Goal: Information Seeking & Learning: Learn about a topic

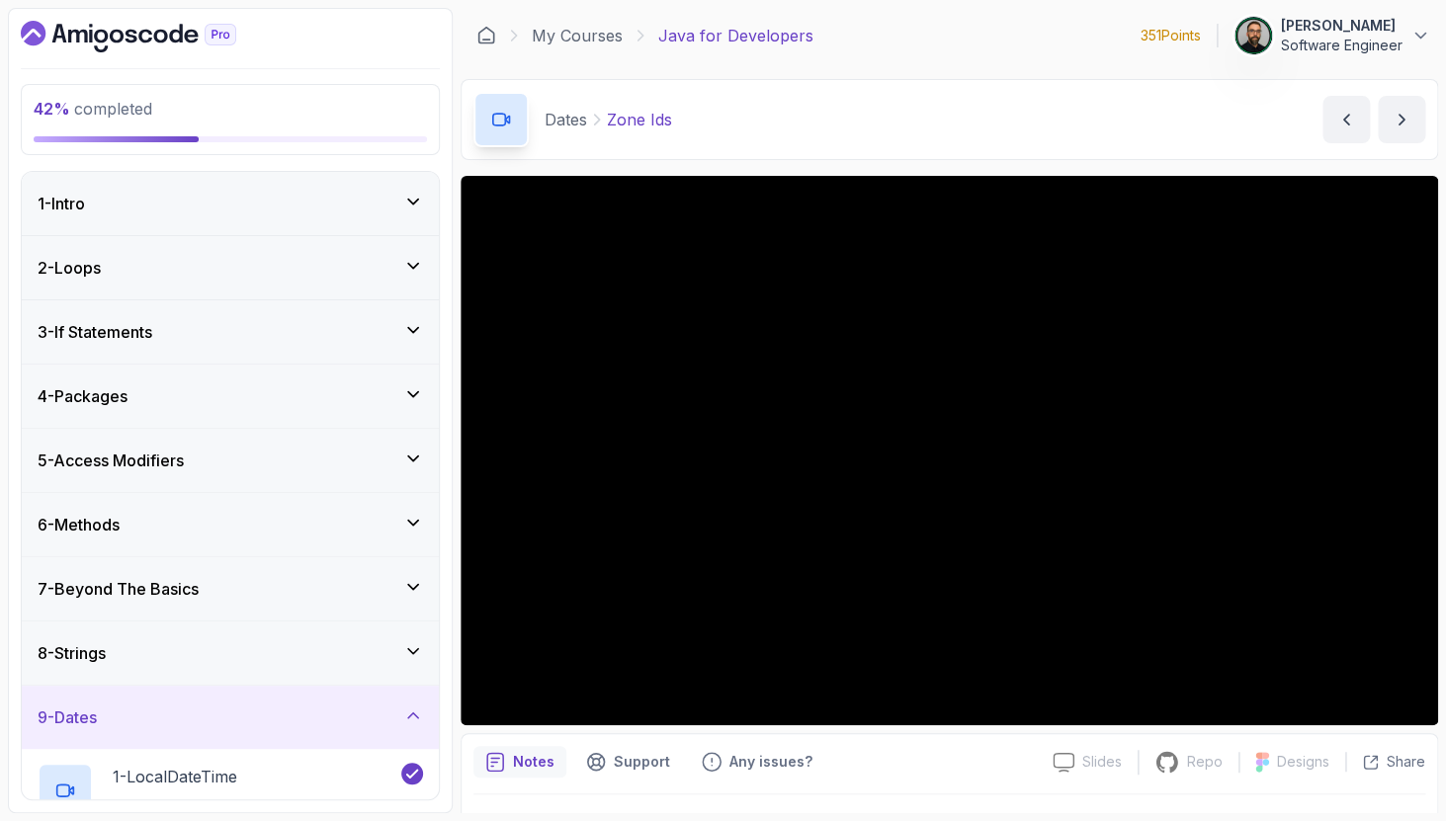
scroll to position [49, 0]
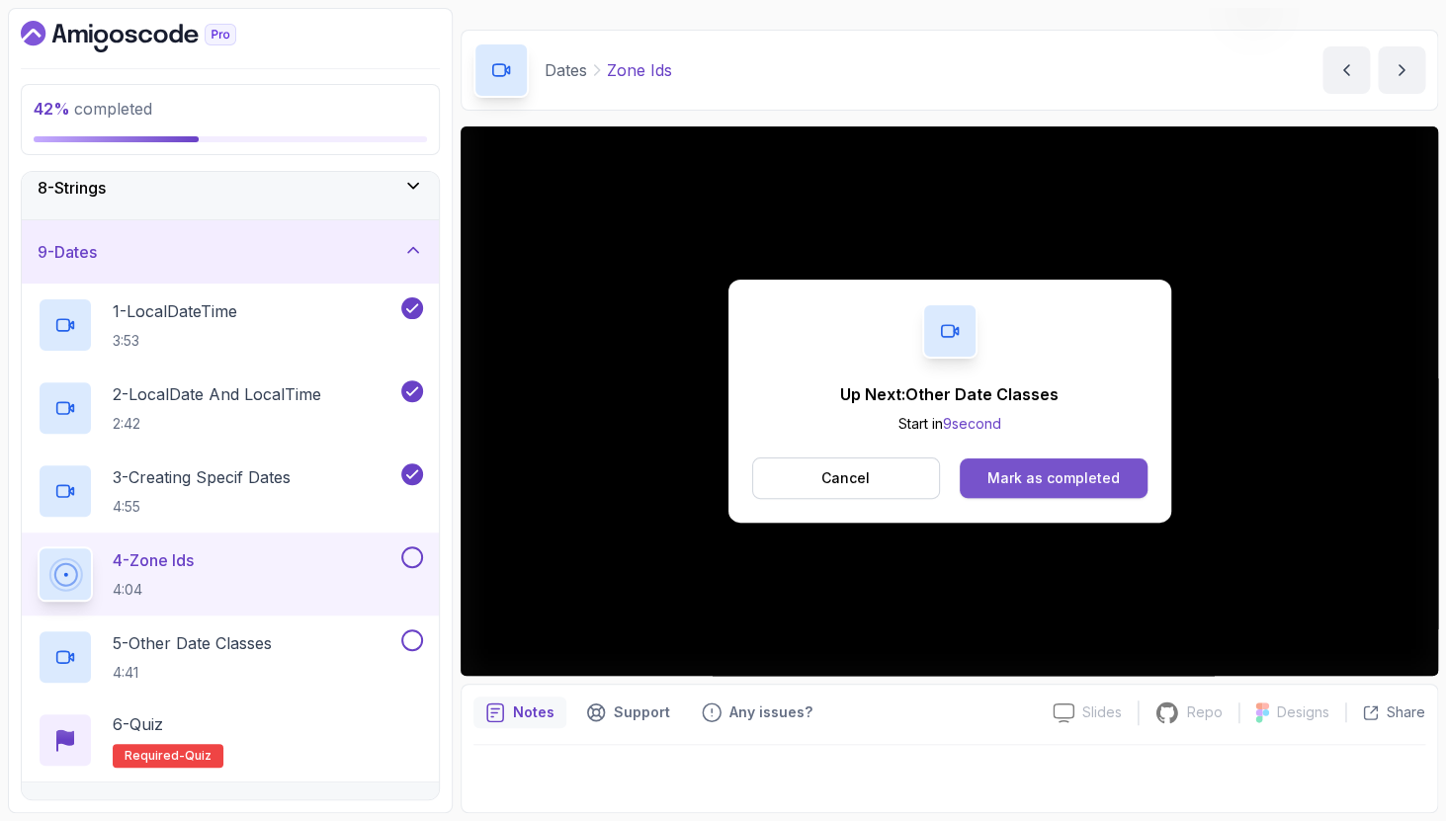
click at [1010, 479] on div "Mark as completed" at bounding box center [1053, 478] width 132 height 20
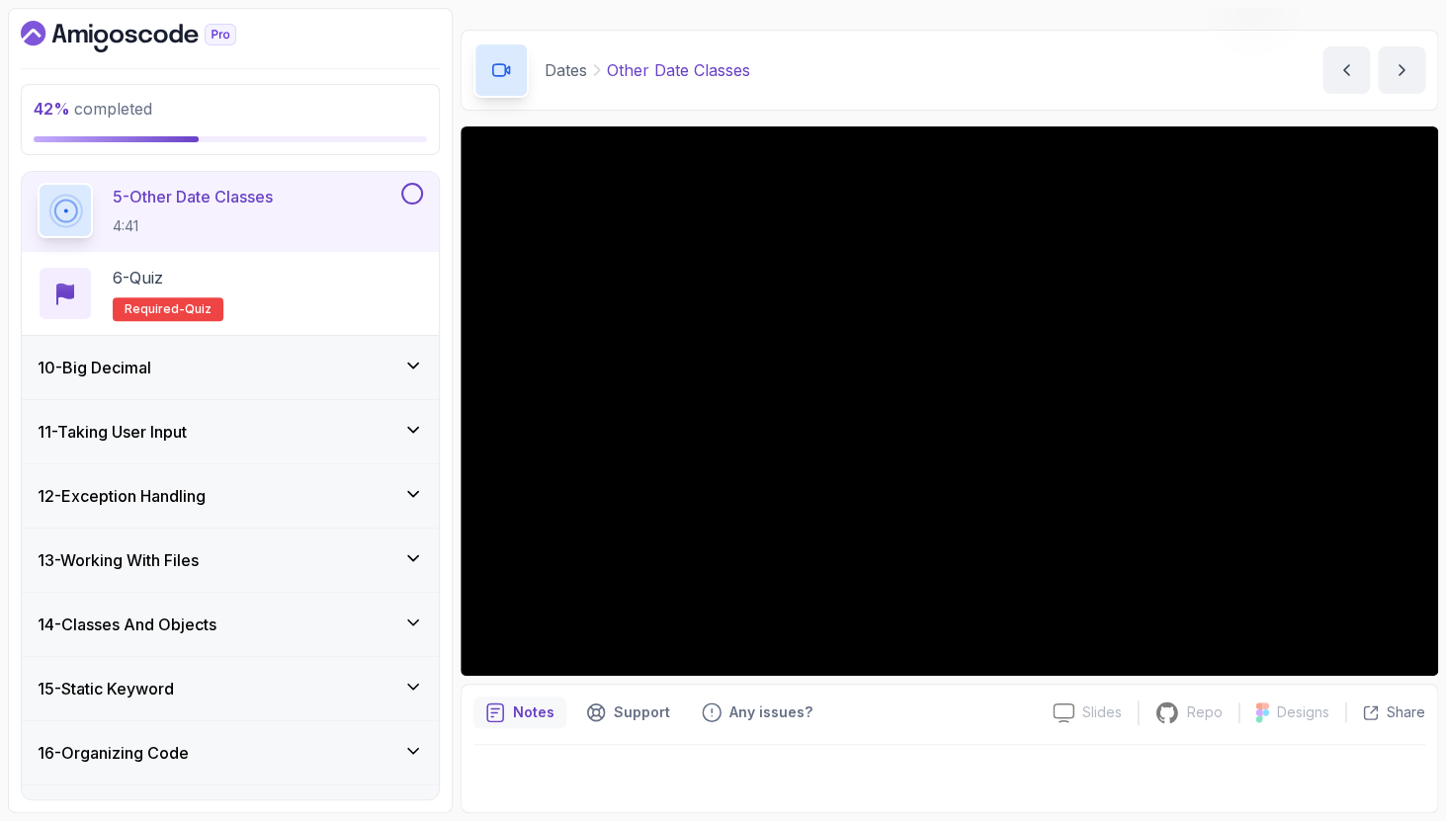
scroll to position [820, 0]
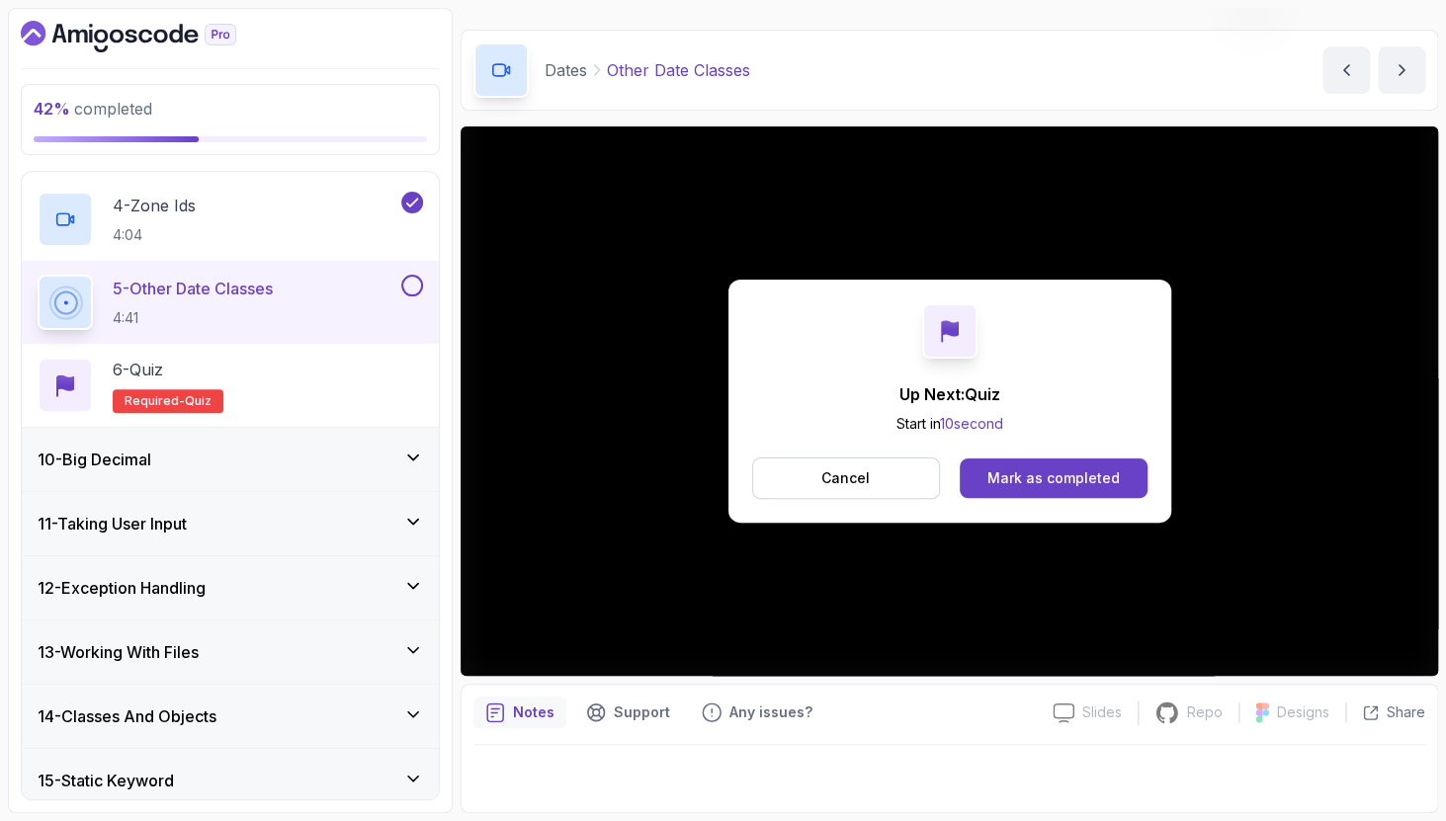
click at [994, 466] on button "Mark as completed" at bounding box center [1052, 478] width 187 height 40
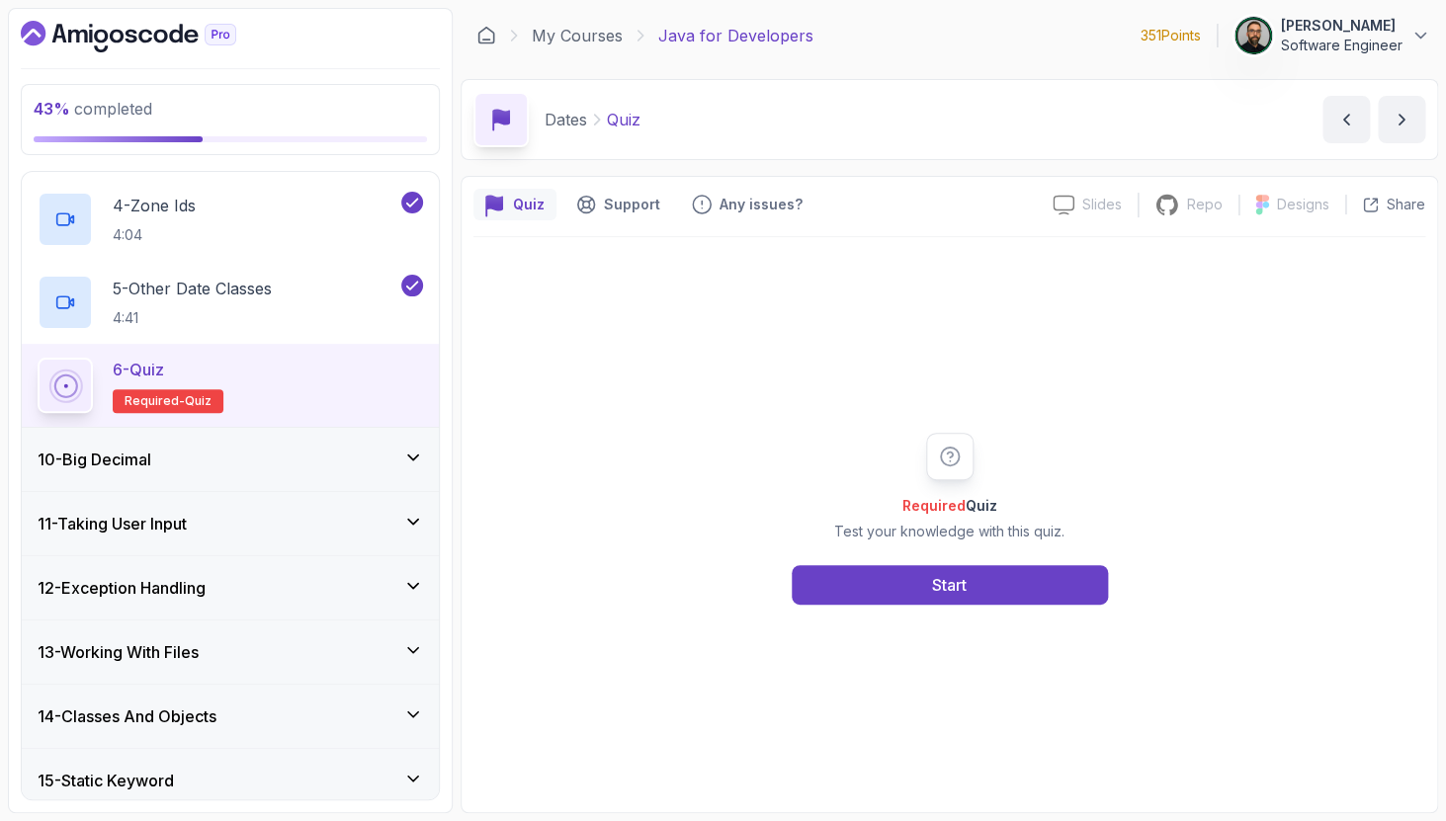
click at [344, 373] on div "6 - Quiz Required- quiz" at bounding box center [230, 385] width 385 height 55
click at [932, 585] on div "Start" at bounding box center [949, 585] width 35 height 24
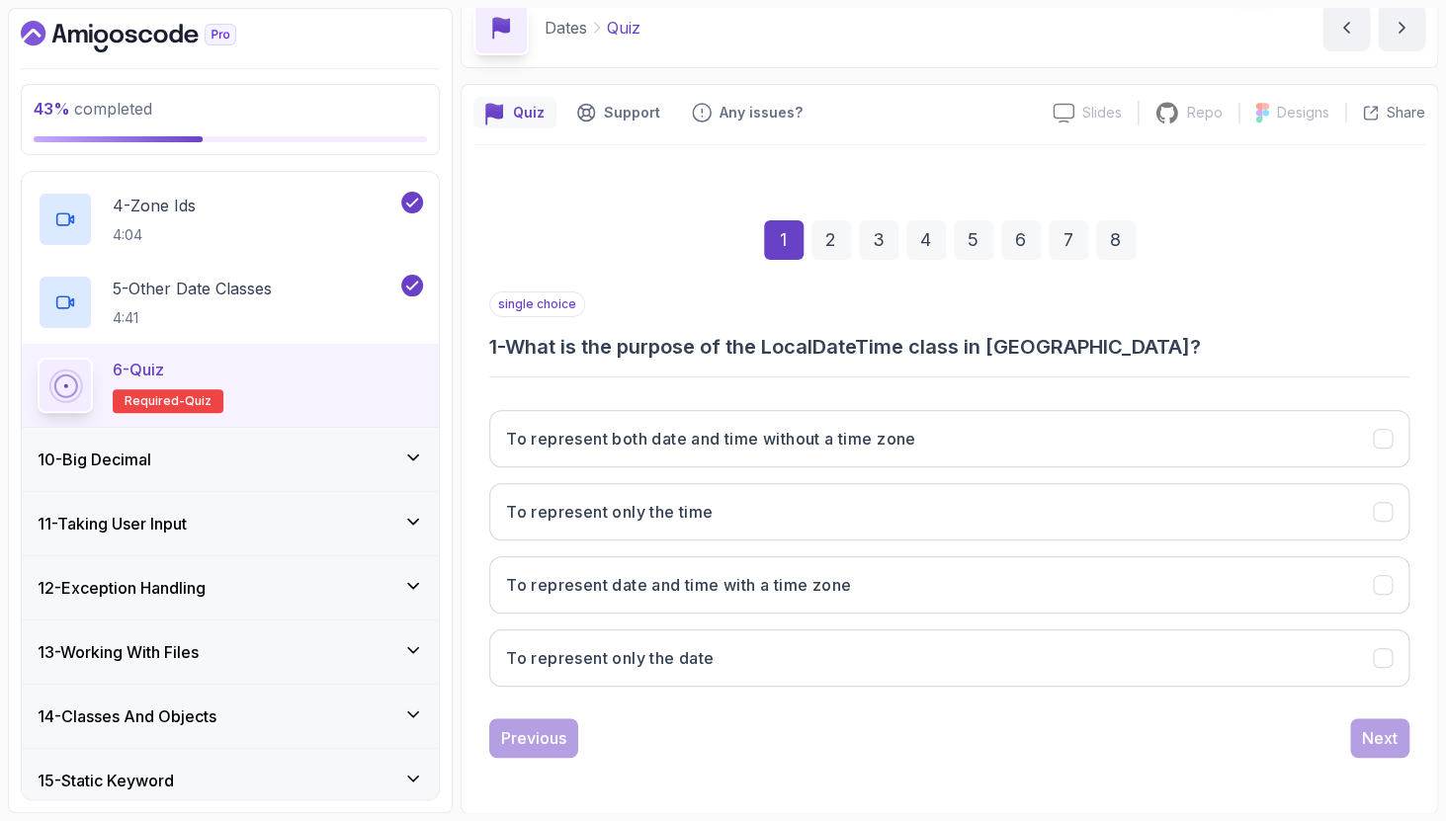
scroll to position [93, 0]
click at [1010, 584] on button "To represent date and time with a time zone" at bounding box center [949, 583] width 920 height 57
click at [1372, 732] on div "Next" at bounding box center [1380, 737] width 36 height 24
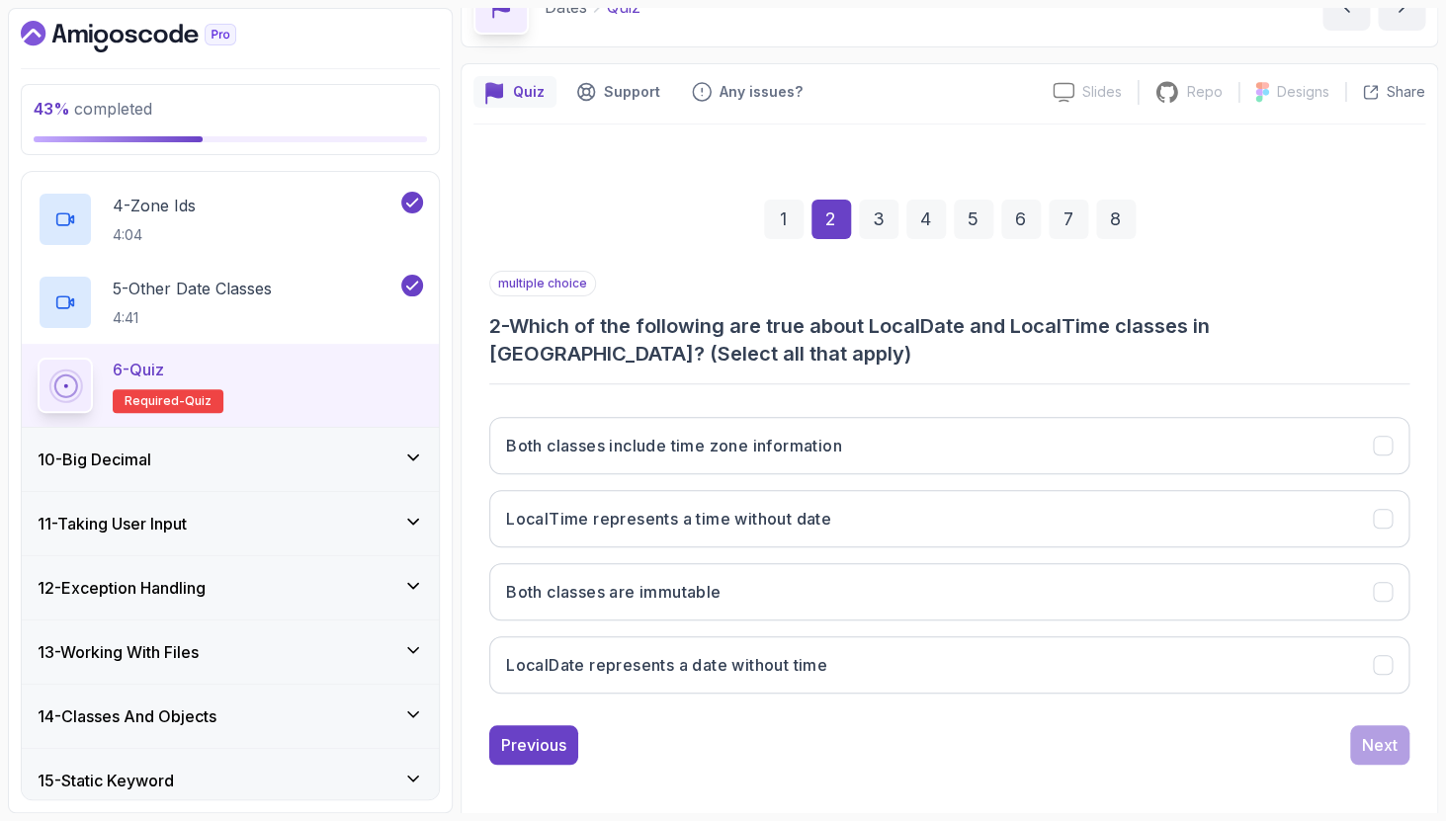
scroll to position [121, 0]
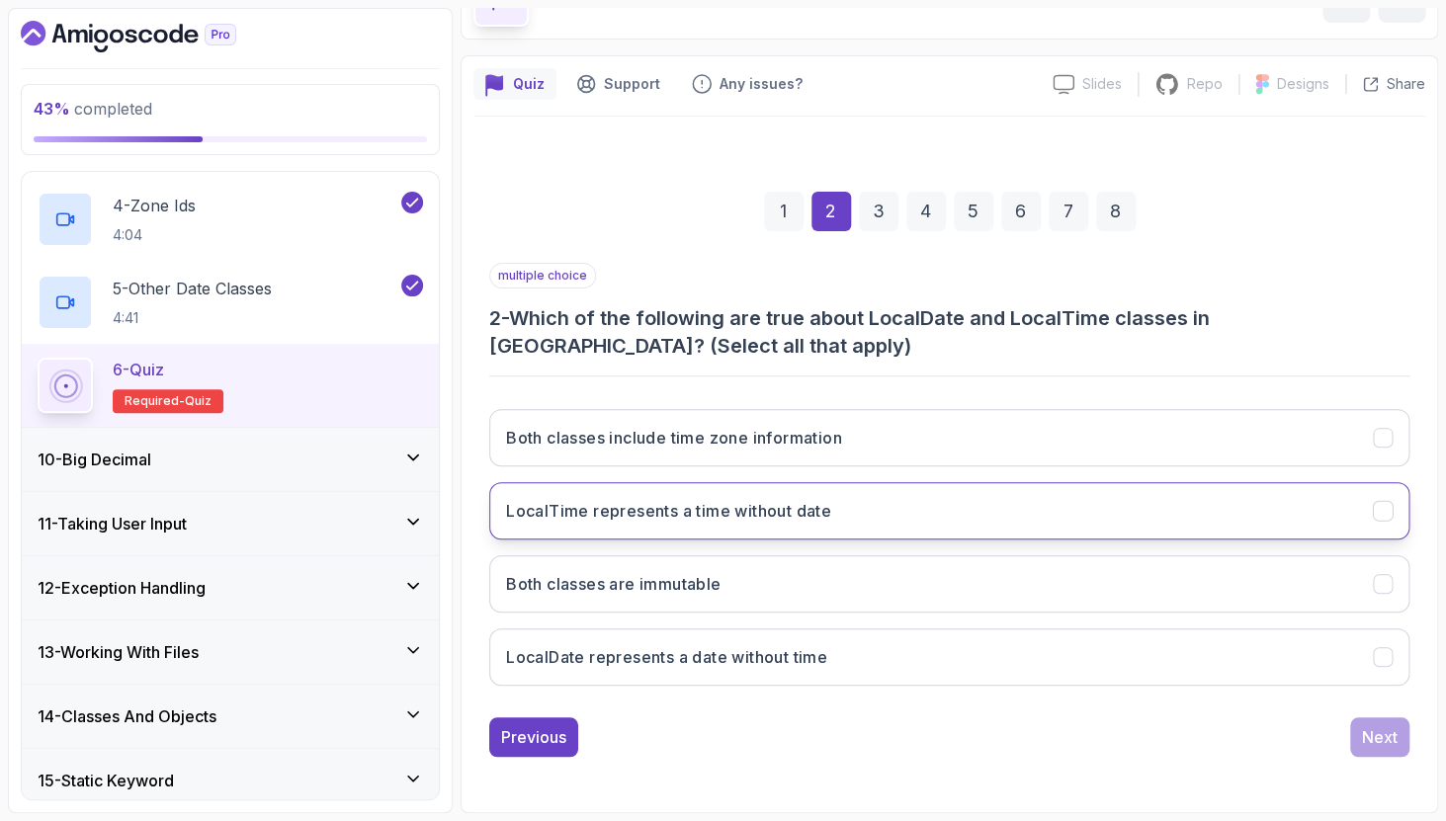
click at [864, 523] on button "LocalTime represents a time without date" at bounding box center [949, 510] width 920 height 57
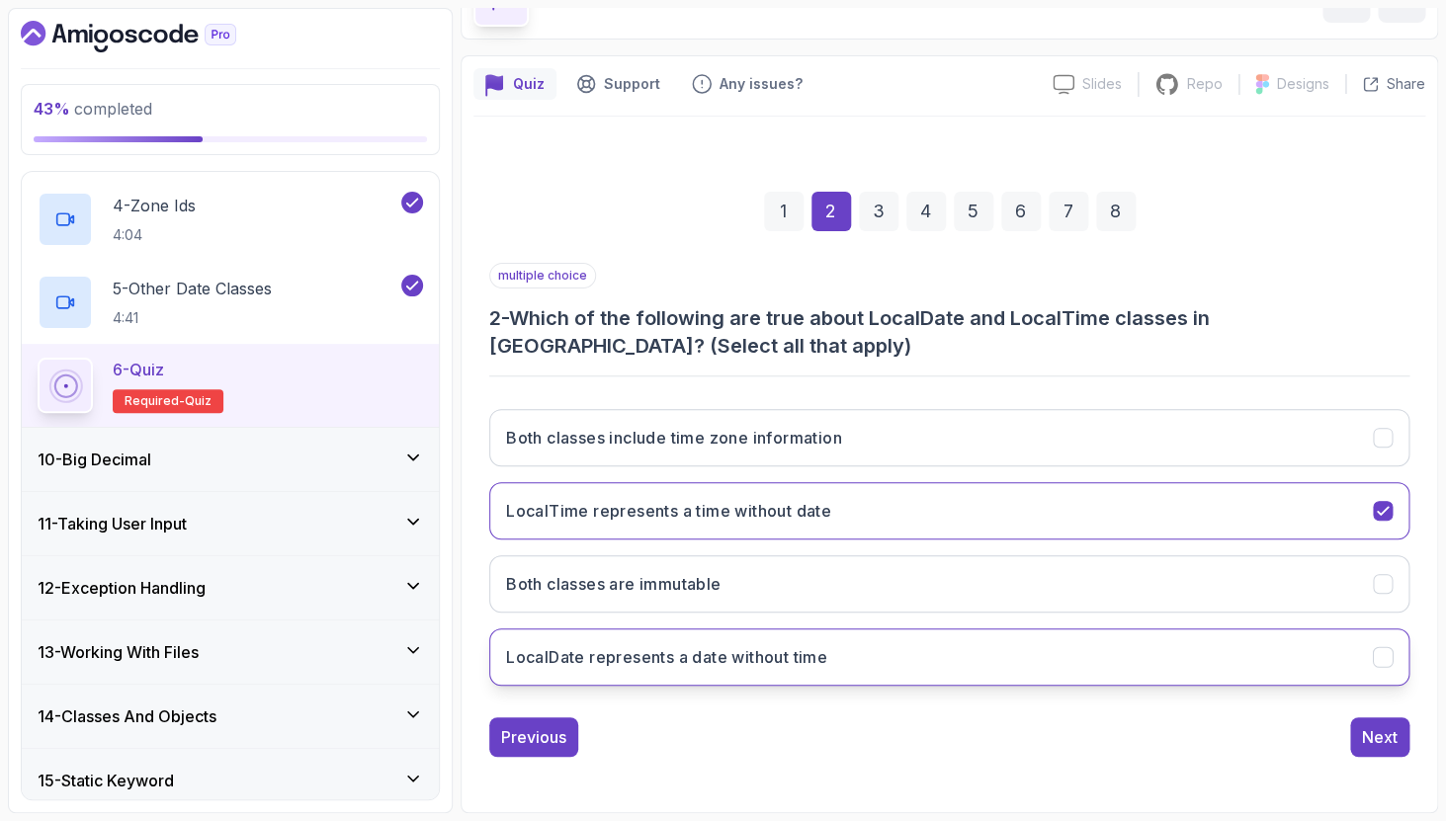
click at [922, 650] on button "LocalDate represents a date without time" at bounding box center [949, 656] width 920 height 57
click at [1378, 737] on div "Next" at bounding box center [1380, 737] width 36 height 24
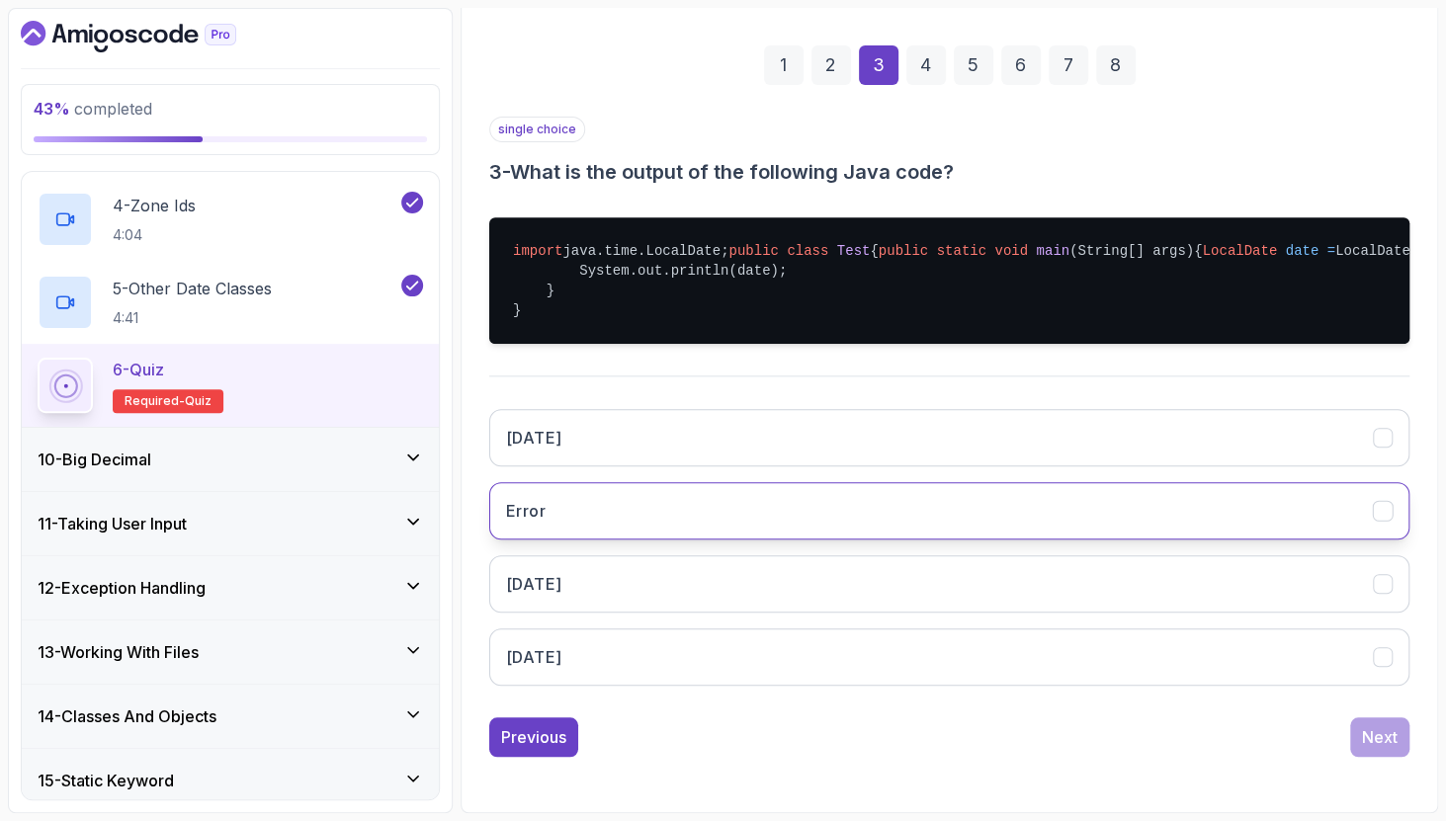
scroll to position [326, 0]
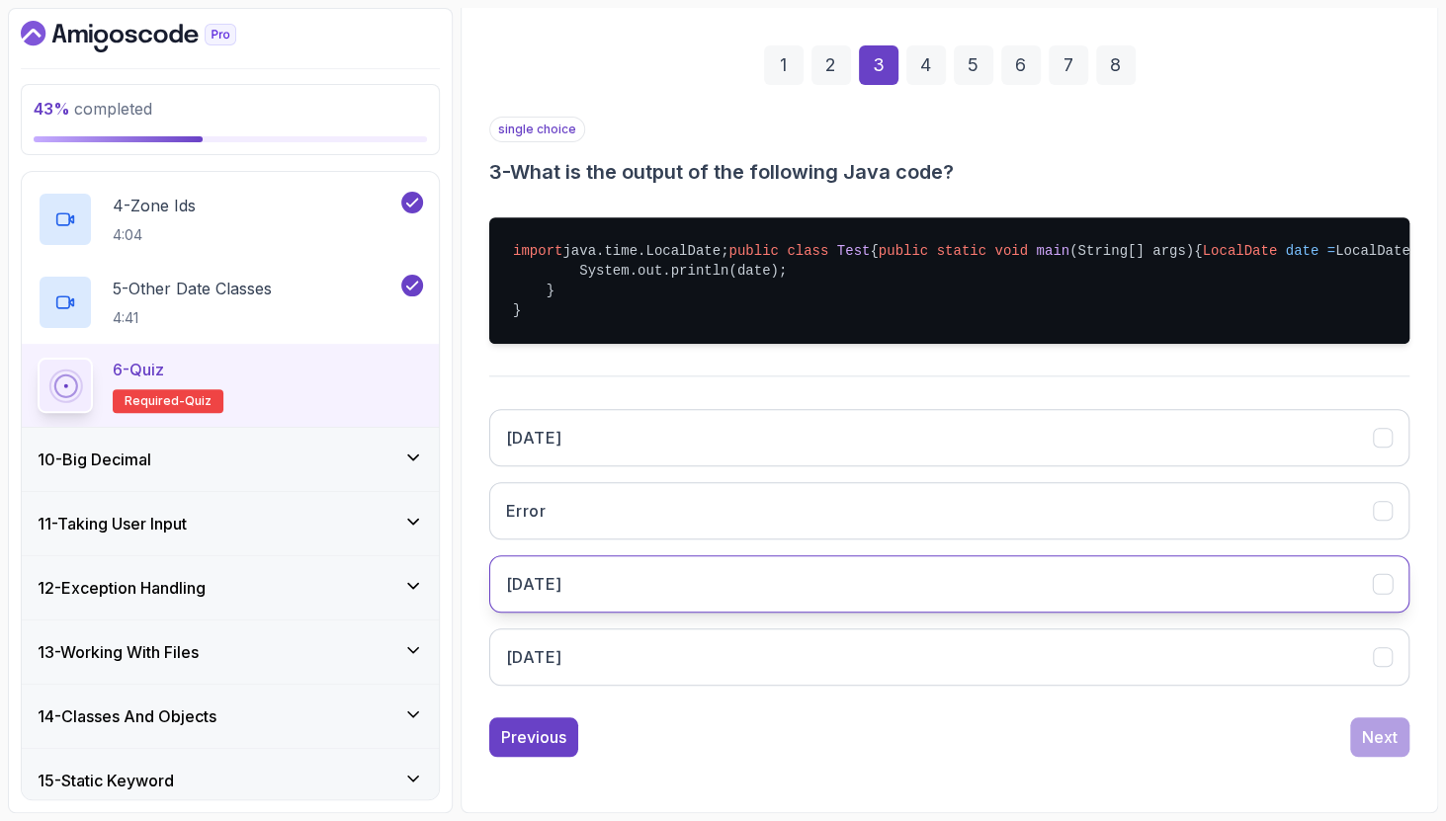
click at [883, 592] on button "[DATE]" at bounding box center [949, 583] width 920 height 57
click at [1406, 739] on button "Next" at bounding box center [1379, 737] width 59 height 40
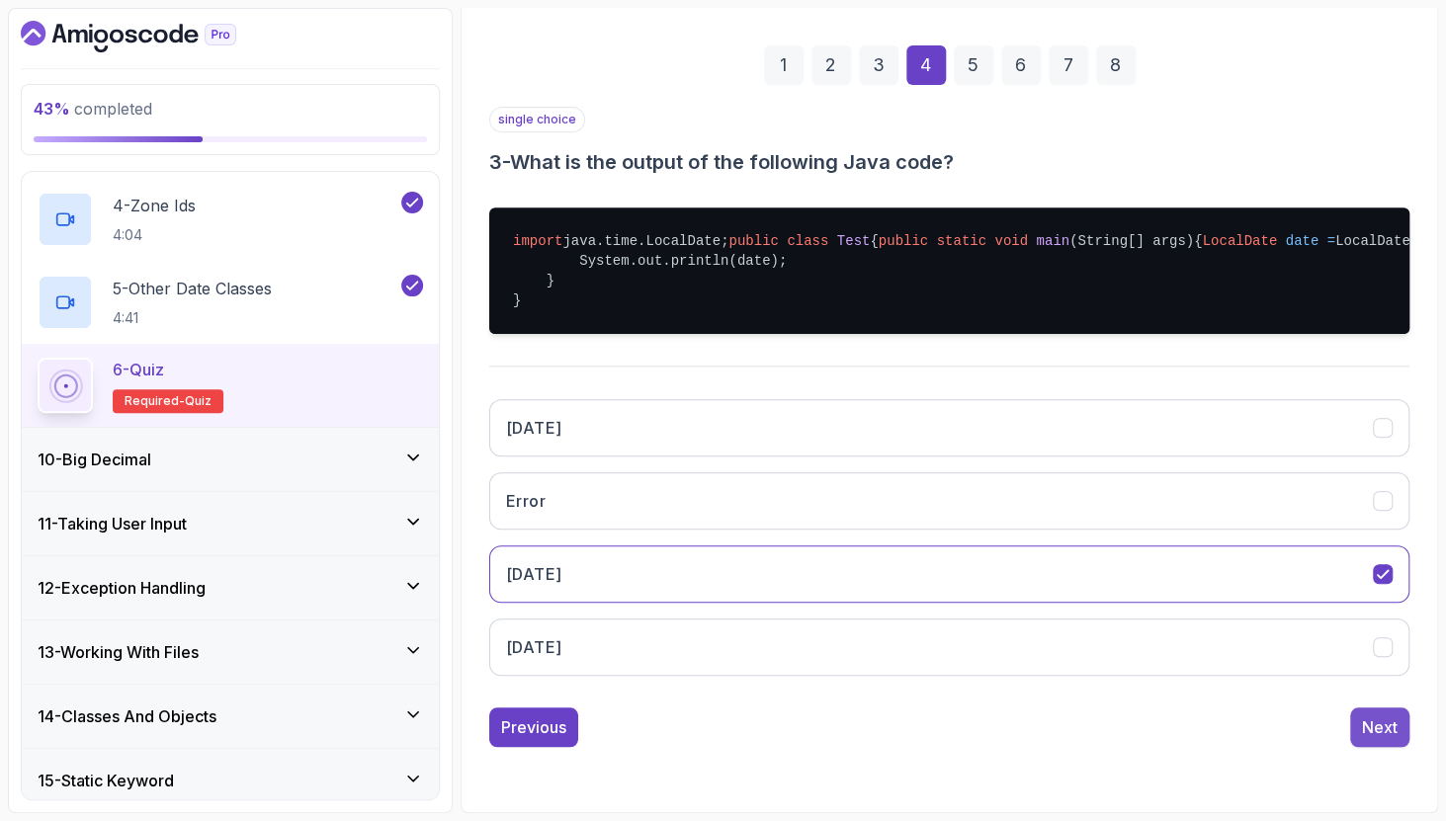
scroll to position [93, 0]
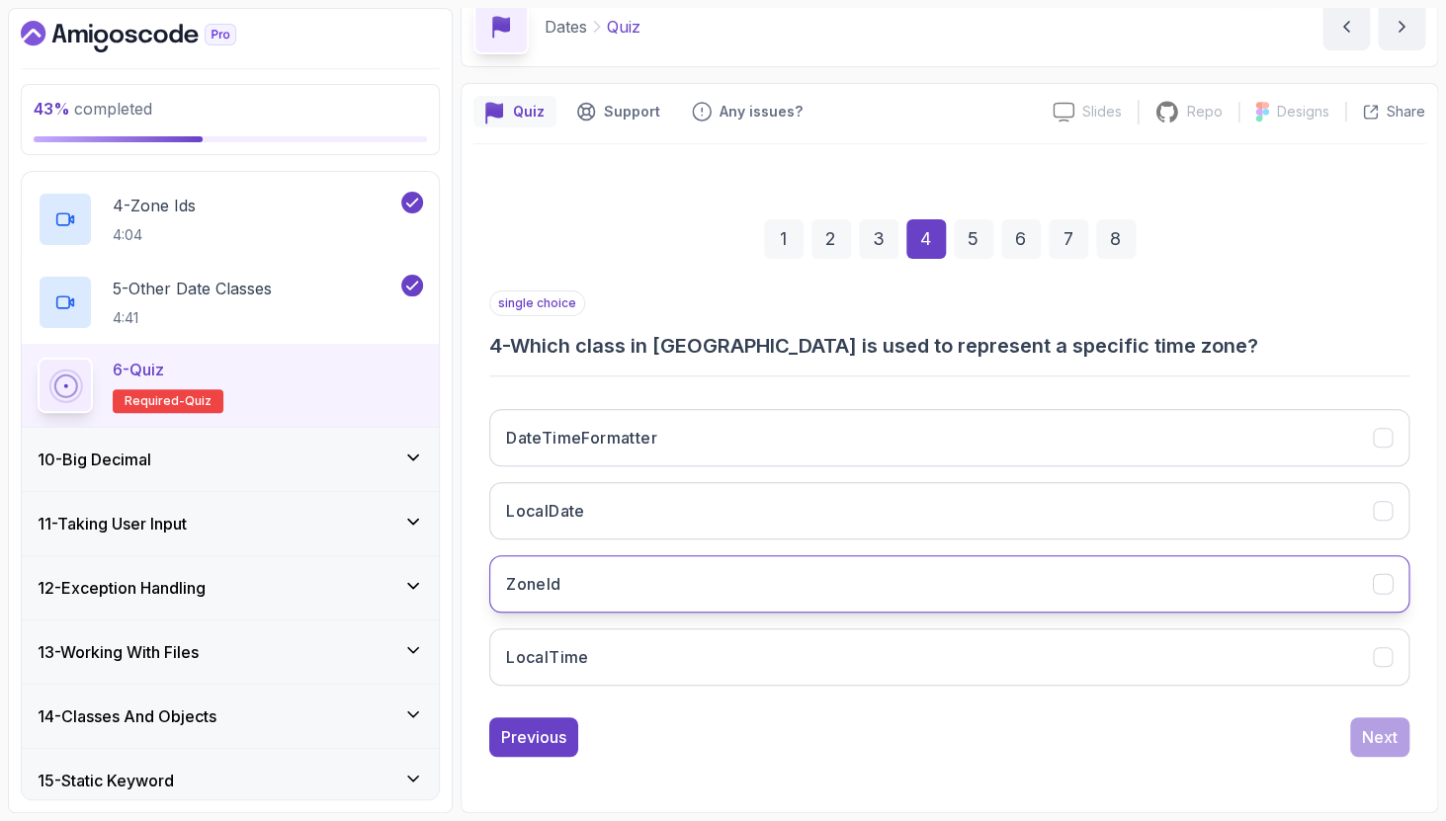
click at [1055, 594] on button "ZoneId" at bounding box center [949, 583] width 920 height 57
click at [1386, 730] on div "Next" at bounding box center [1380, 737] width 36 height 24
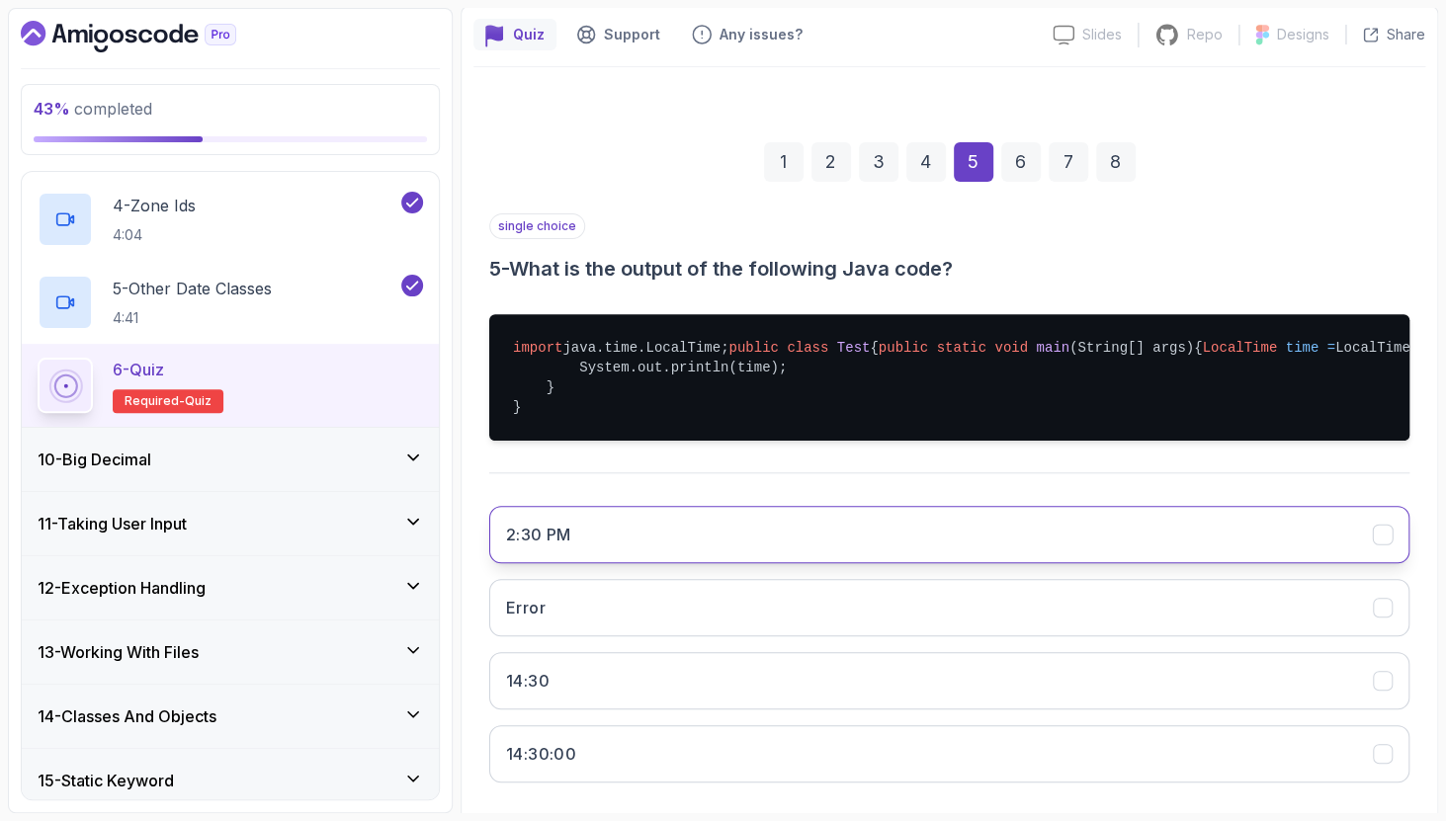
scroll to position [326, 0]
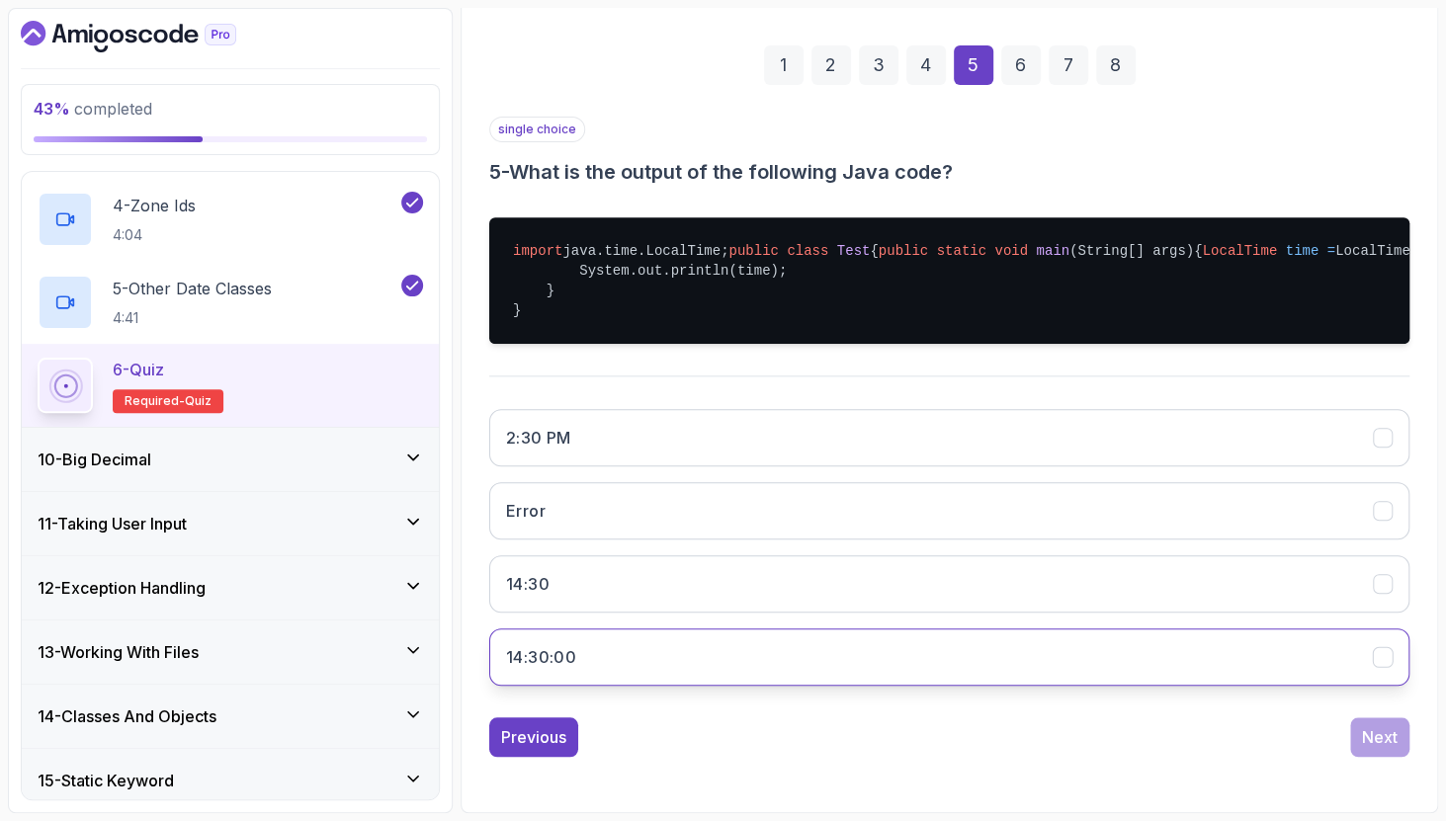
click at [998, 640] on button "14:30:00" at bounding box center [949, 656] width 920 height 57
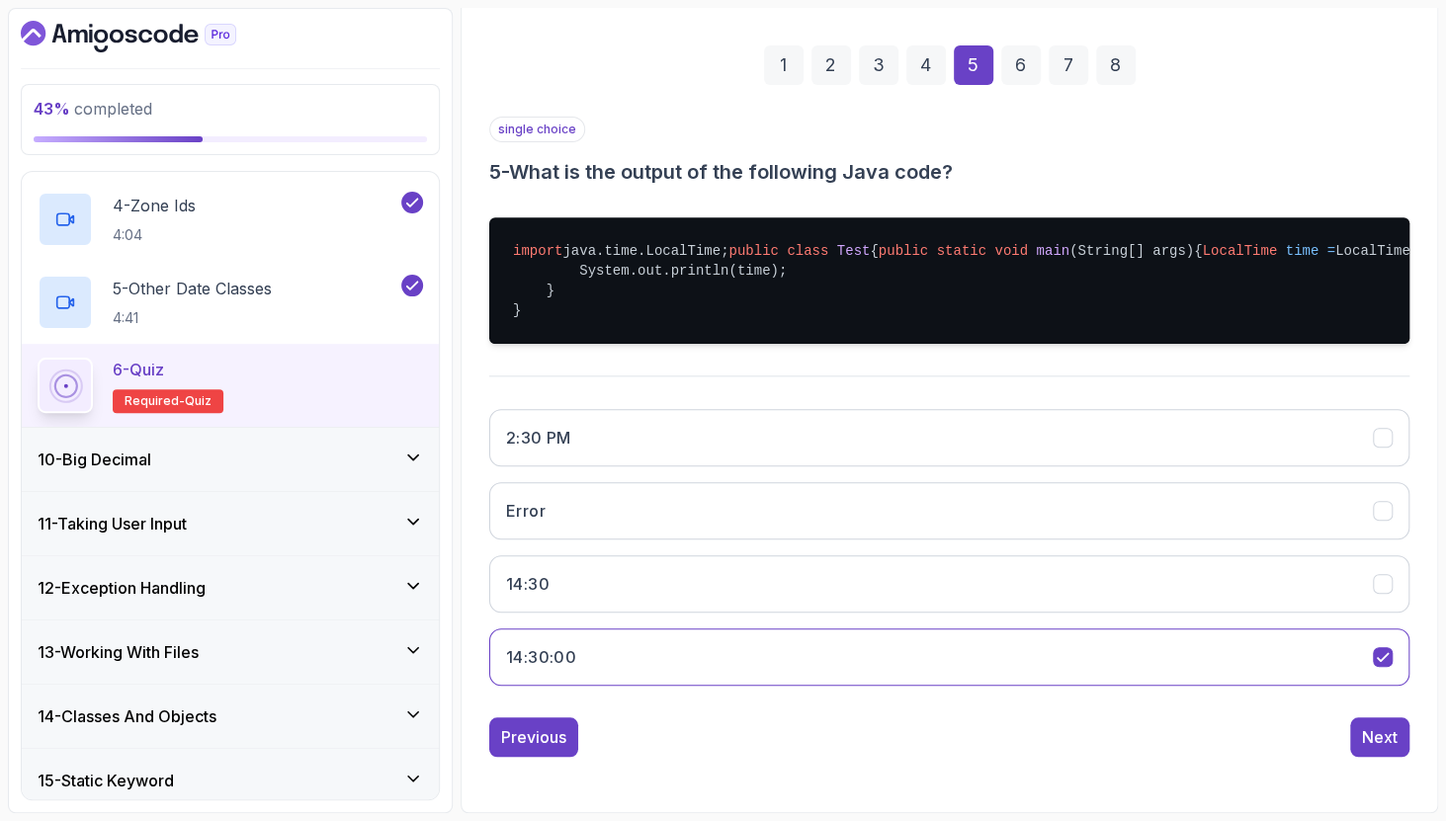
click at [1415, 752] on div "1 2 3 4 5 6 7 8 single choice 5 - What is the output of the following Java code…" at bounding box center [949, 385] width 952 height 775
click at [1403, 741] on button "Next" at bounding box center [1379, 737] width 59 height 40
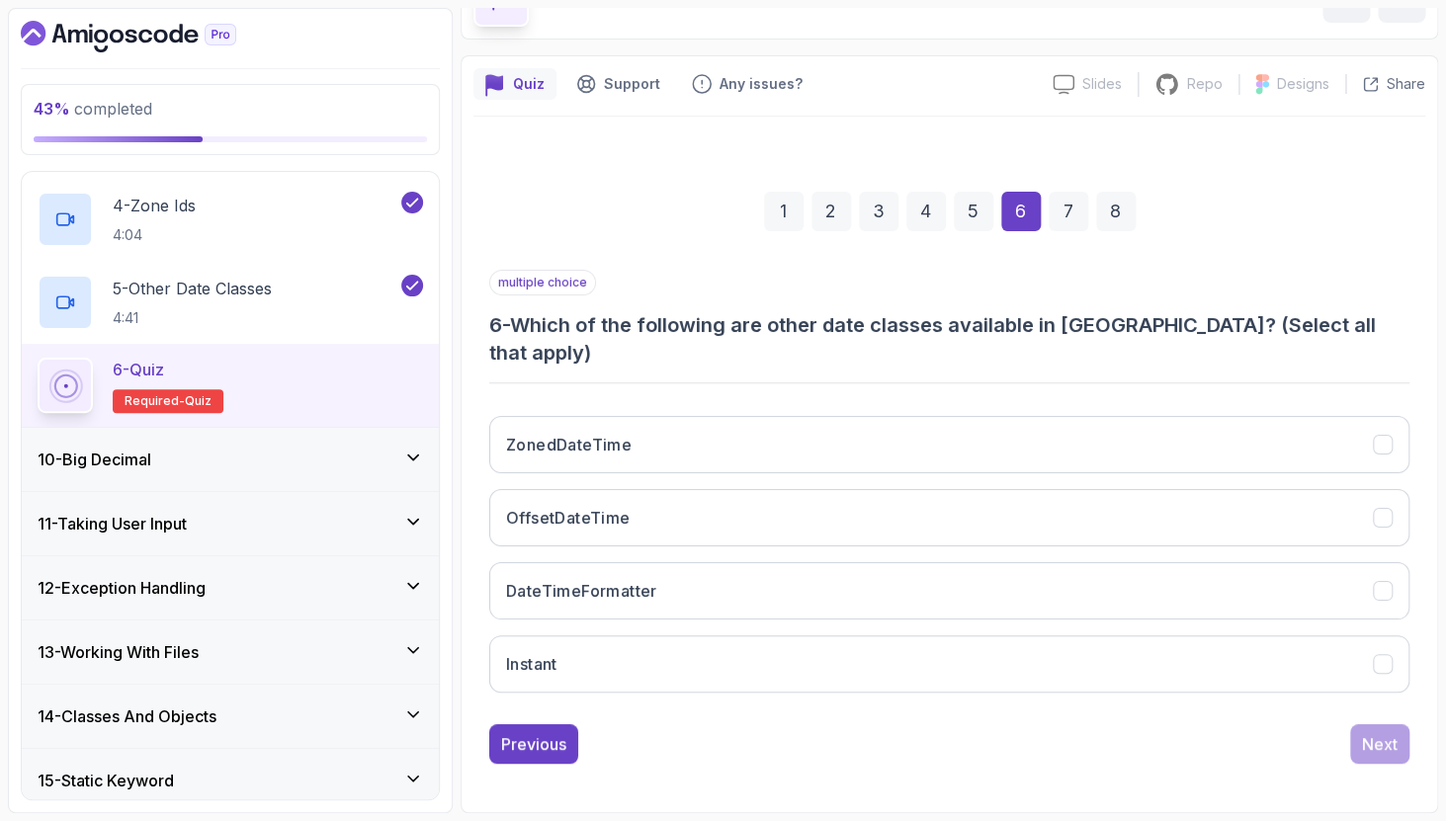
scroll to position [93, 0]
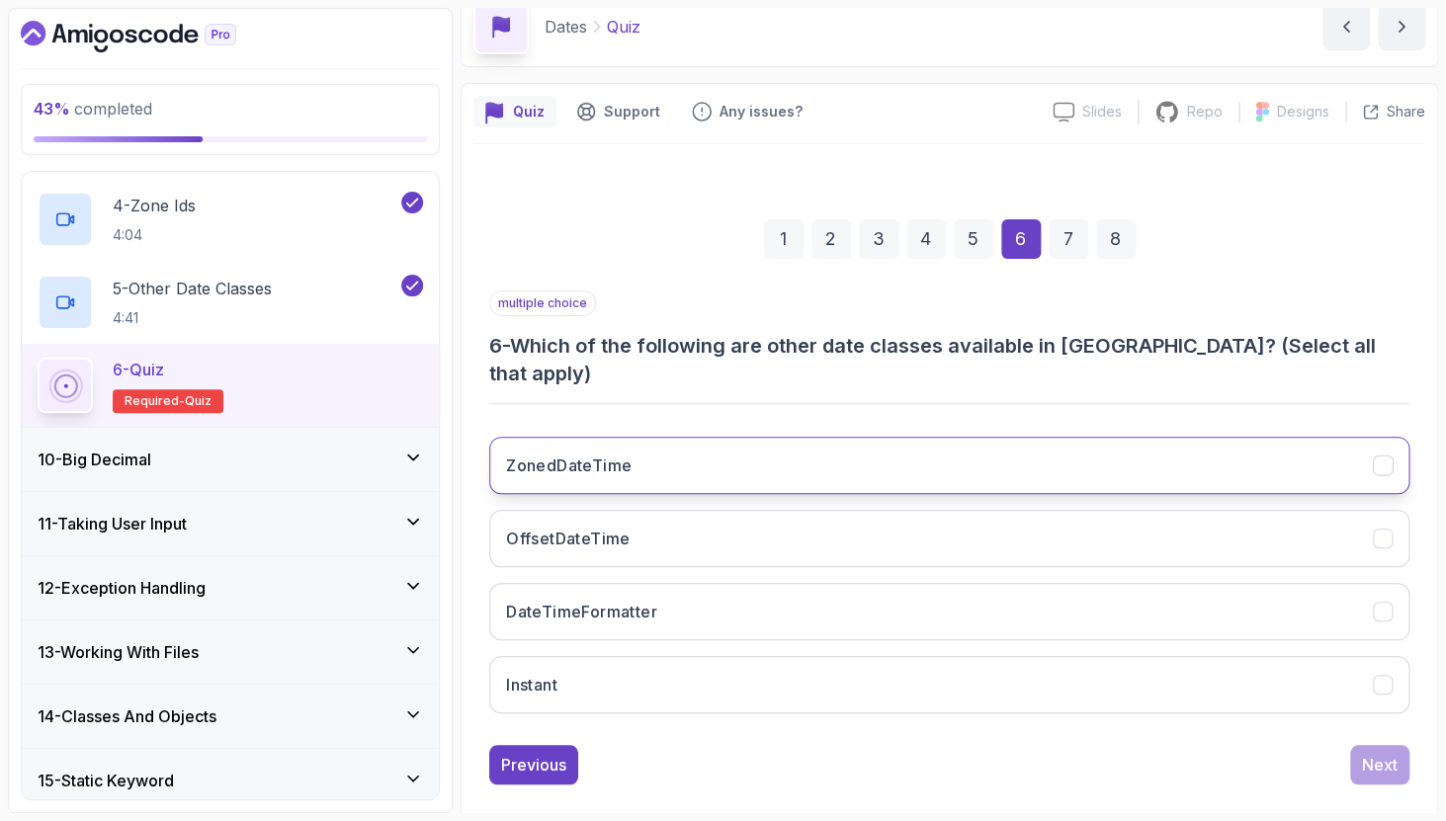
click at [772, 451] on button "ZonedDateTime" at bounding box center [949, 465] width 920 height 57
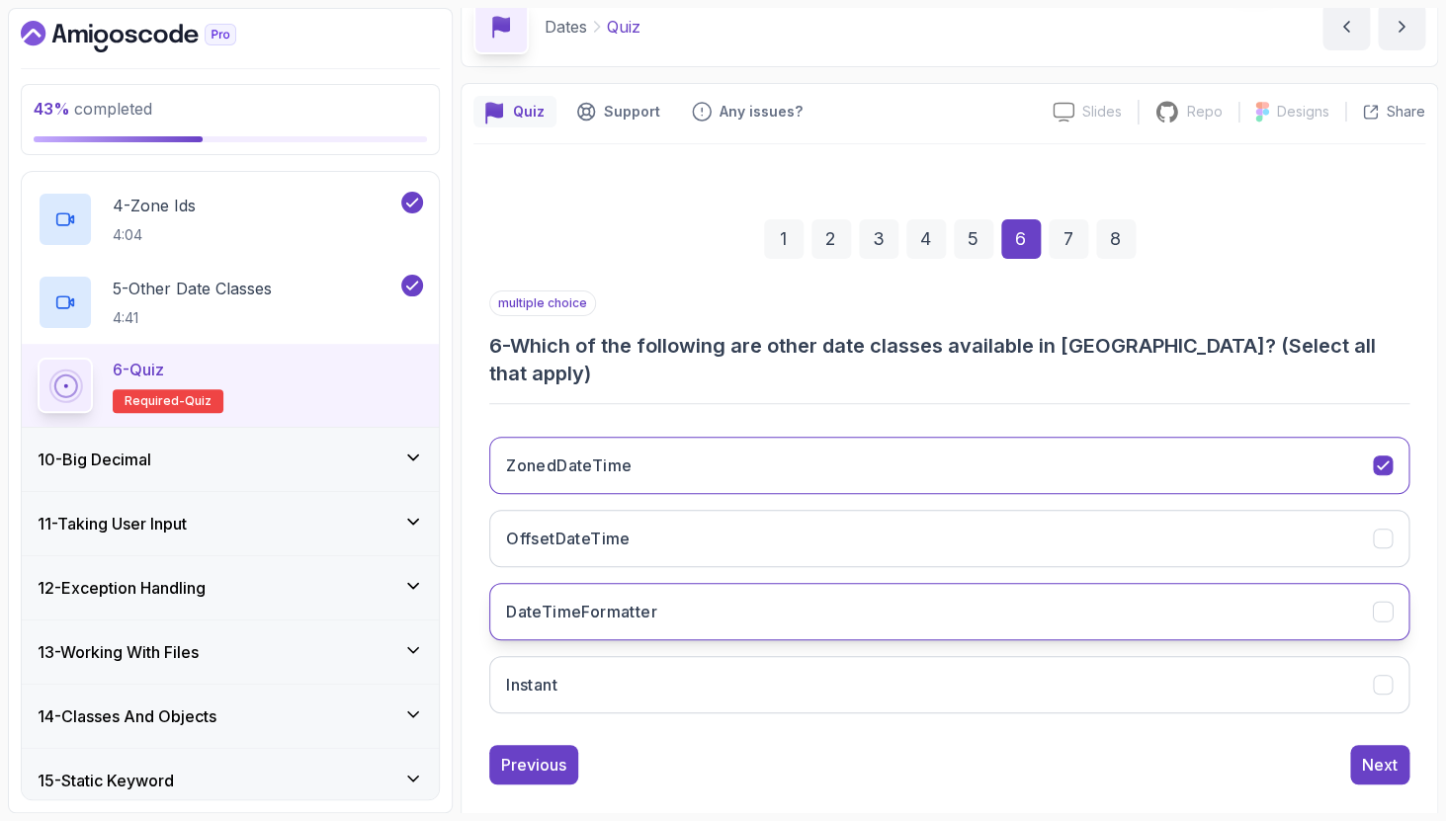
click at [1067, 600] on button "DateTimeFormatter" at bounding box center [949, 611] width 920 height 57
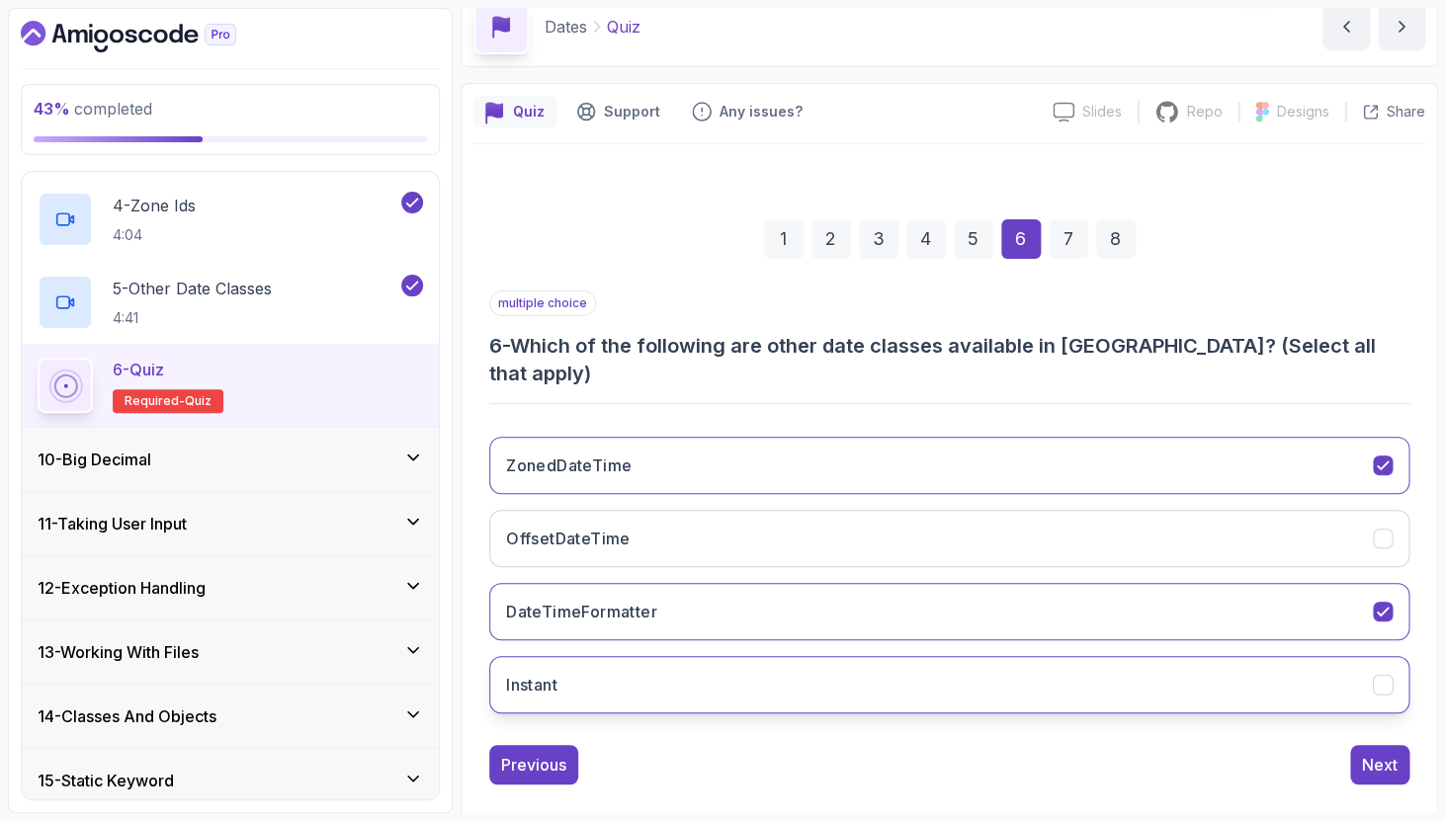
click at [969, 657] on button "Instant" at bounding box center [949, 684] width 920 height 57
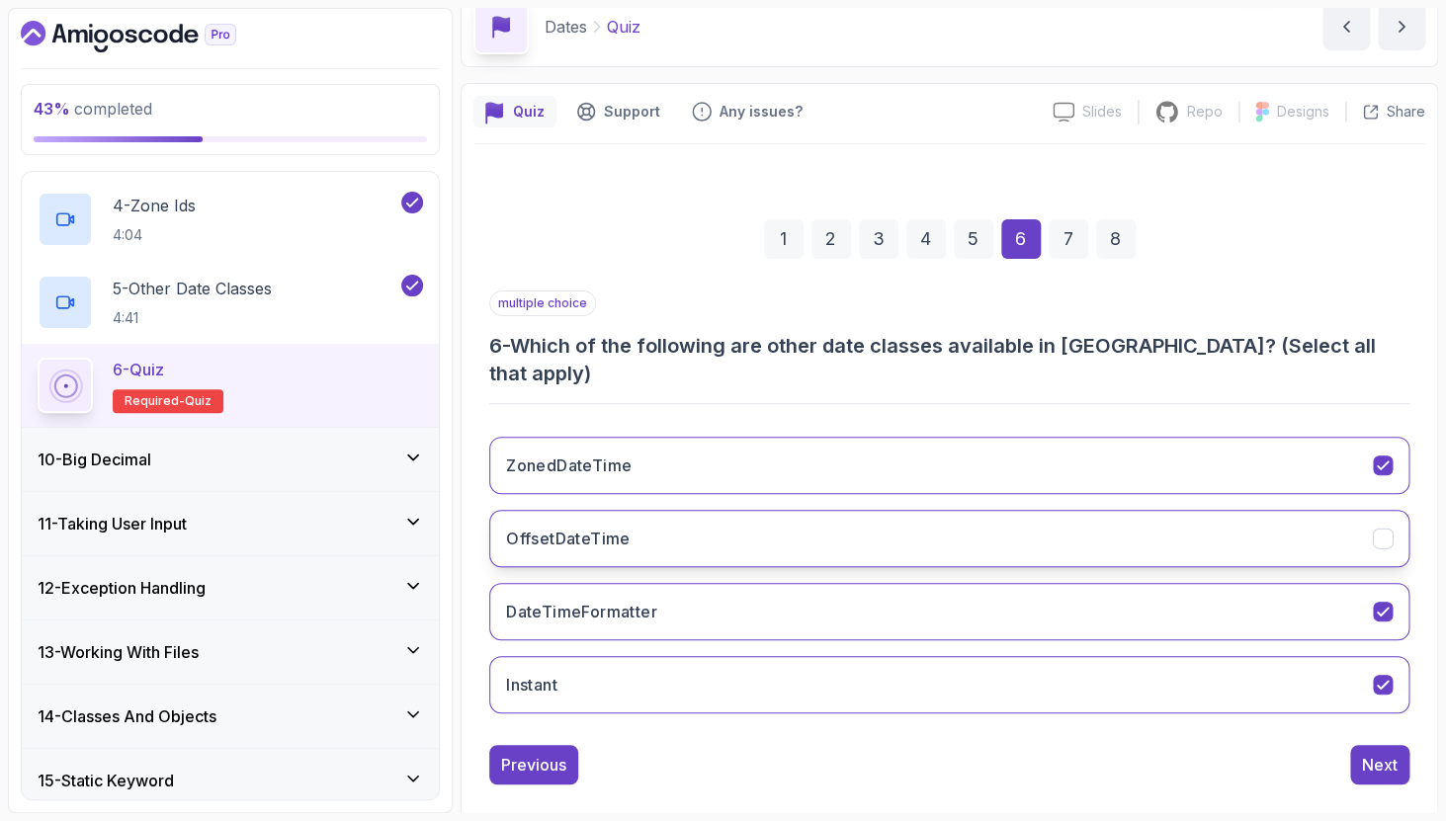
click at [986, 510] on button "OffsetDateTime" at bounding box center [949, 538] width 920 height 57
click at [1382, 753] on div "Next" at bounding box center [1380, 765] width 36 height 24
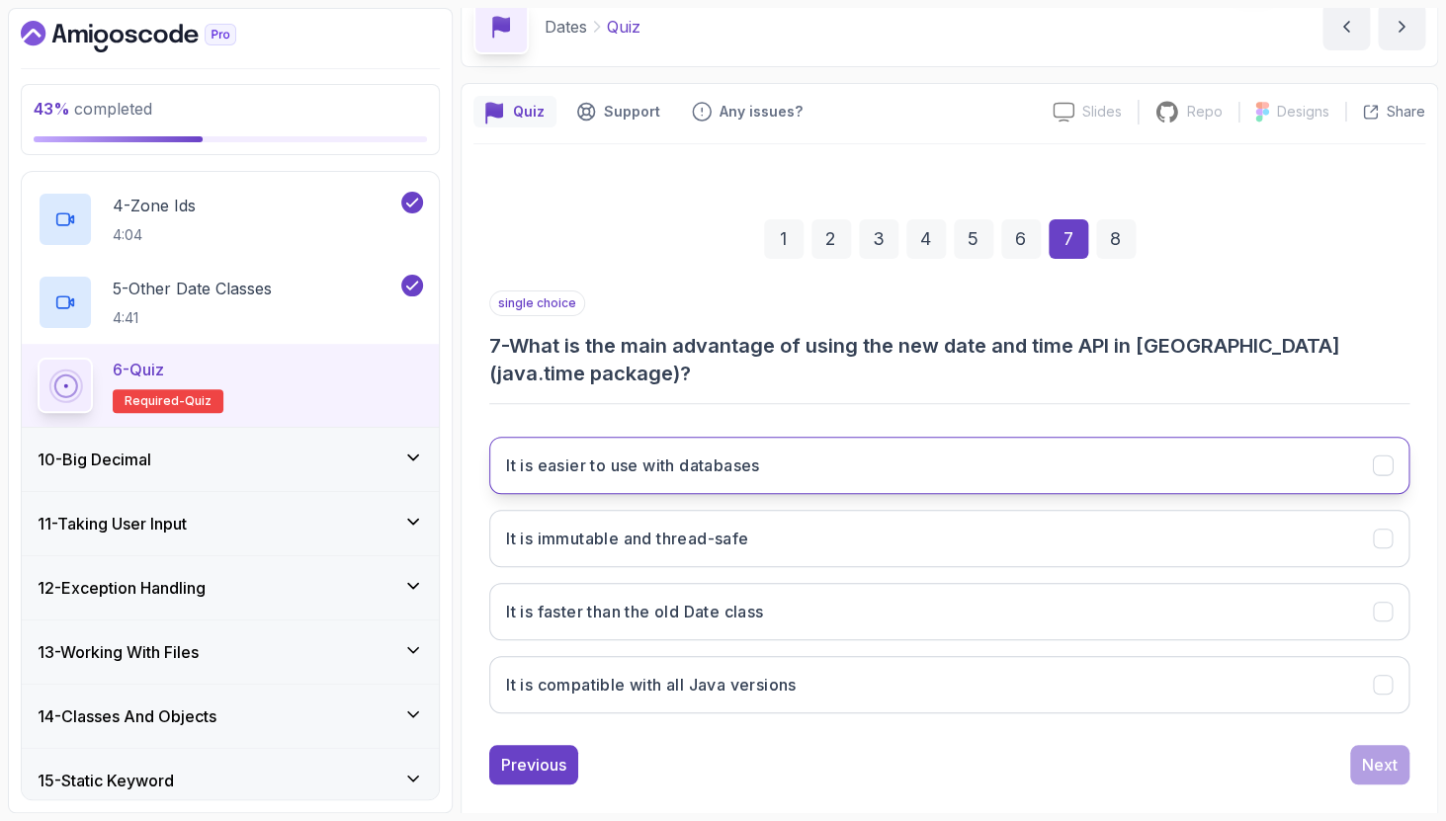
click at [1074, 446] on button "It is easier to use with databases" at bounding box center [949, 465] width 920 height 57
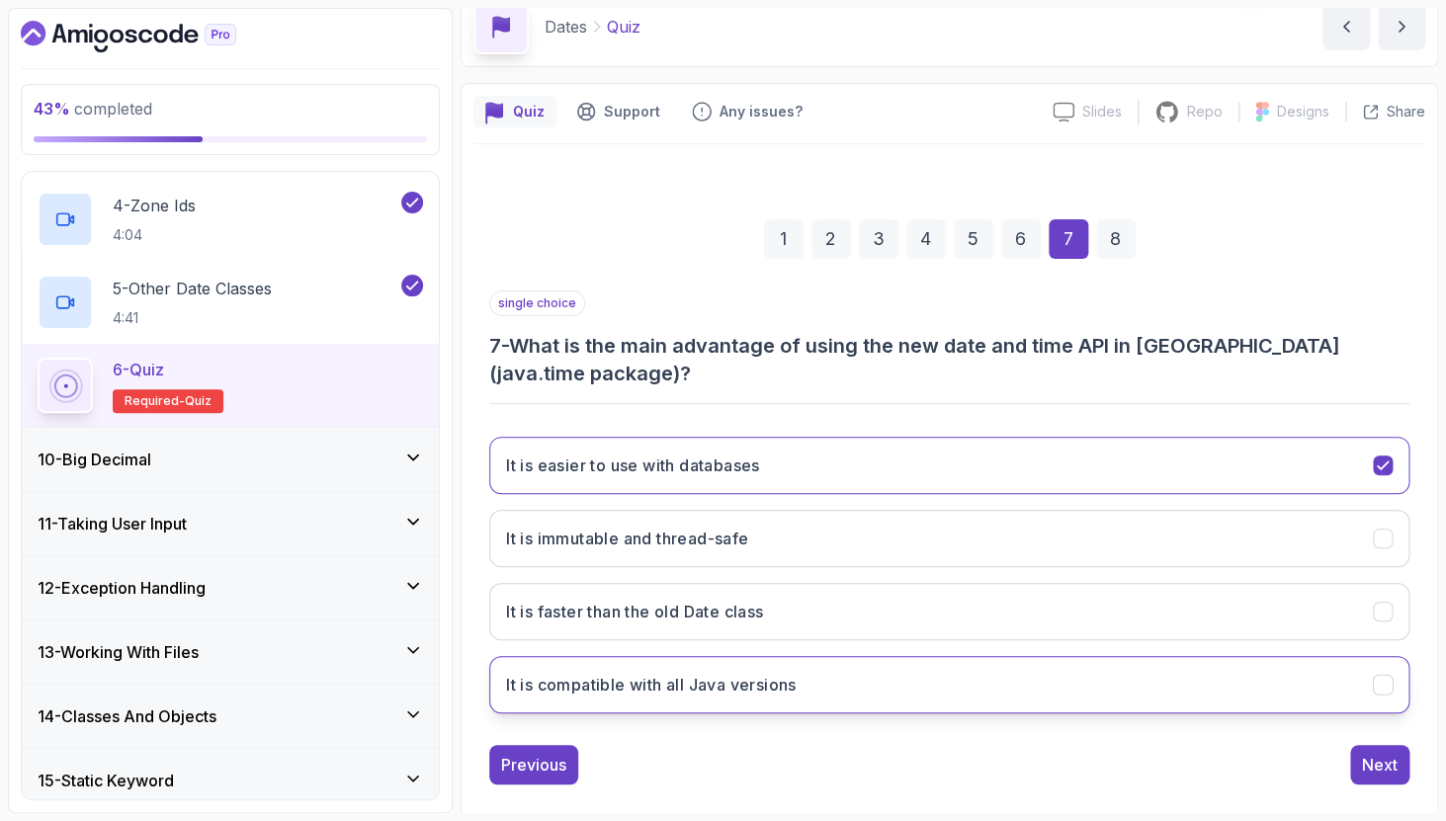
click at [1243, 656] on button "It is compatible with all Java versions" at bounding box center [949, 684] width 920 height 57
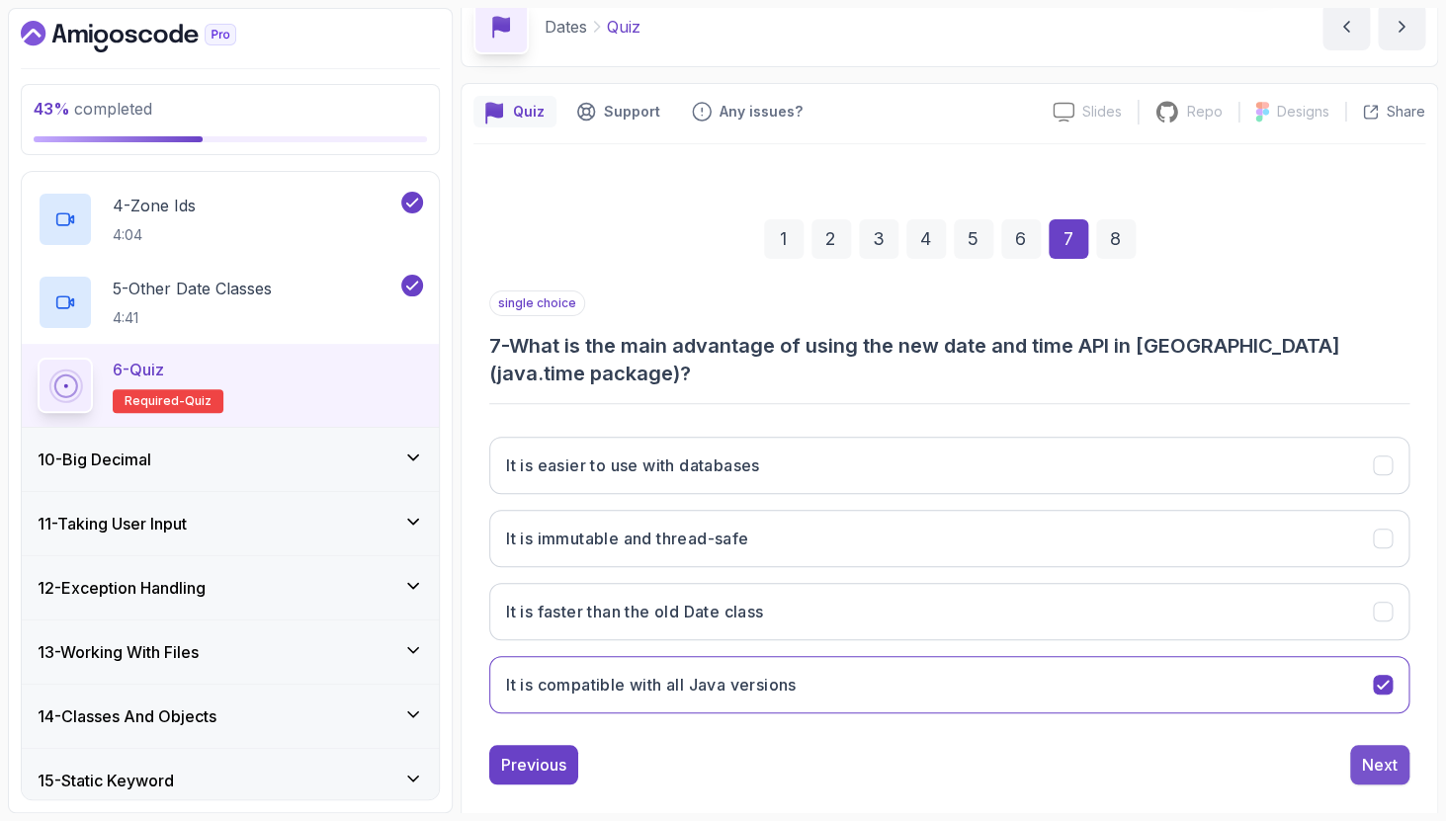
click at [1384, 753] on div "Next" at bounding box center [1380, 765] width 36 height 24
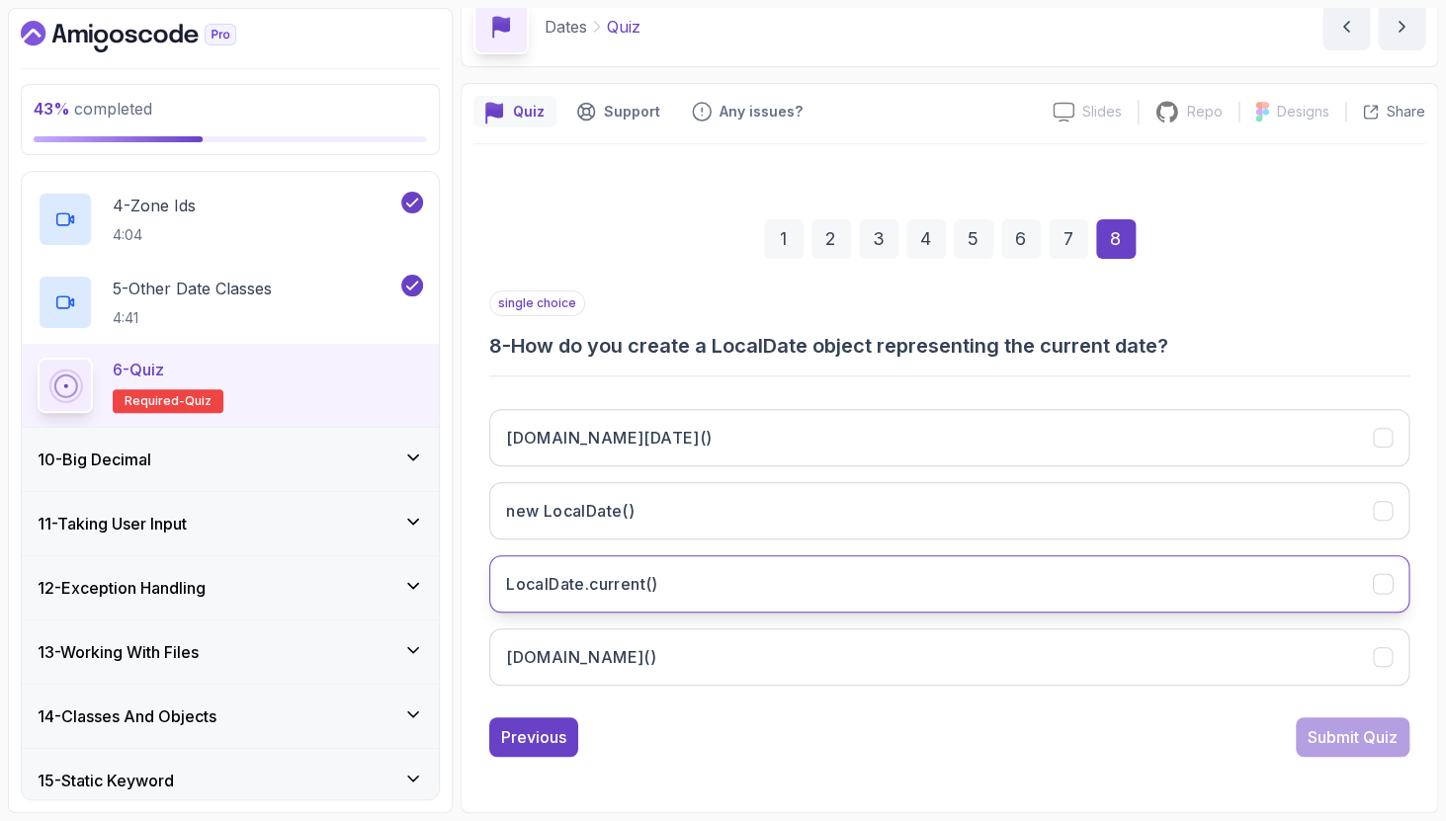
click at [1195, 568] on button "LocalDate.current()" at bounding box center [949, 583] width 920 height 57
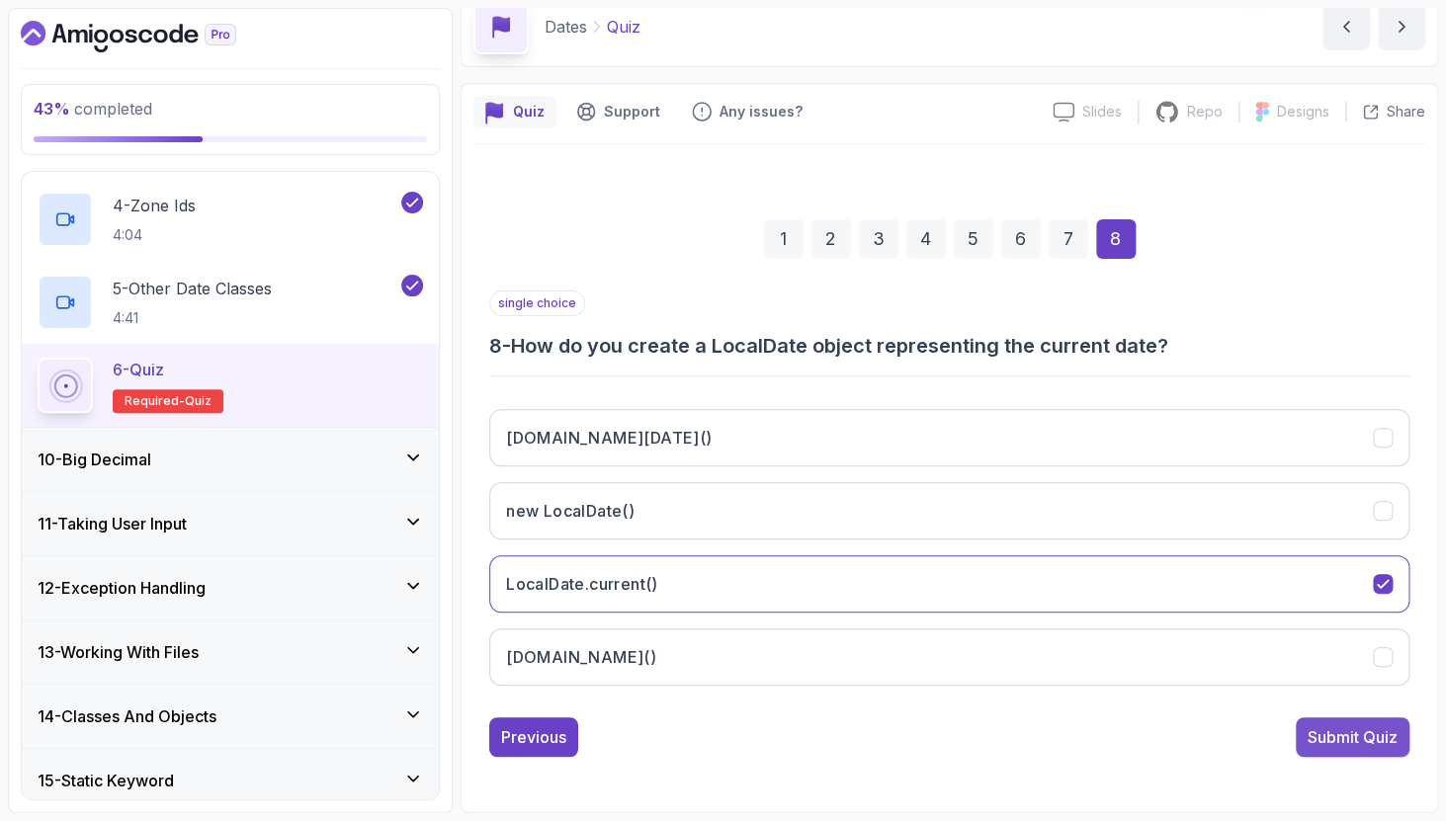
click at [1386, 742] on div "Submit Quiz" at bounding box center [1352, 737] width 90 height 24
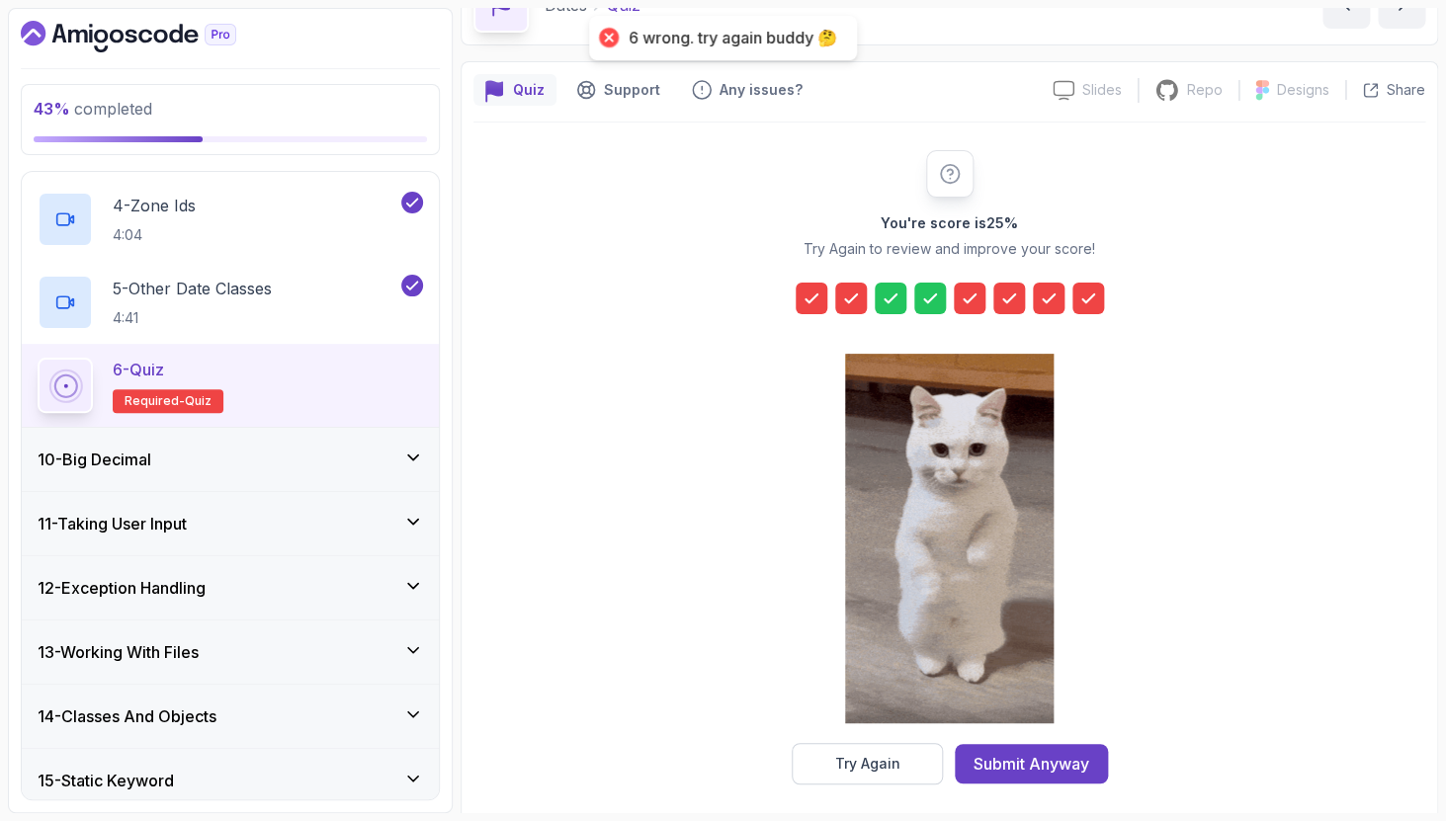
scroll to position [126, 0]
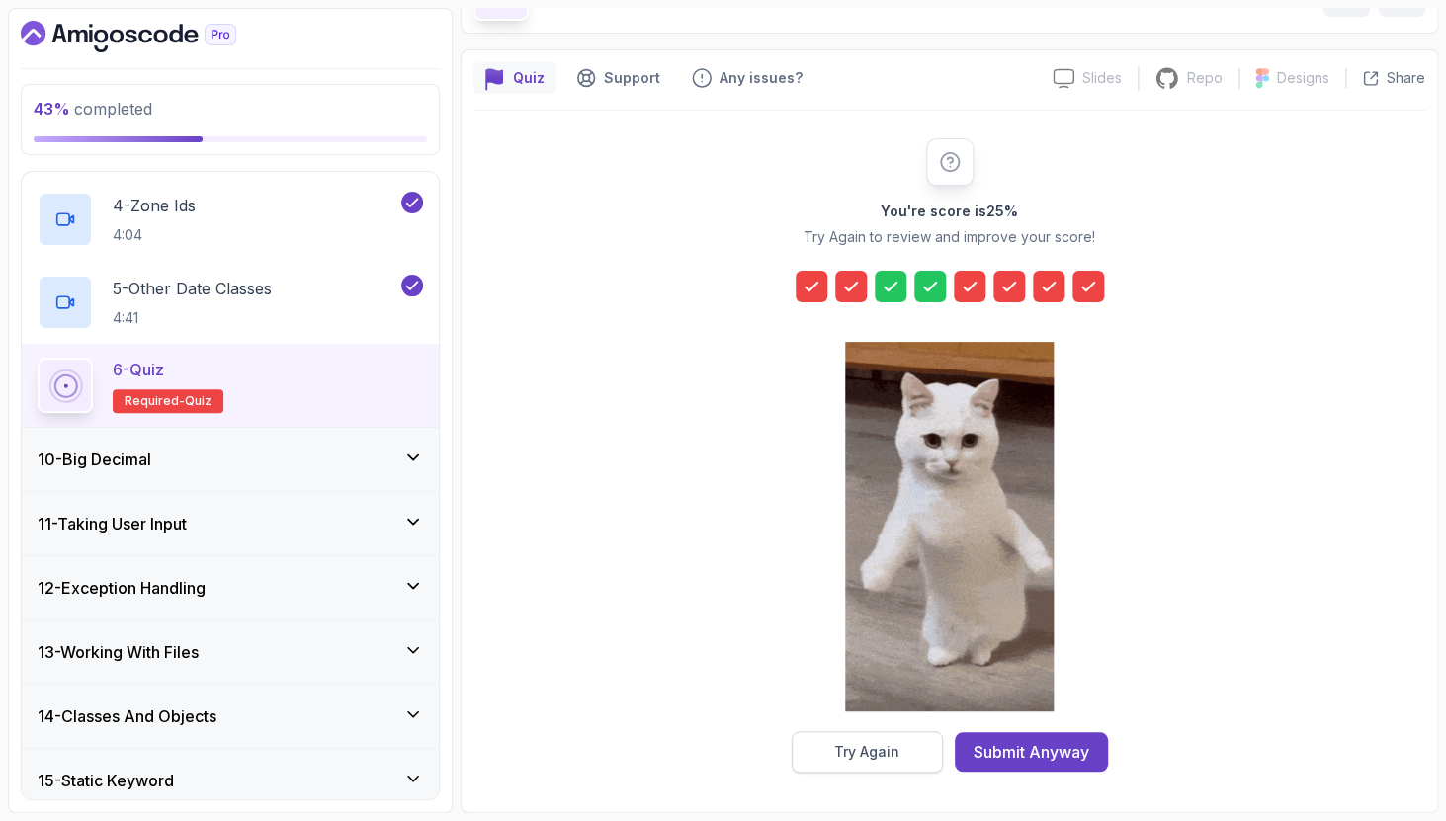
click at [879, 748] on div "Try Again" at bounding box center [866, 752] width 65 height 20
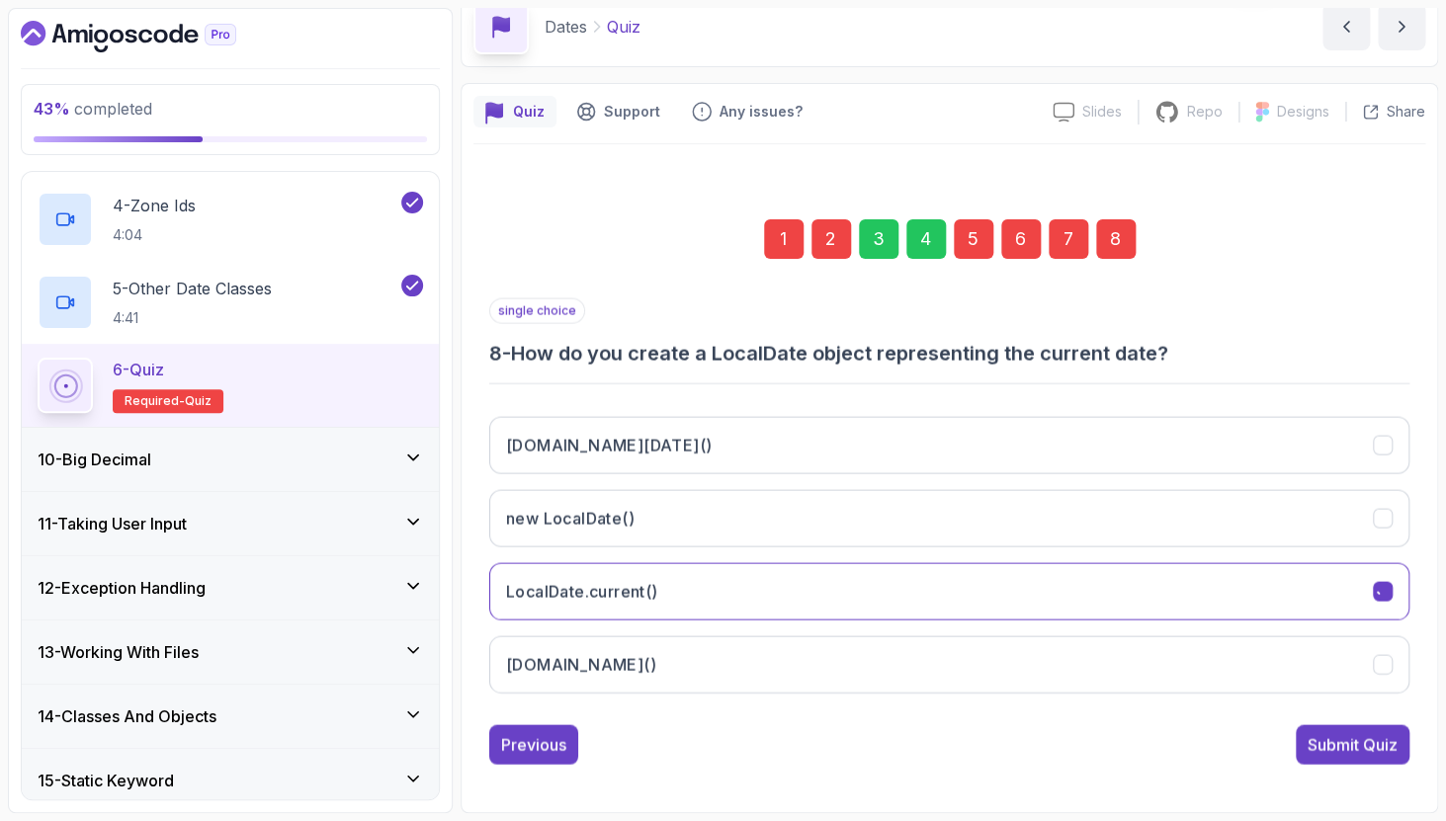
scroll to position [93, 0]
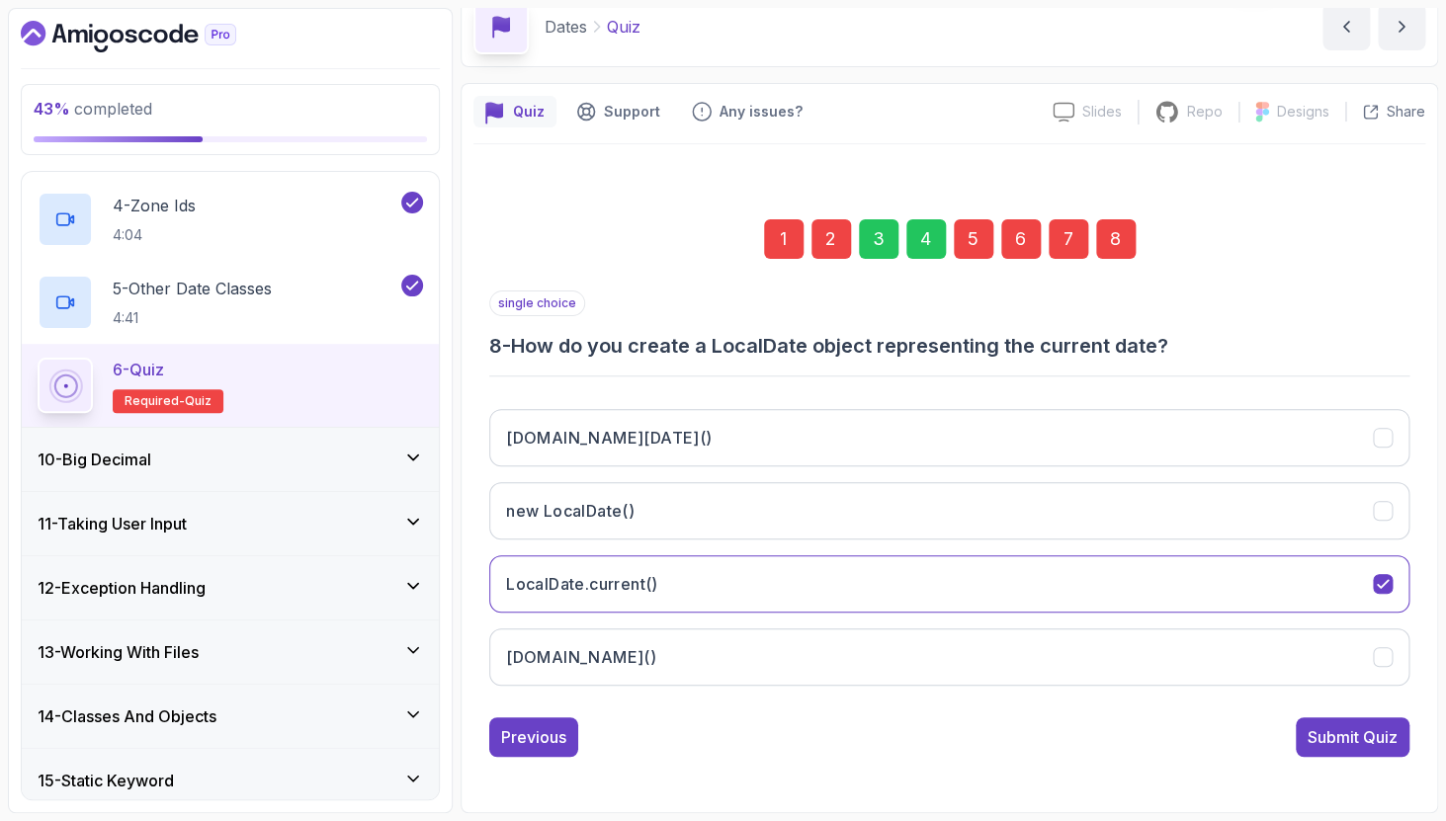
click at [786, 243] on div "1" at bounding box center [784, 239] width 40 height 40
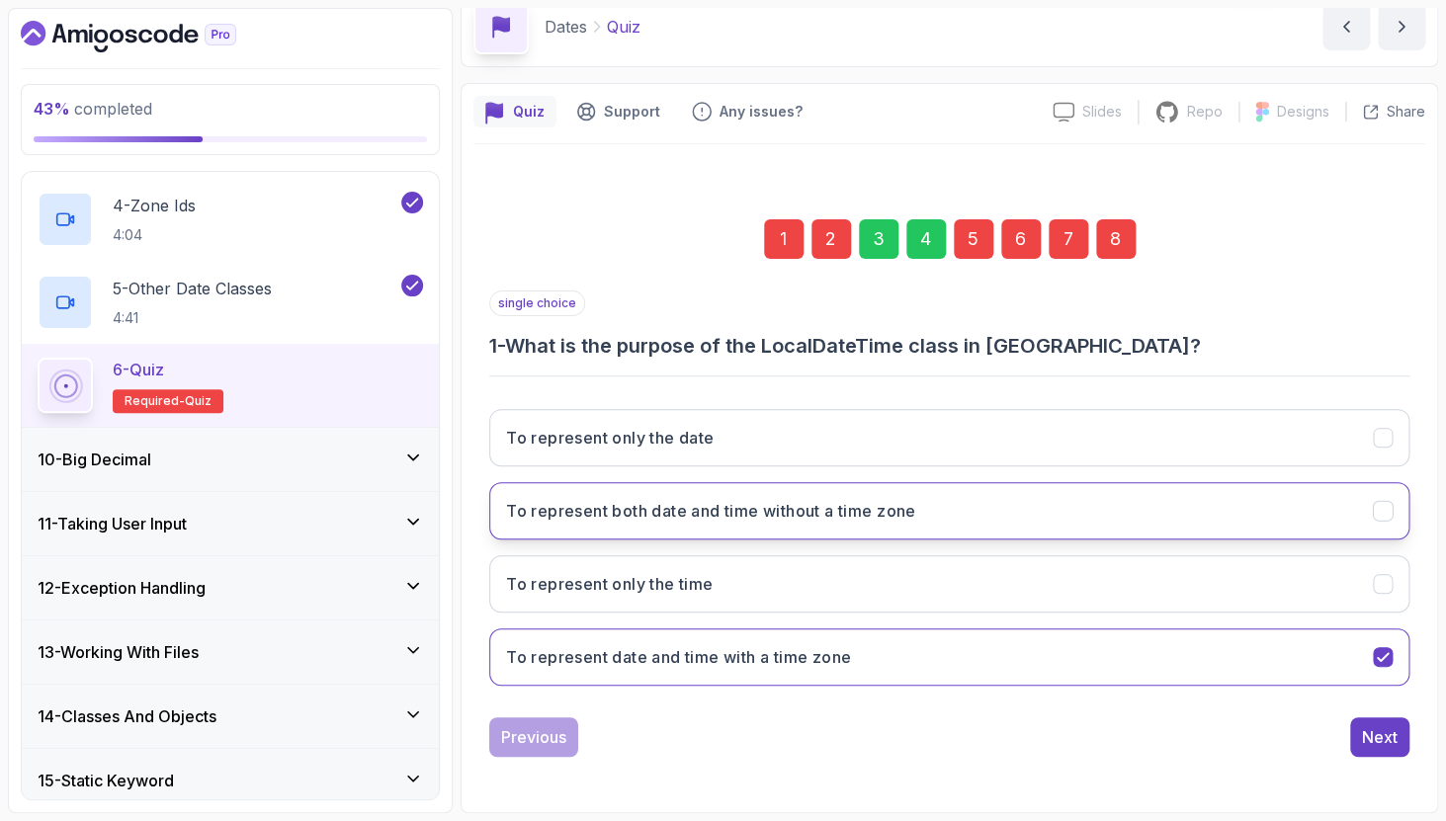
click at [1070, 535] on button "To represent both date and time without a time zone" at bounding box center [949, 510] width 920 height 57
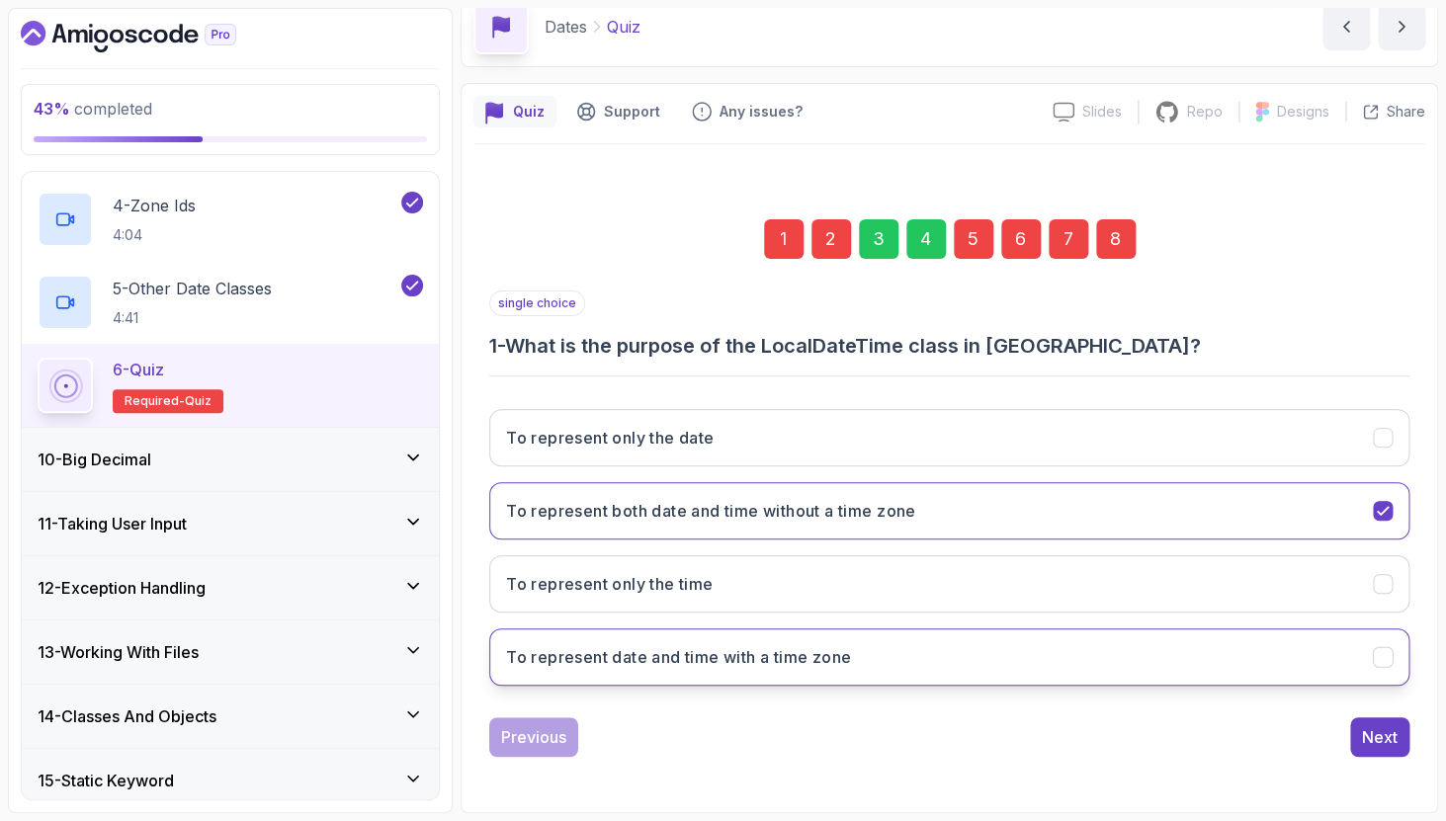
click at [1172, 656] on button "To represent date and time with a time zone" at bounding box center [949, 656] width 920 height 57
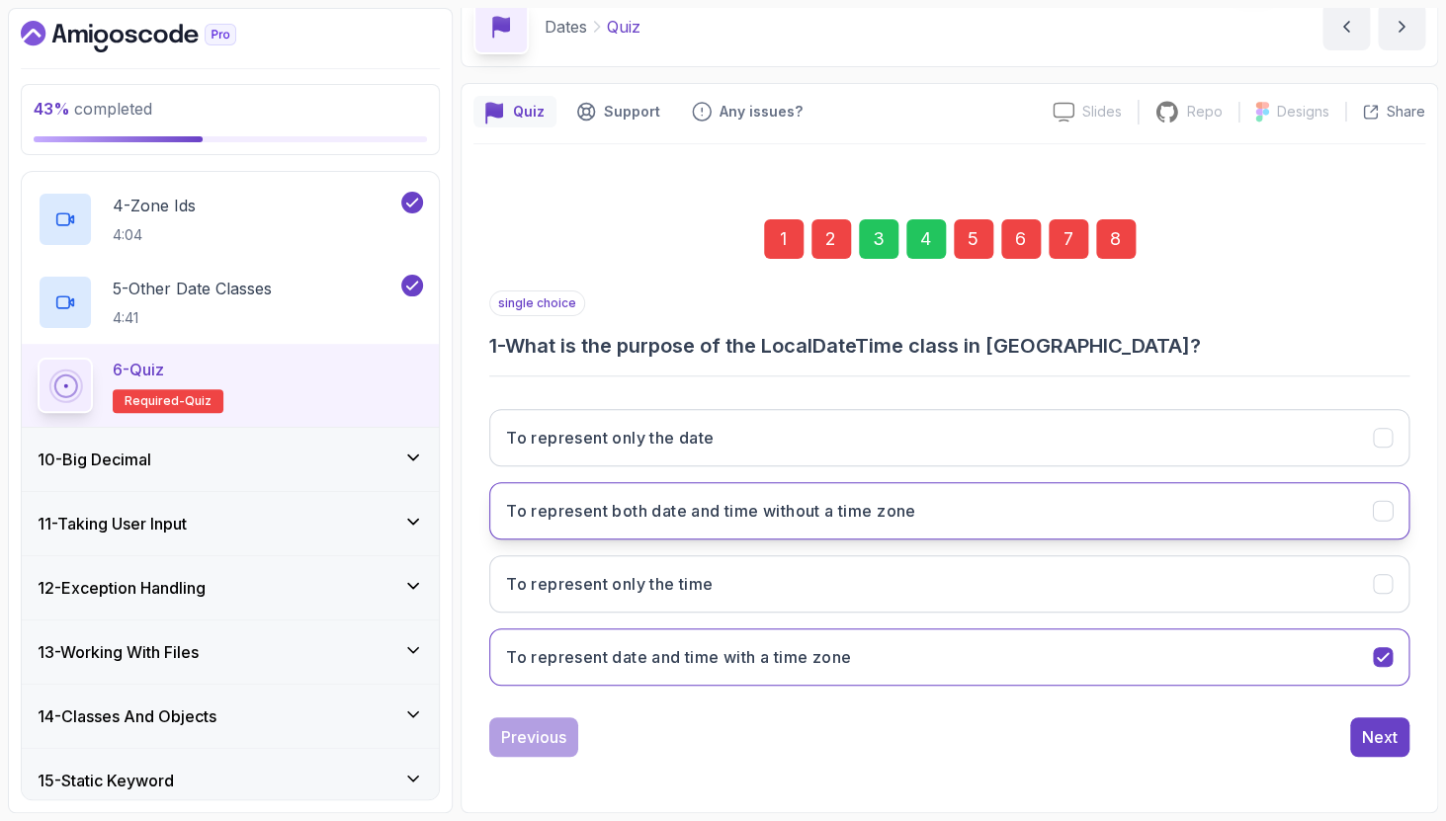
click at [1215, 500] on button "To represent both date and time without a time zone" at bounding box center [949, 510] width 920 height 57
click at [1374, 716] on div "single choice 1 - What is the purpose of the LocalDateTime class in [GEOGRAPHIC…" at bounding box center [949, 523] width 920 height 466
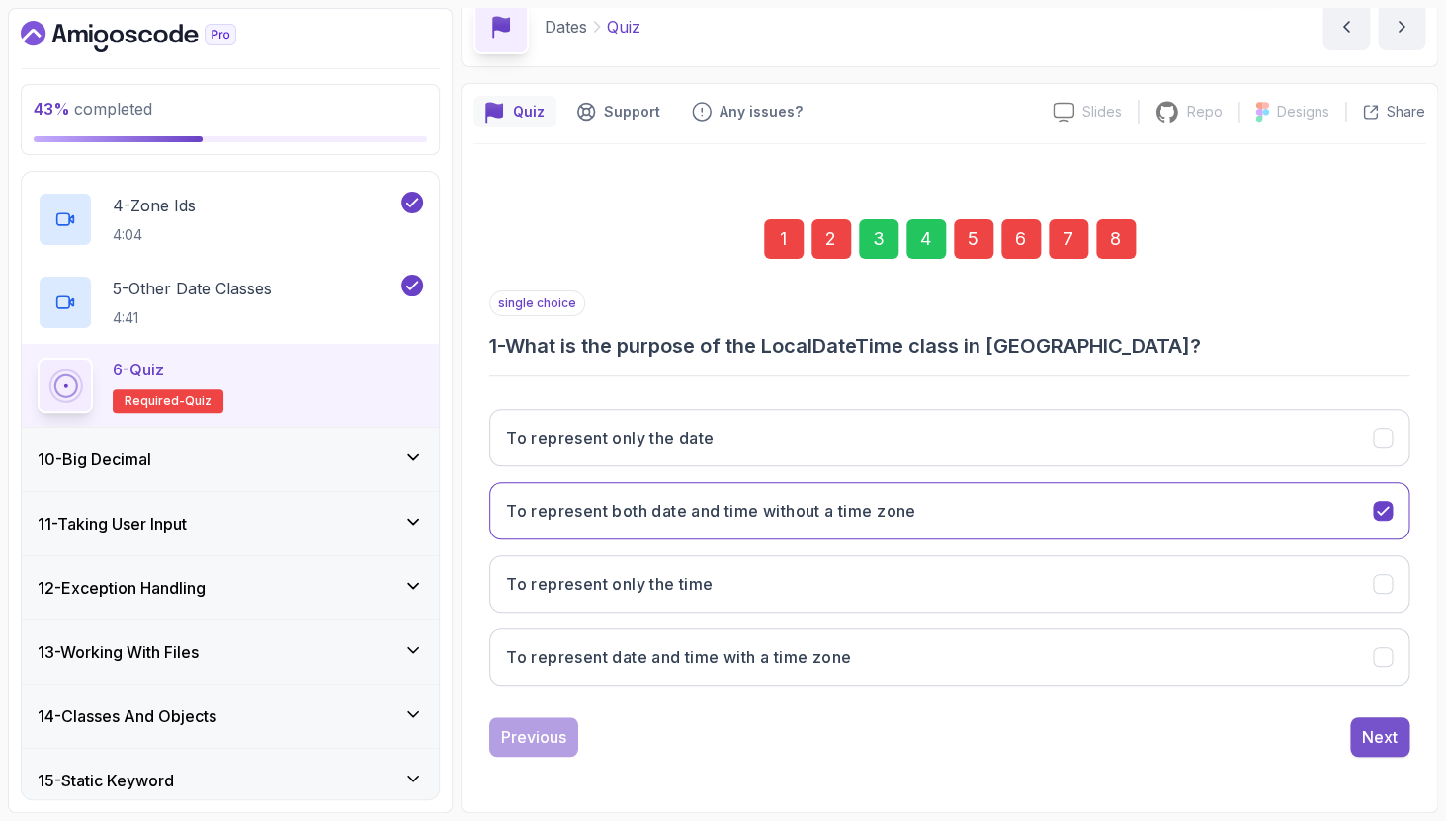
click at [1379, 727] on div "Next" at bounding box center [1380, 737] width 36 height 24
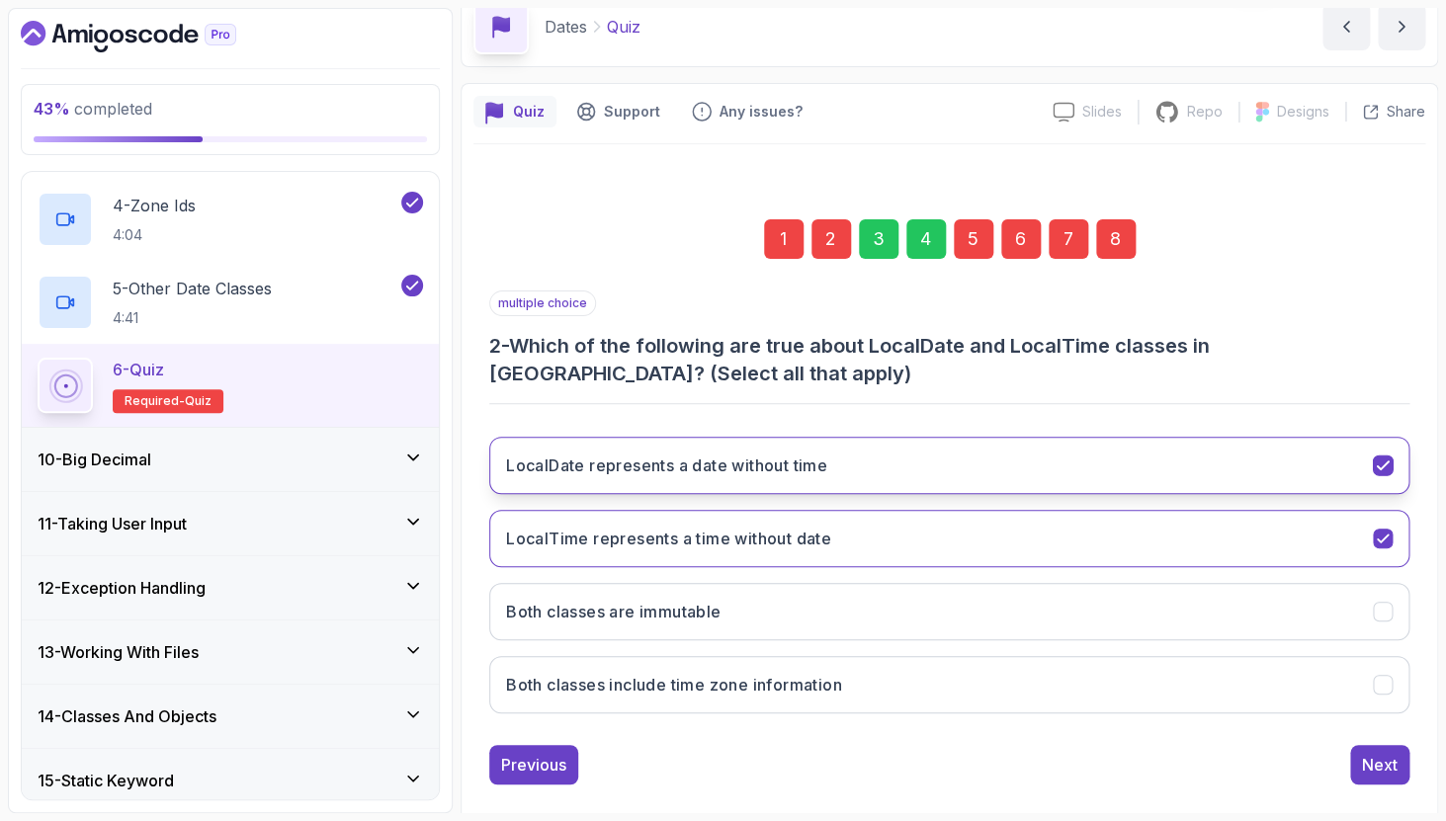
click at [1386, 460] on icon "LocalDate represents a date without time" at bounding box center [1382, 465] width 19 height 19
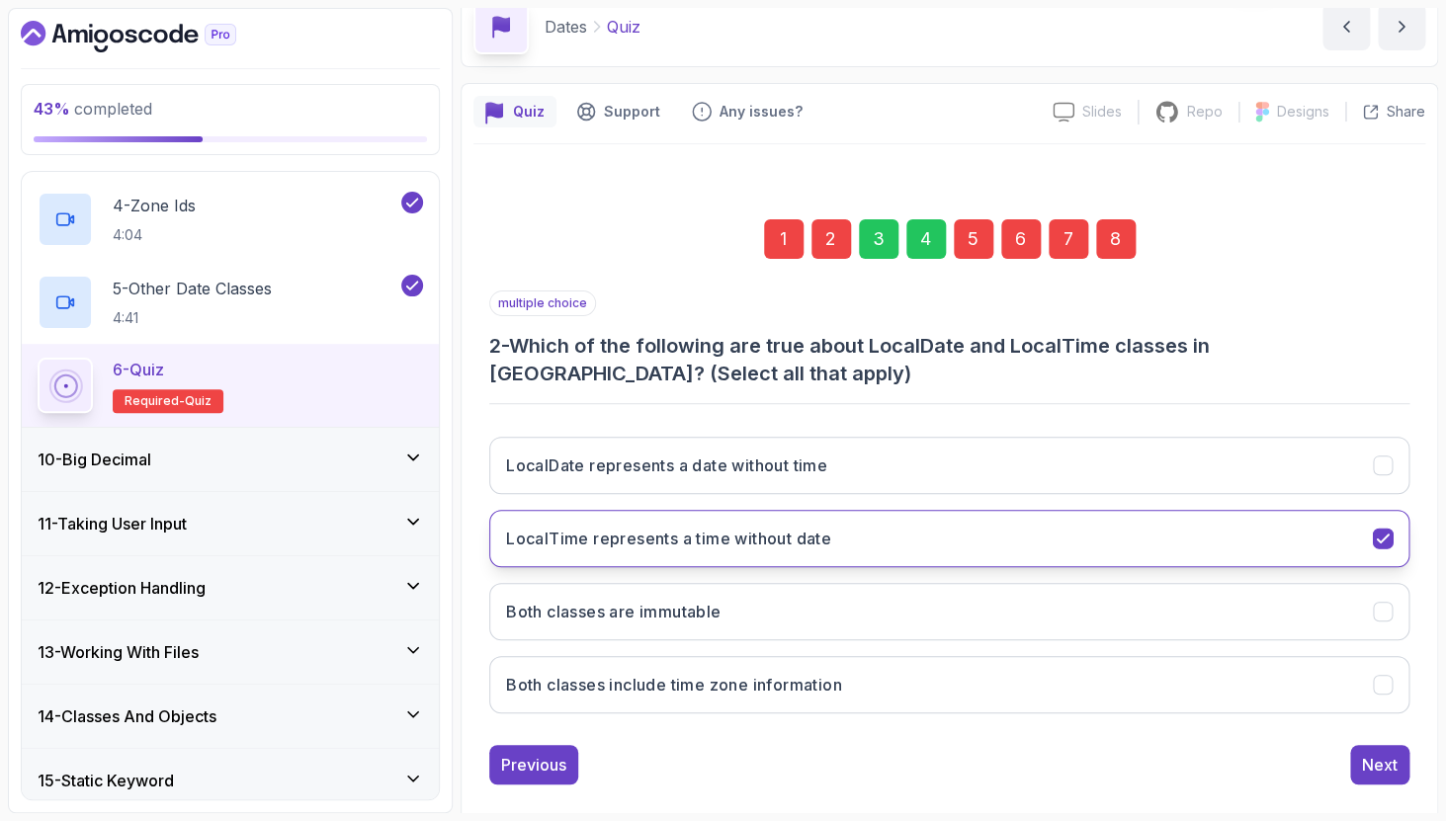
click at [1394, 539] on button "LocalTime represents a time without date" at bounding box center [949, 538] width 920 height 57
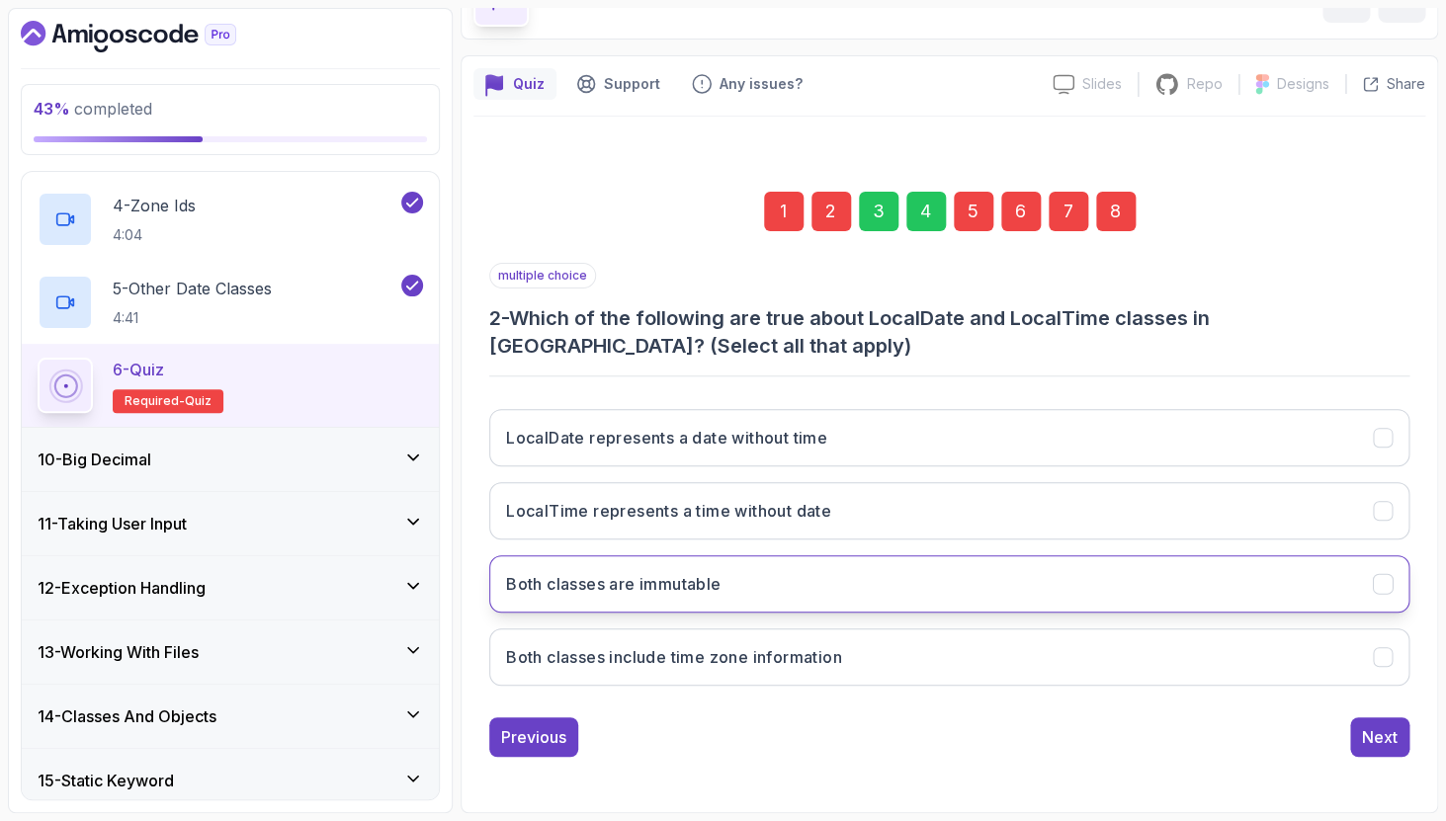
click at [978, 598] on button "Both classes are immutable" at bounding box center [949, 583] width 920 height 57
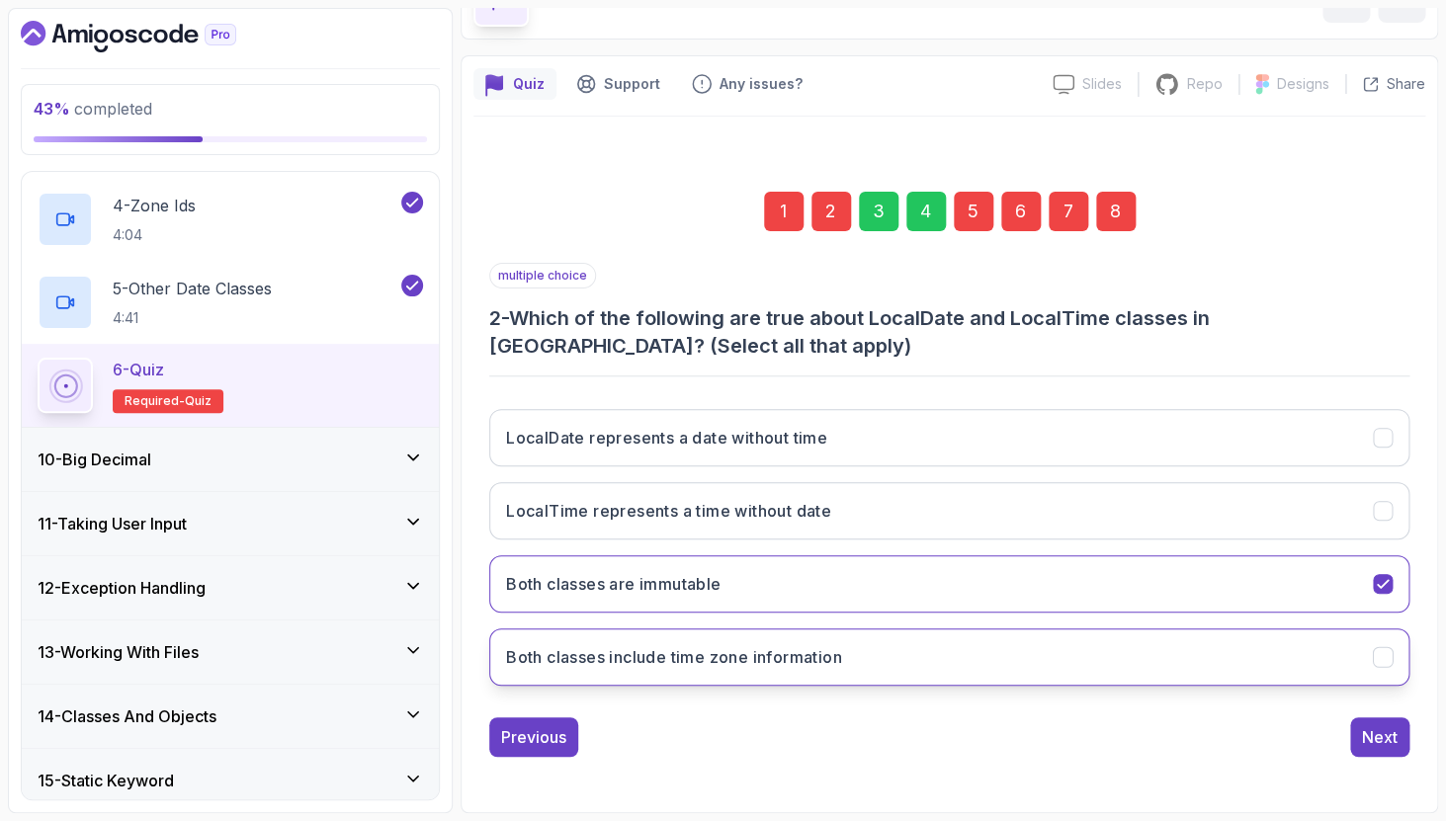
click at [1031, 663] on button "Both classes include time zone information" at bounding box center [949, 656] width 920 height 57
click at [1384, 740] on div "Next" at bounding box center [1380, 737] width 36 height 24
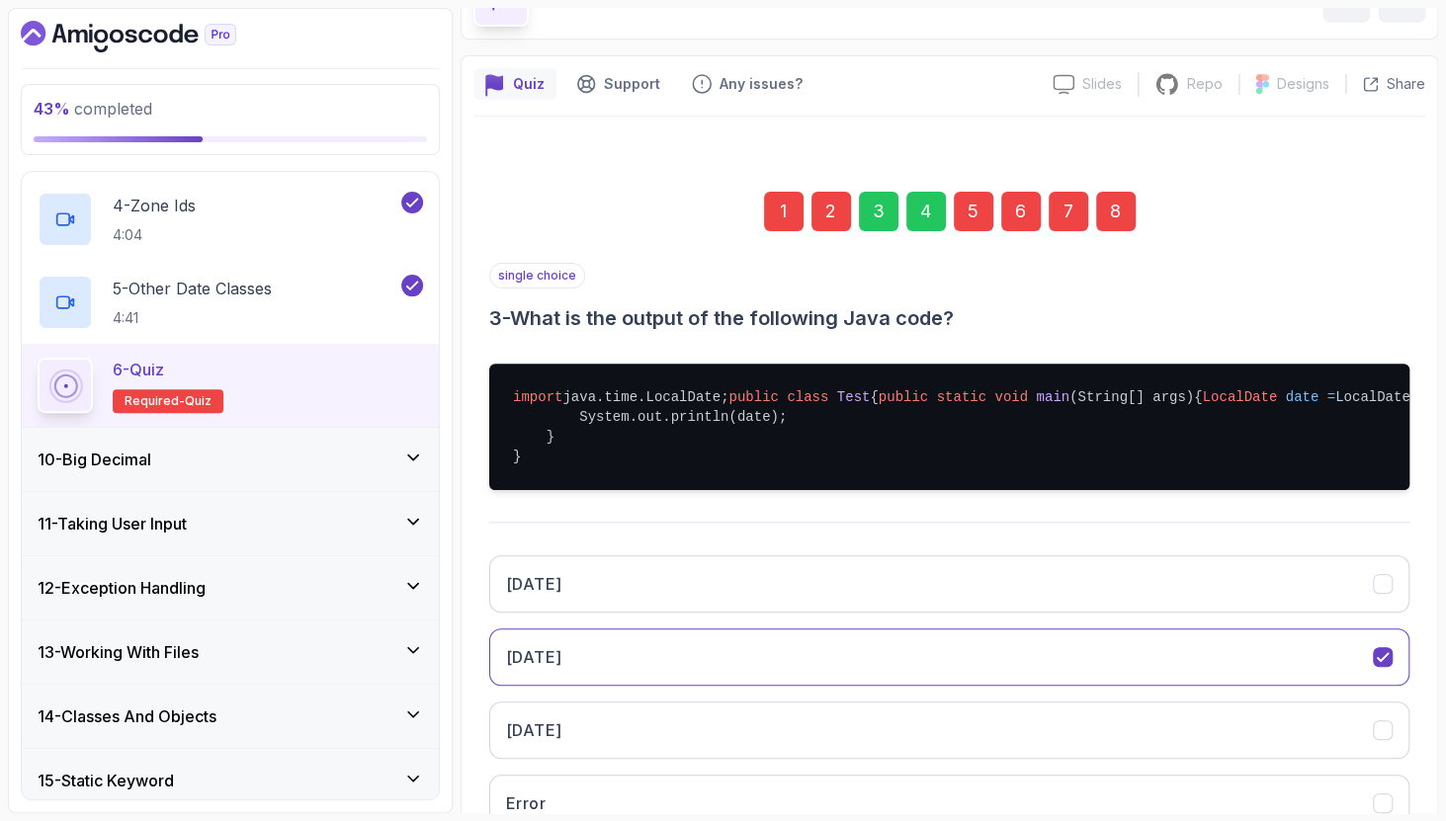
click at [956, 217] on div "5" at bounding box center [974, 212] width 40 height 40
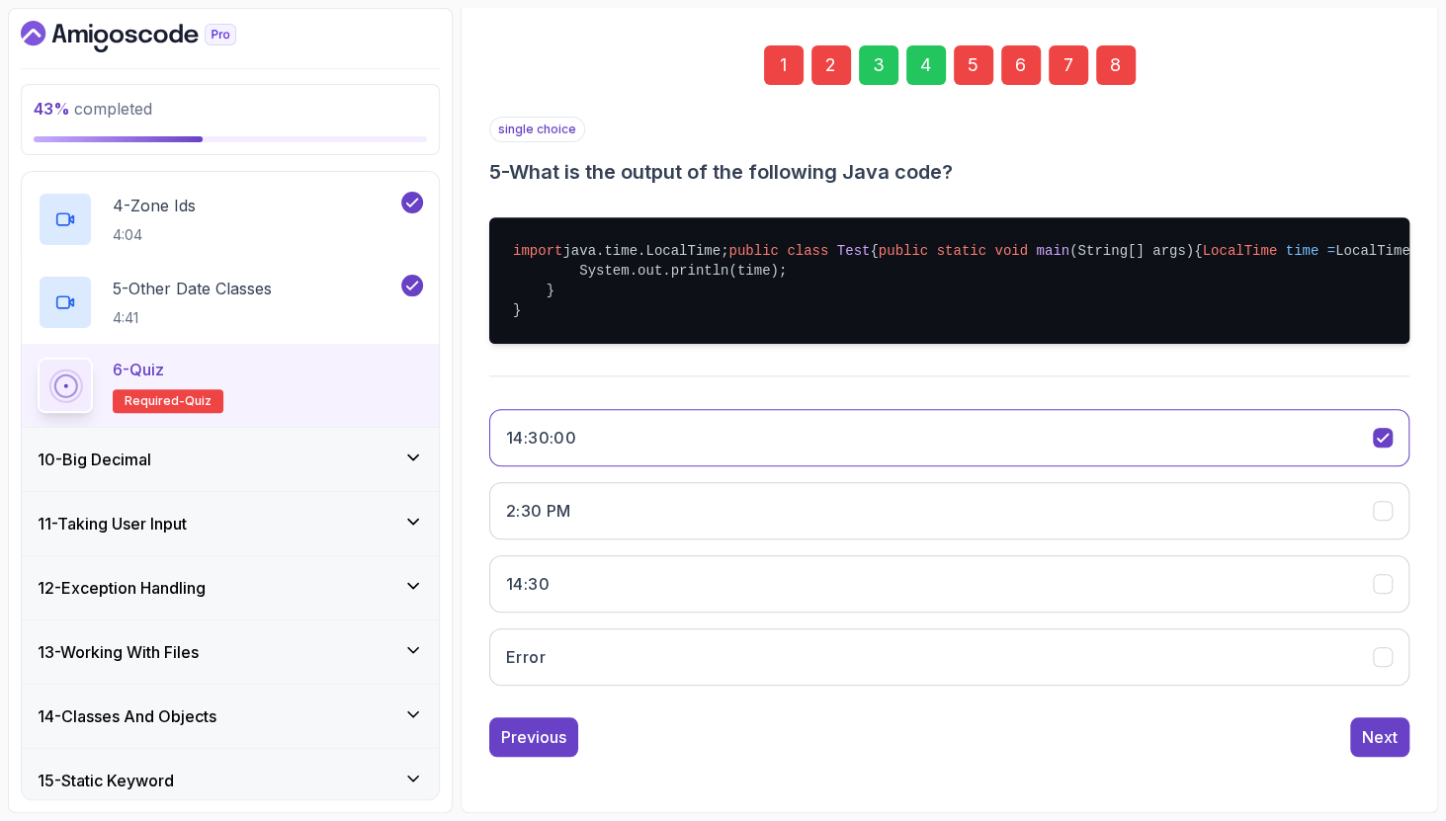
scroll to position [326, 0]
click at [751, 525] on button "2:30 PM" at bounding box center [949, 510] width 920 height 57
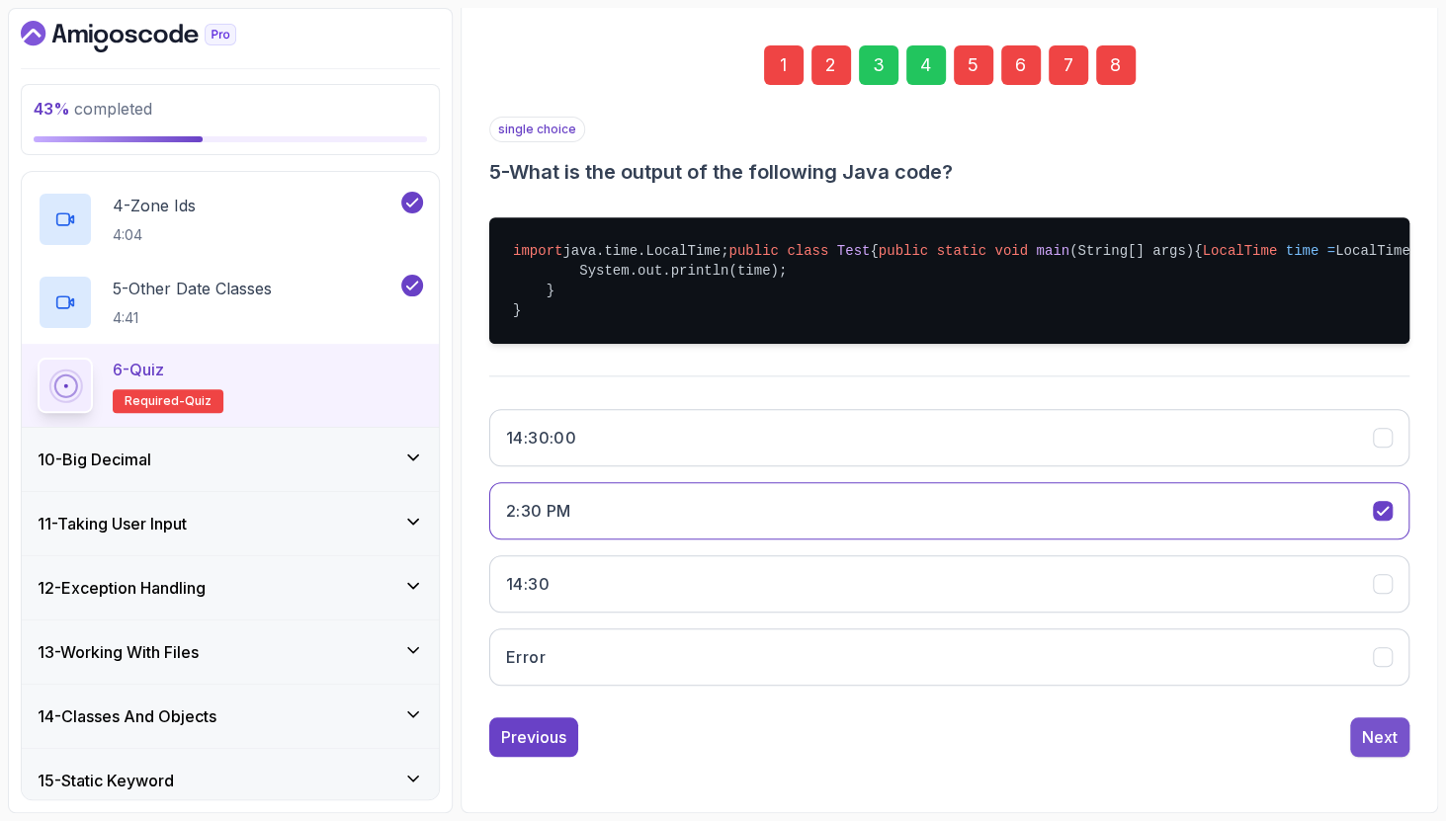
click at [1392, 737] on div "Next" at bounding box center [1380, 737] width 36 height 24
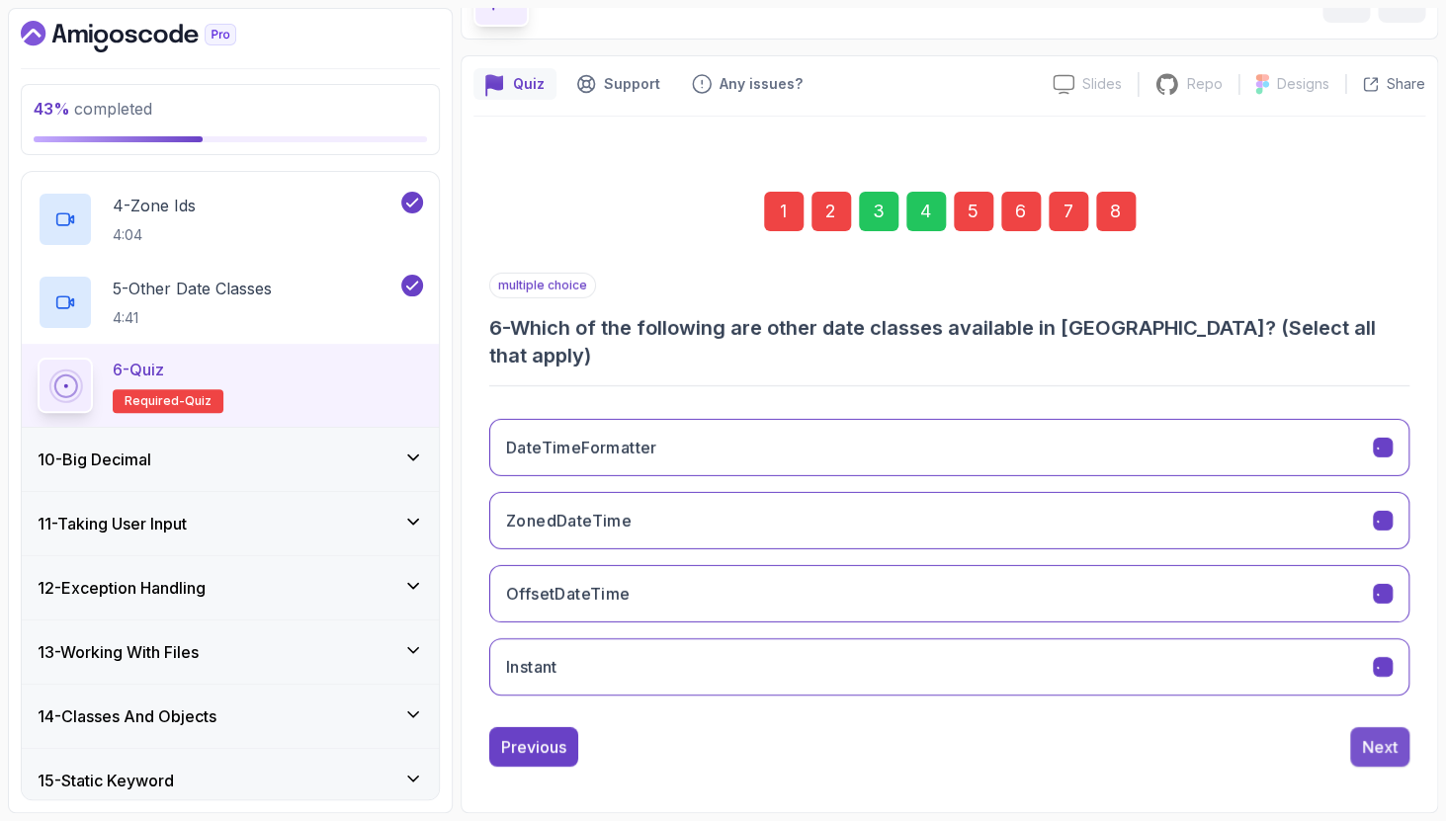
scroll to position [93, 0]
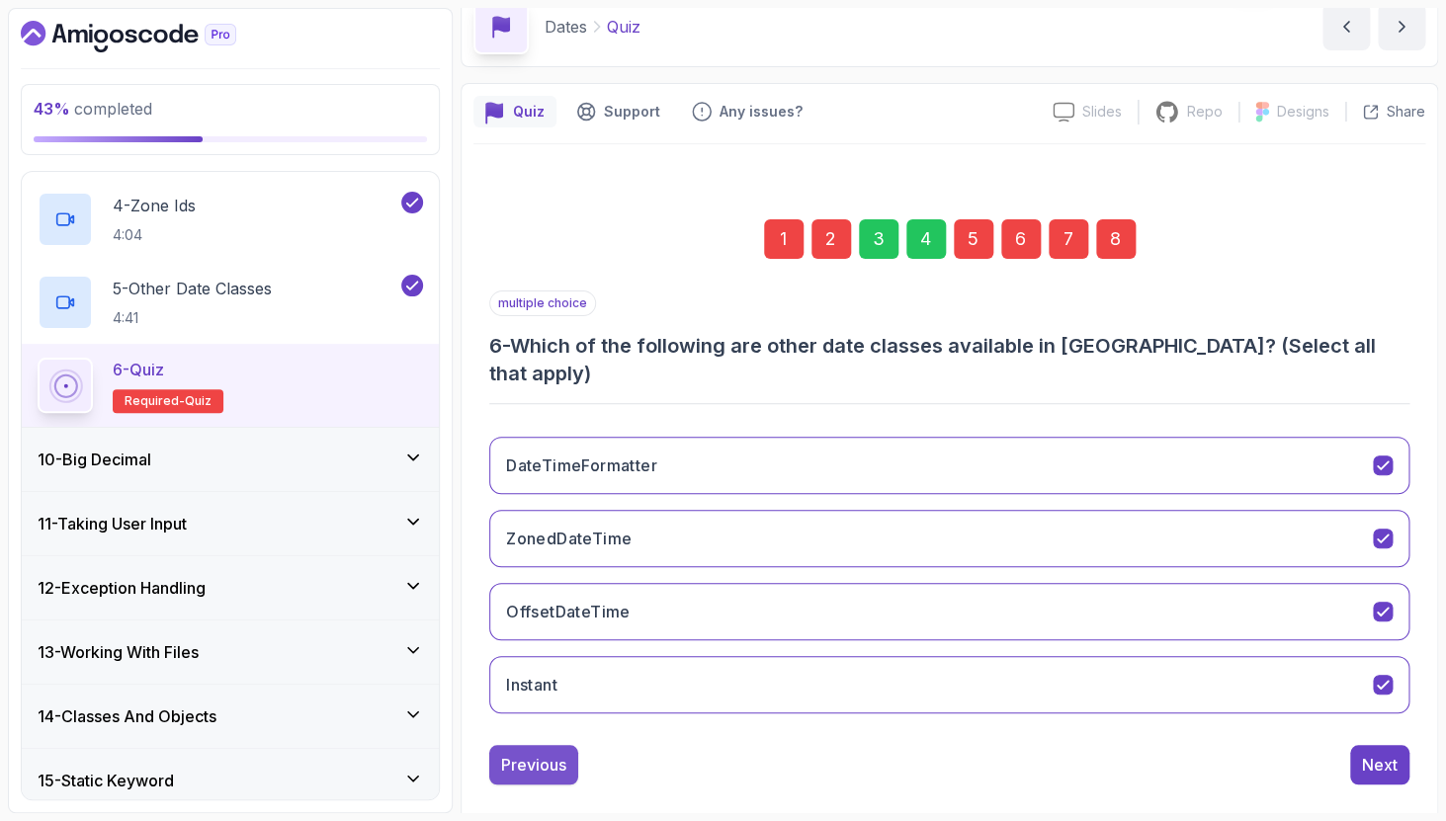
click at [539, 753] on div "Previous" at bounding box center [533, 765] width 65 height 24
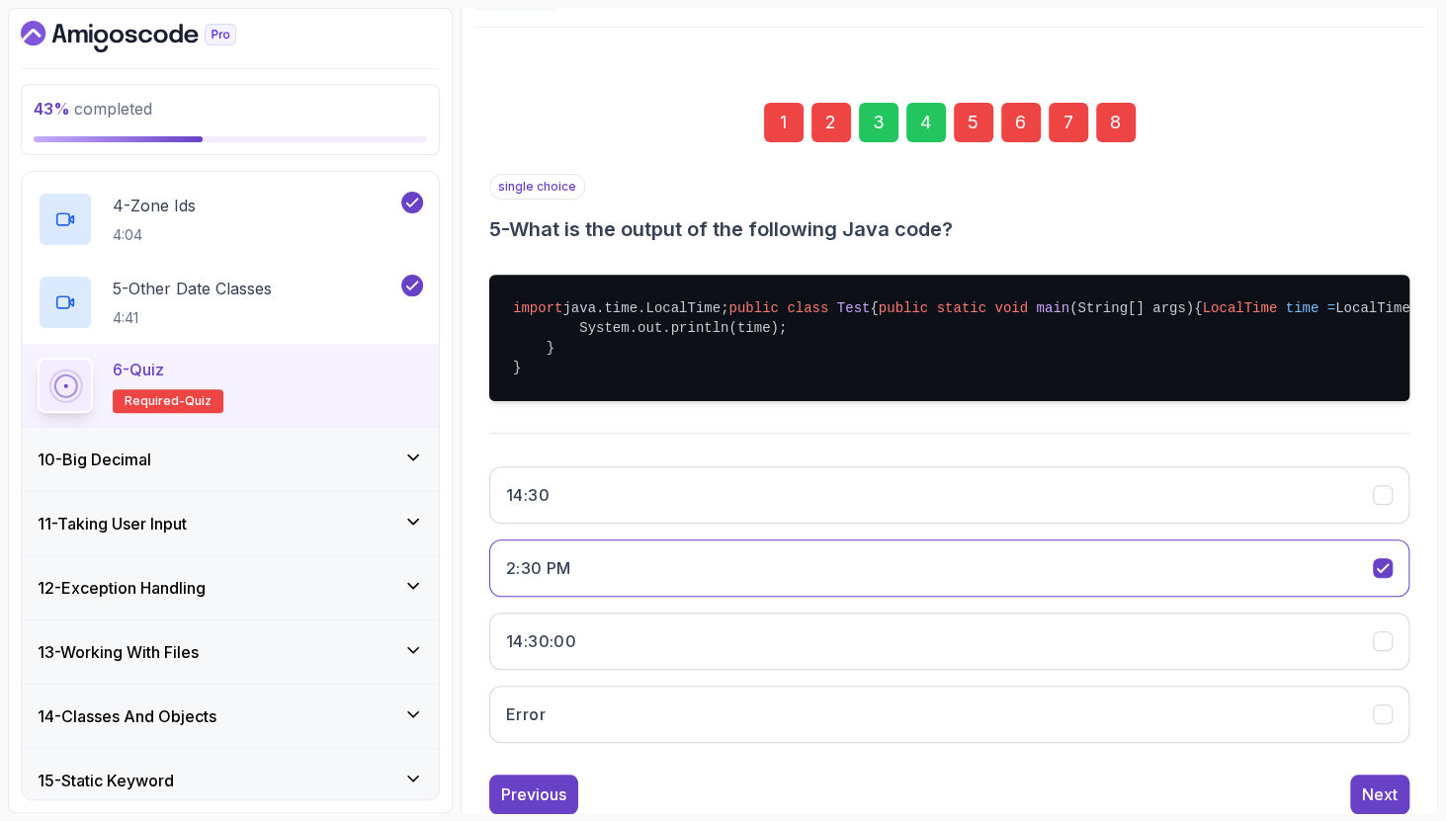
scroll to position [266, 0]
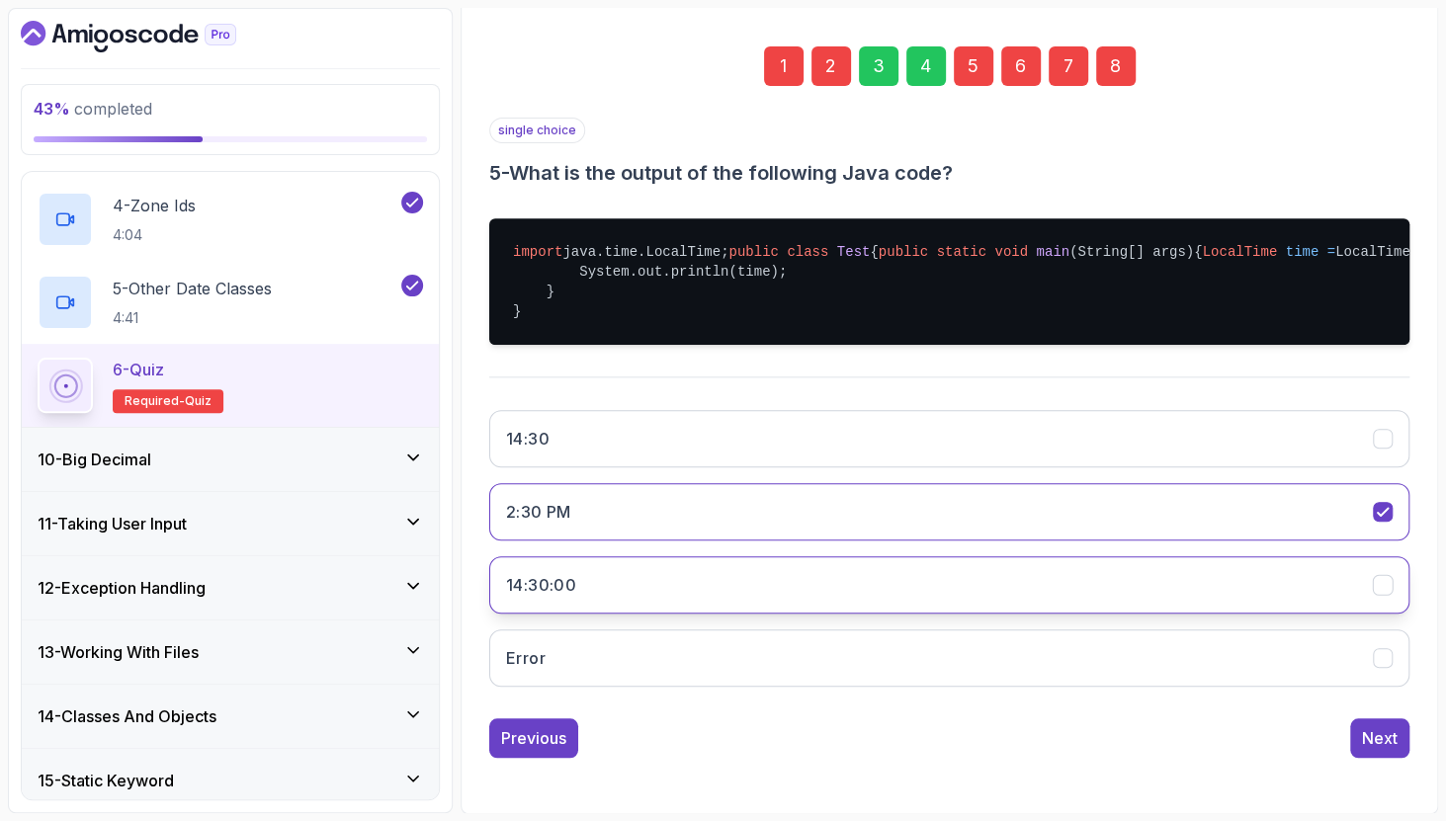
click at [913, 614] on button "14:30:00" at bounding box center [949, 584] width 920 height 57
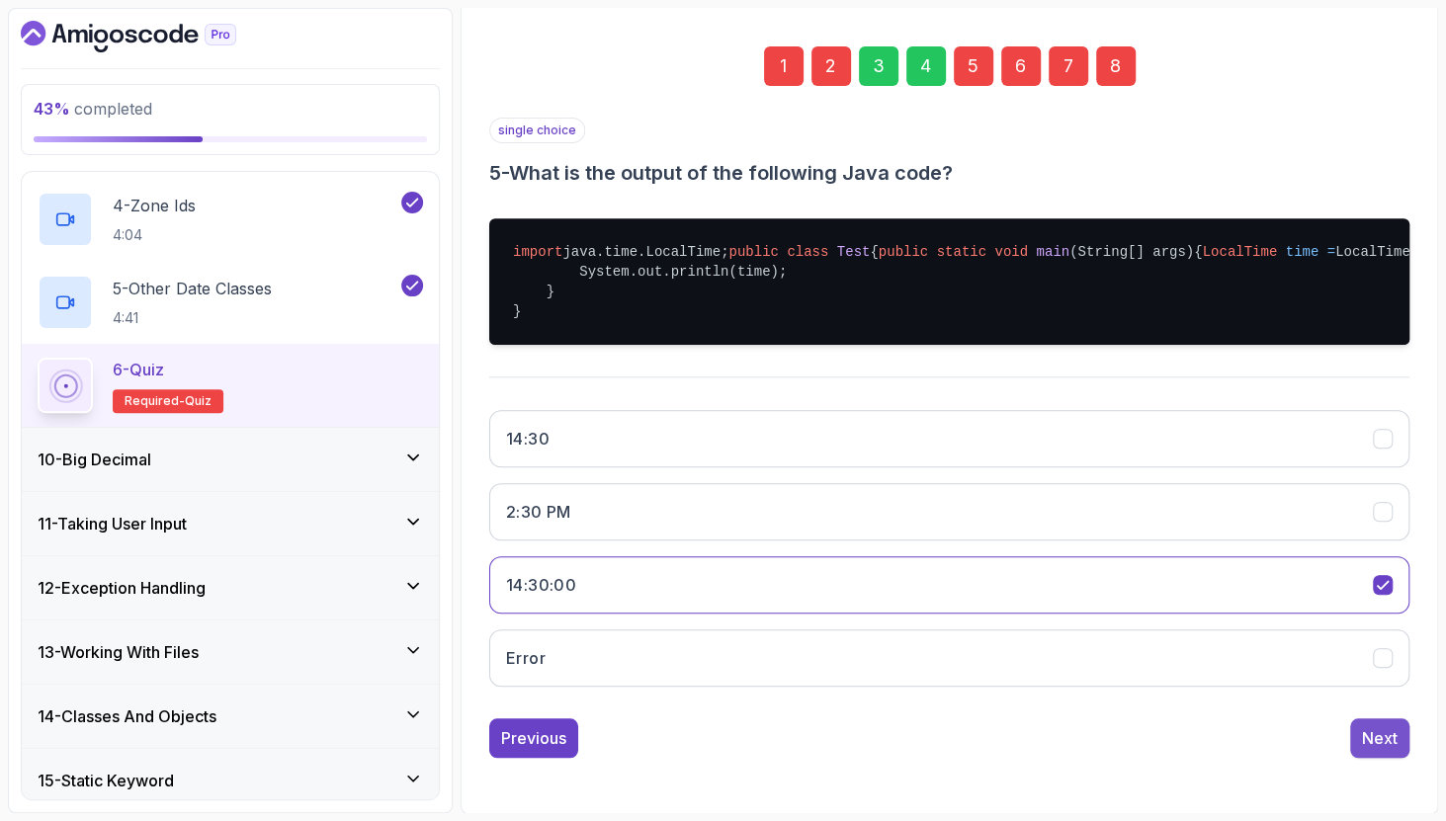
click at [1401, 758] on button "Next" at bounding box center [1379, 738] width 59 height 40
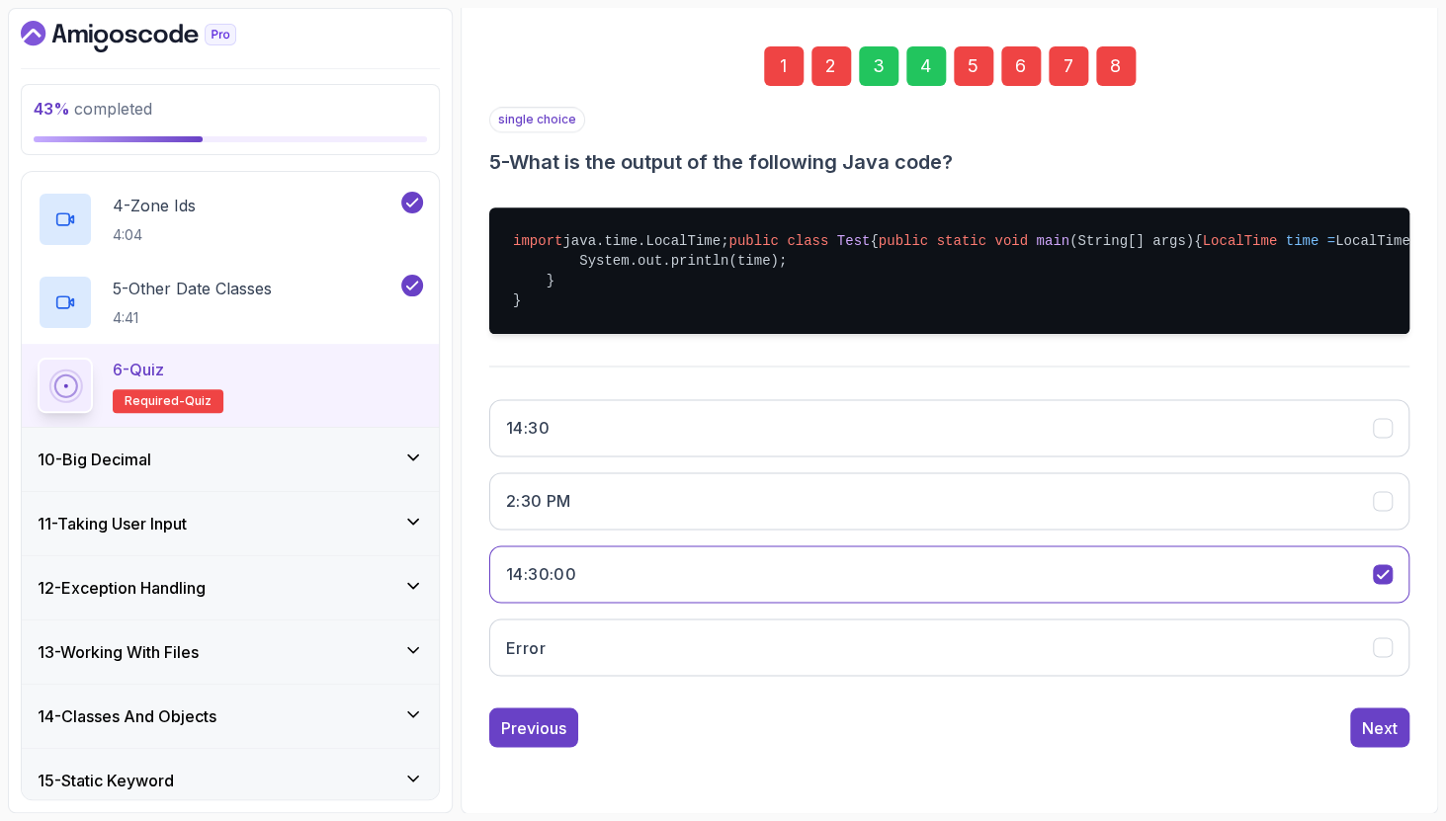
scroll to position [93, 0]
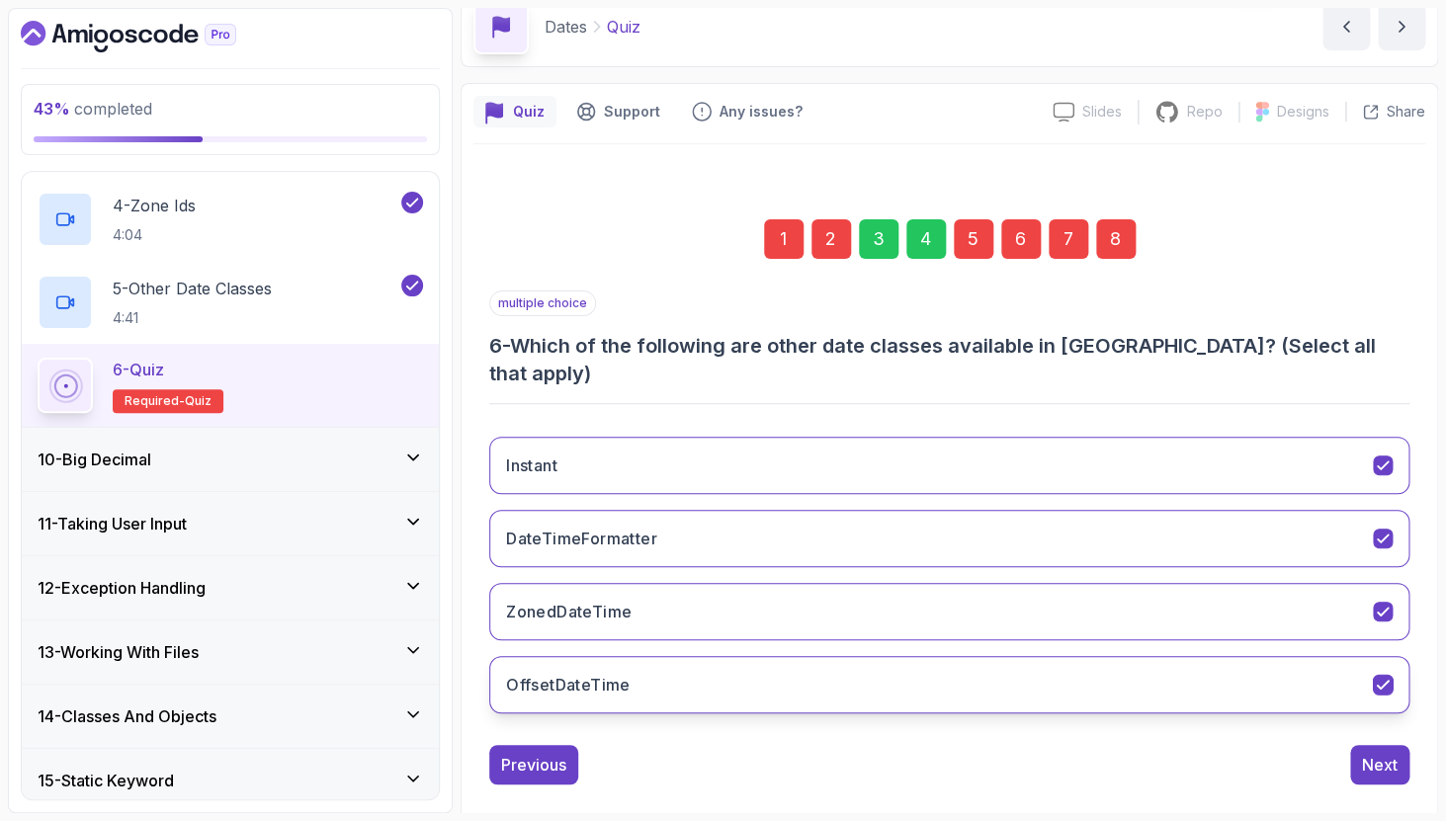
click at [1133, 656] on button "OffsetDateTime" at bounding box center [949, 684] width 920 height 57
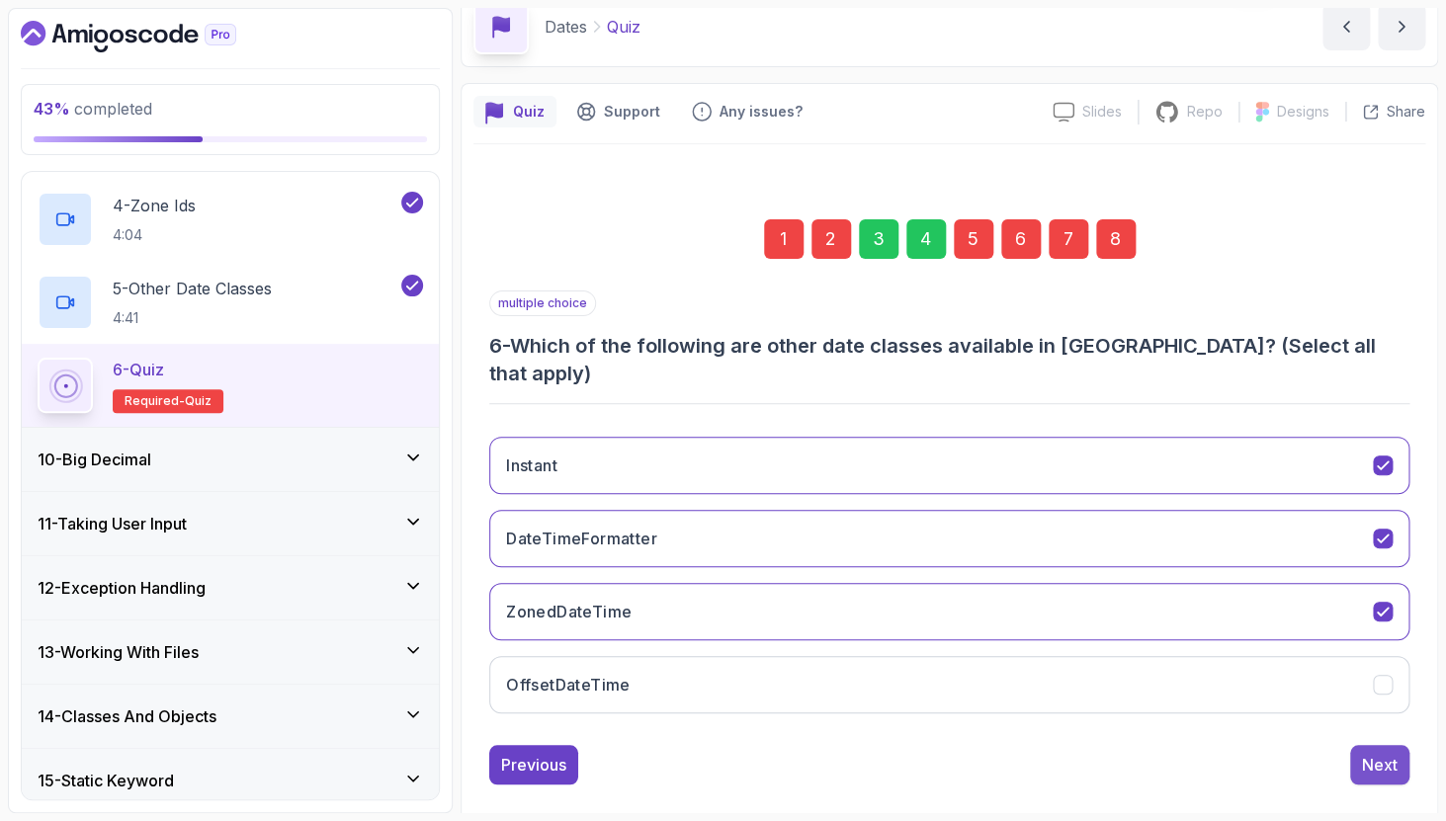
click at [1391, 753] on div "Next" at bounding box center [1380, 765] width 36 height 24
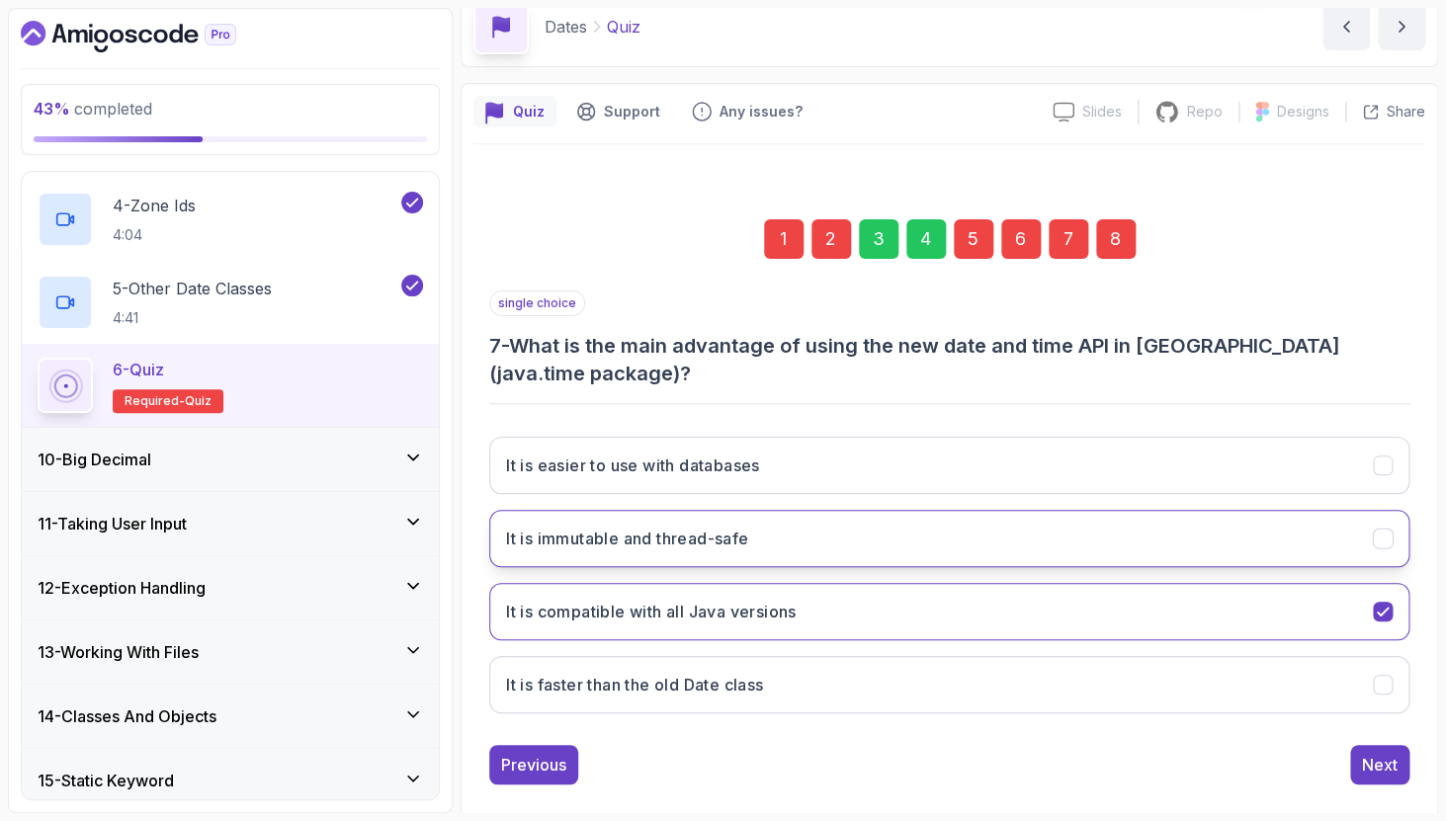
click at [1337, 530] on button "It is immutable and thread-safe" at bounding box center [949, 538] width 920 height 57
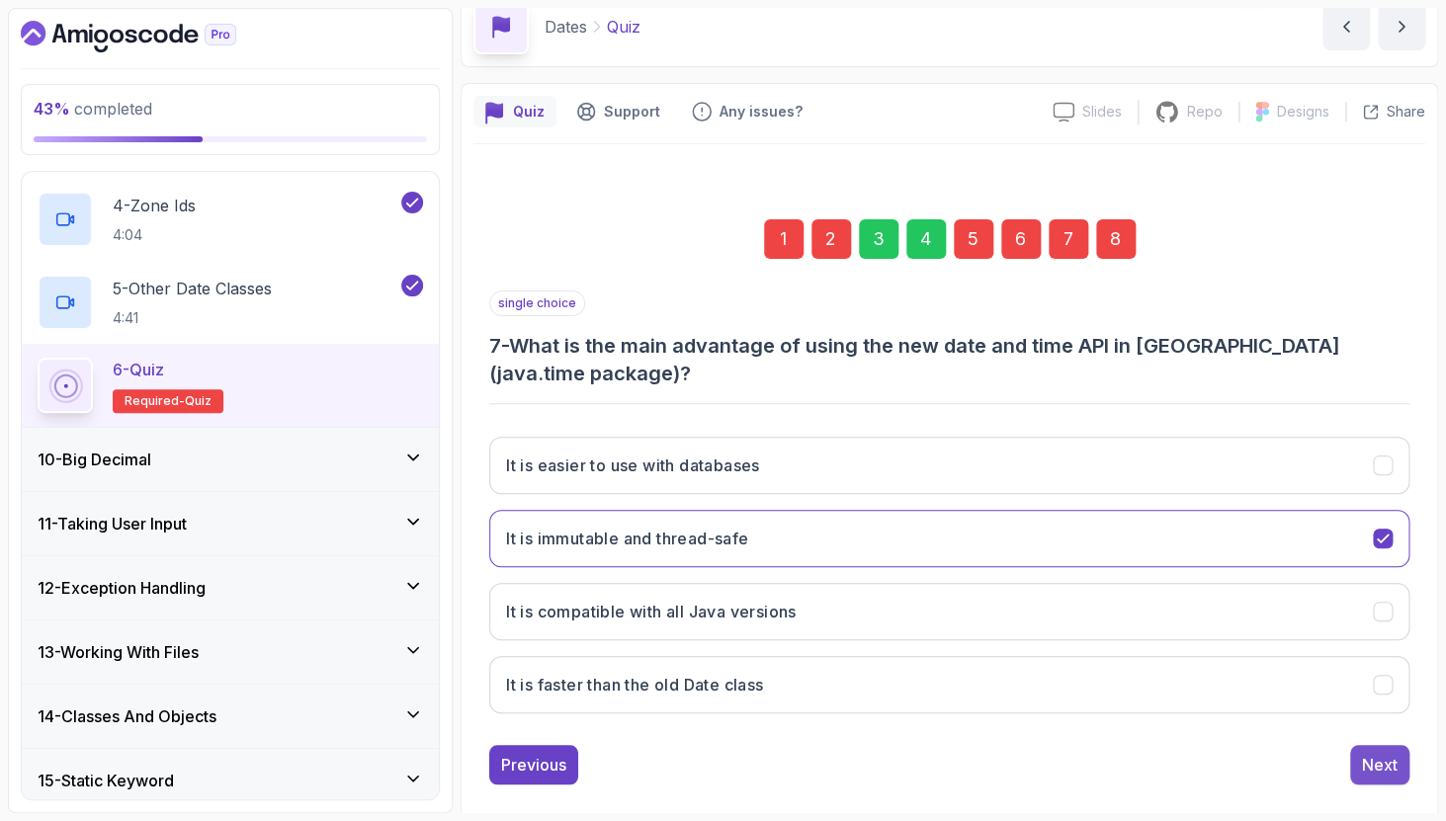
click at [1391, 753] on div "Next" at bounding box center [1380, 765] width 36 height 24
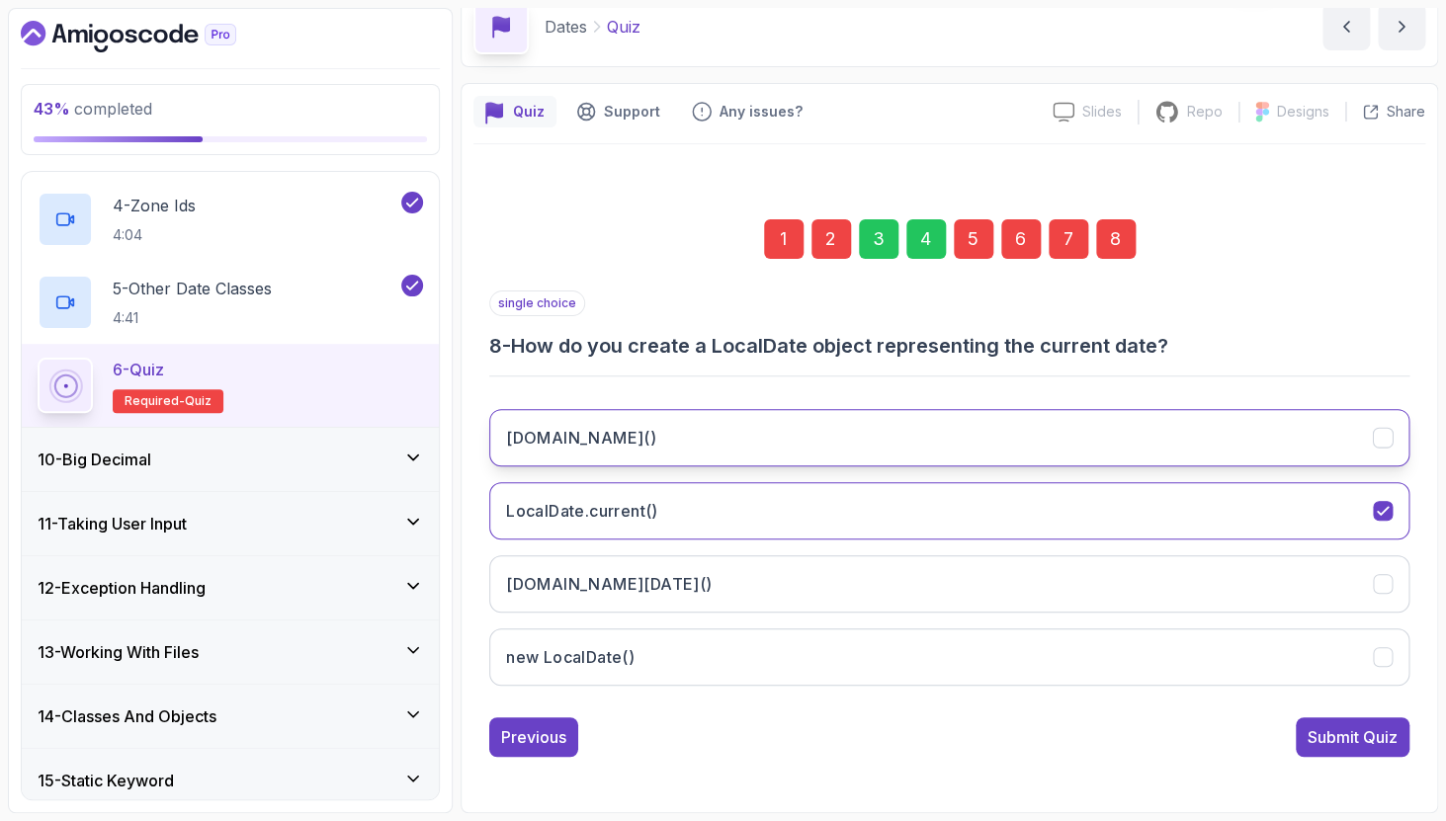
click at [836, 460] on button "[DOMAIN_NAME]()" at bounding box center [949, 437] width 920 height 57
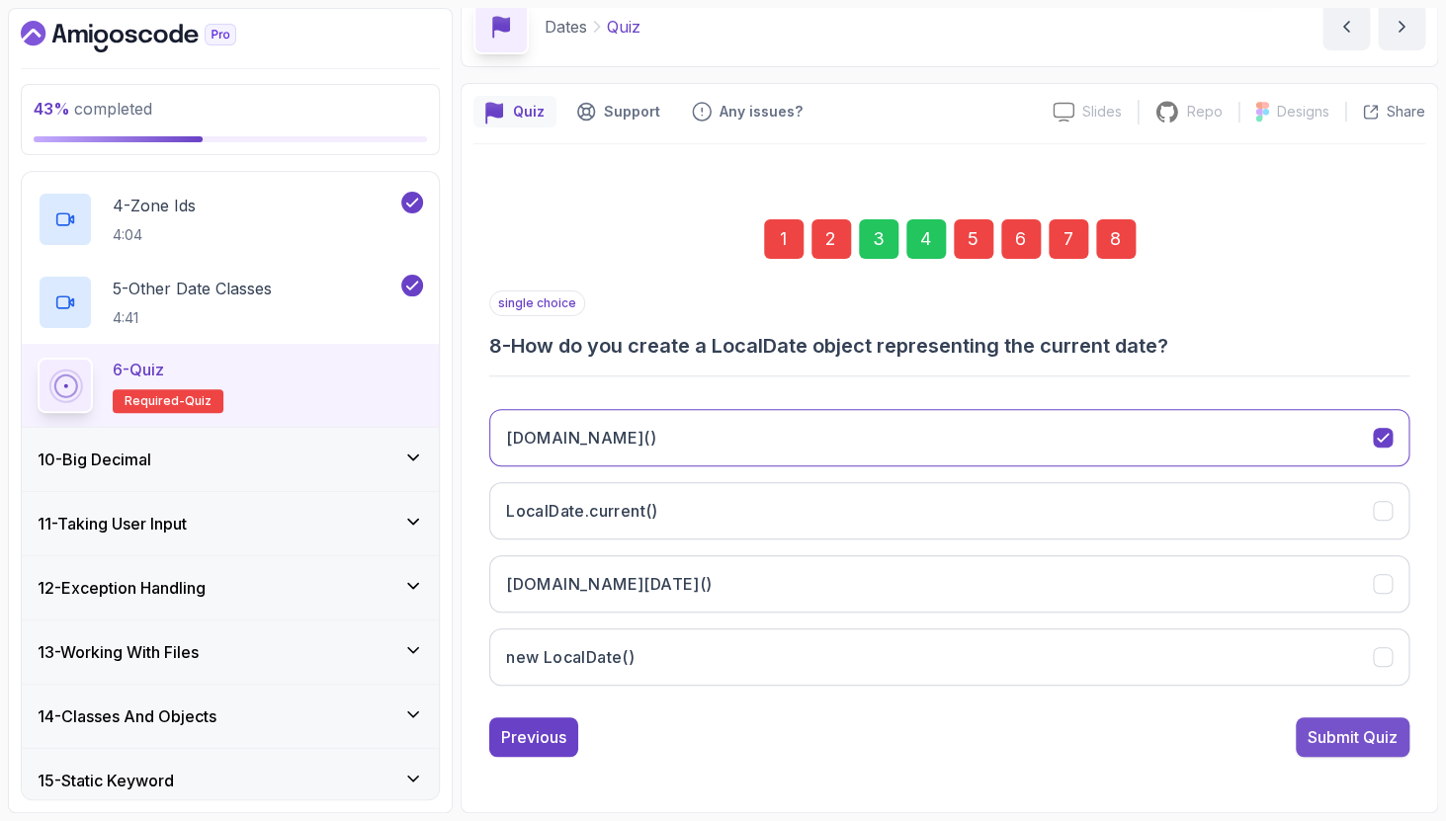
click at [1326, 741] on div "Submit Quiz" at bounding box center [1352, 737] width 90 height 24
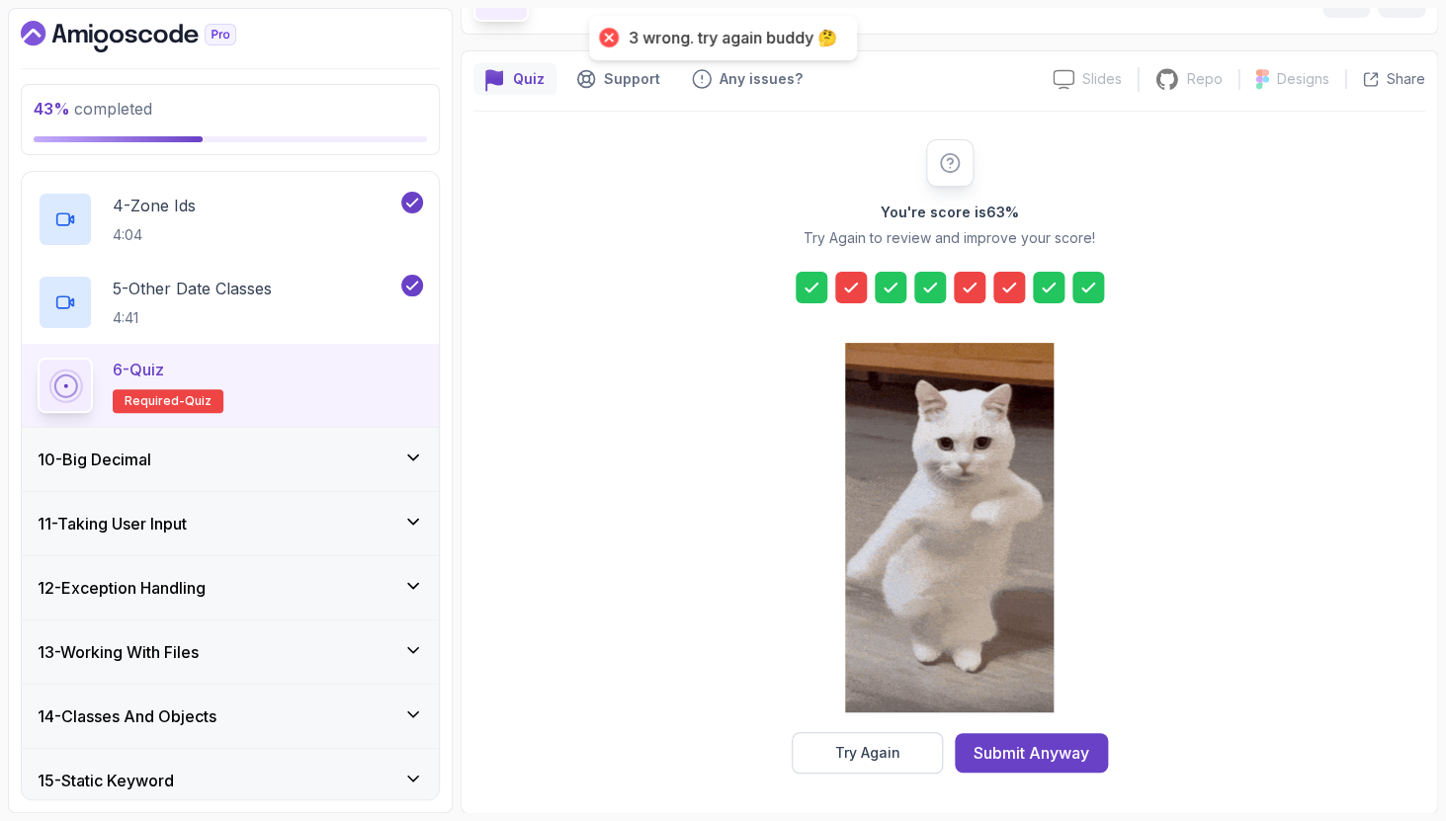
scroll to position [126, 0]
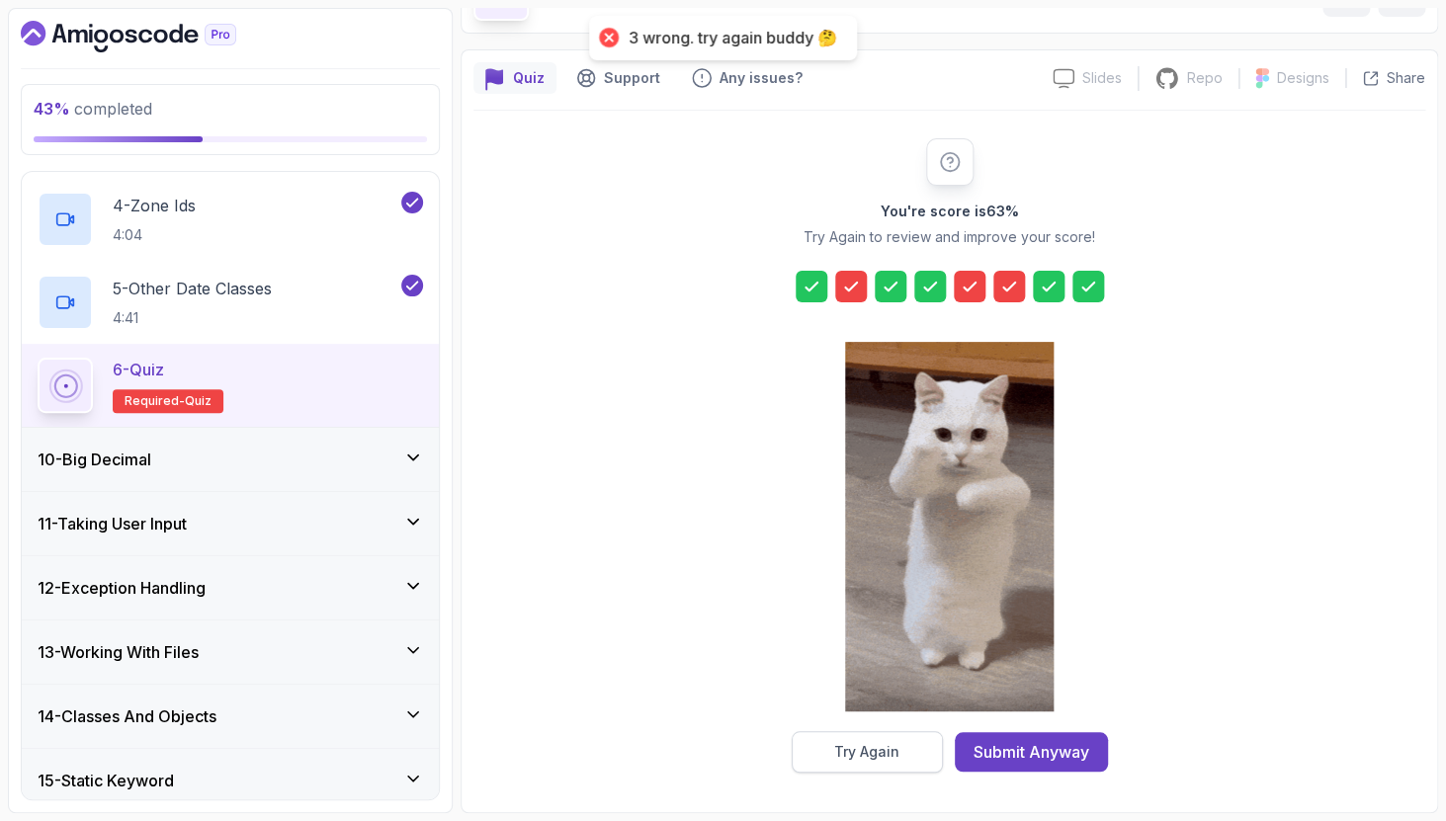
click at [911, 754] on button "Try Again" at bounding box center [866, 751] width 151 height 41
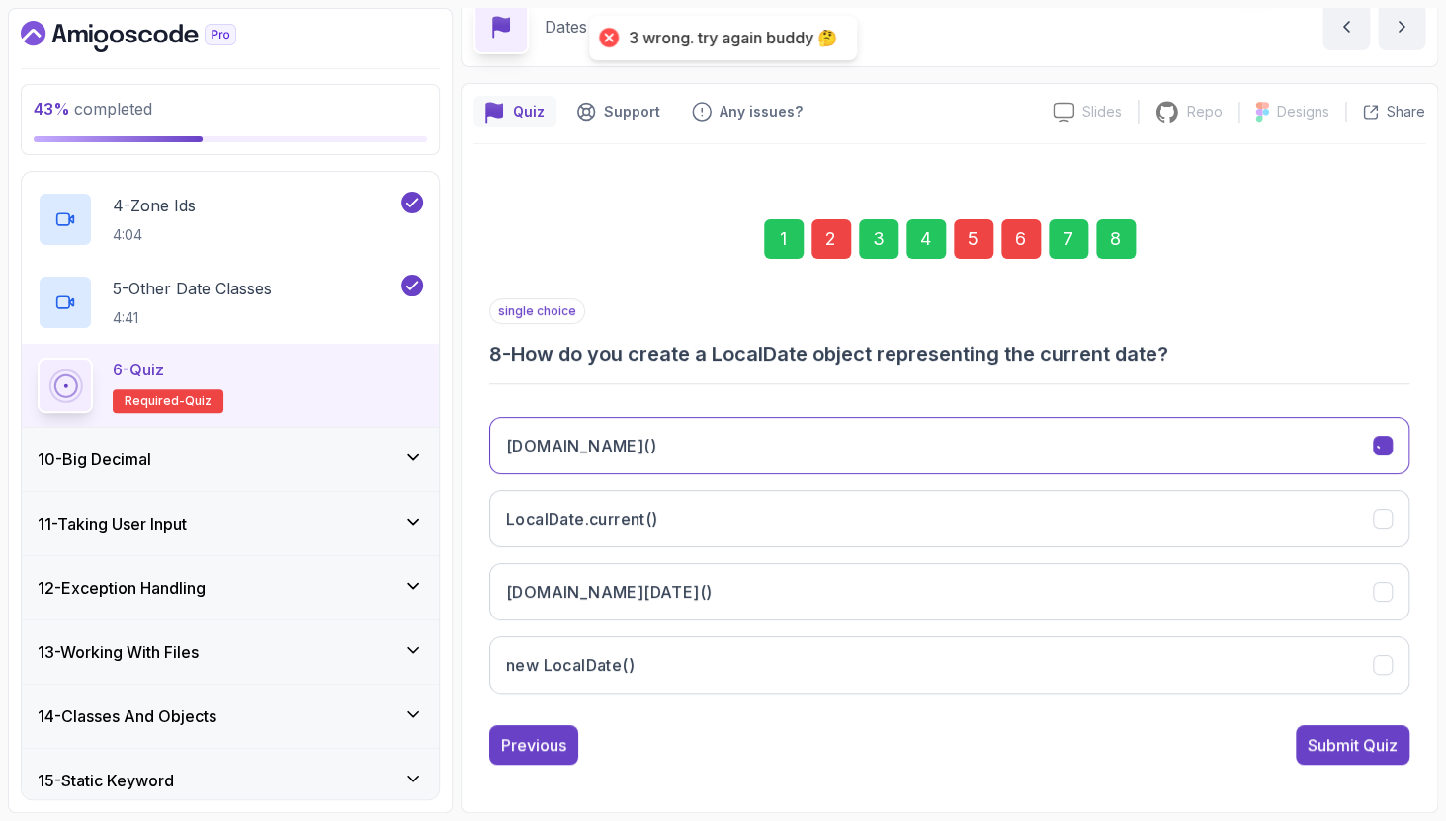
scroll to position [93, 0]
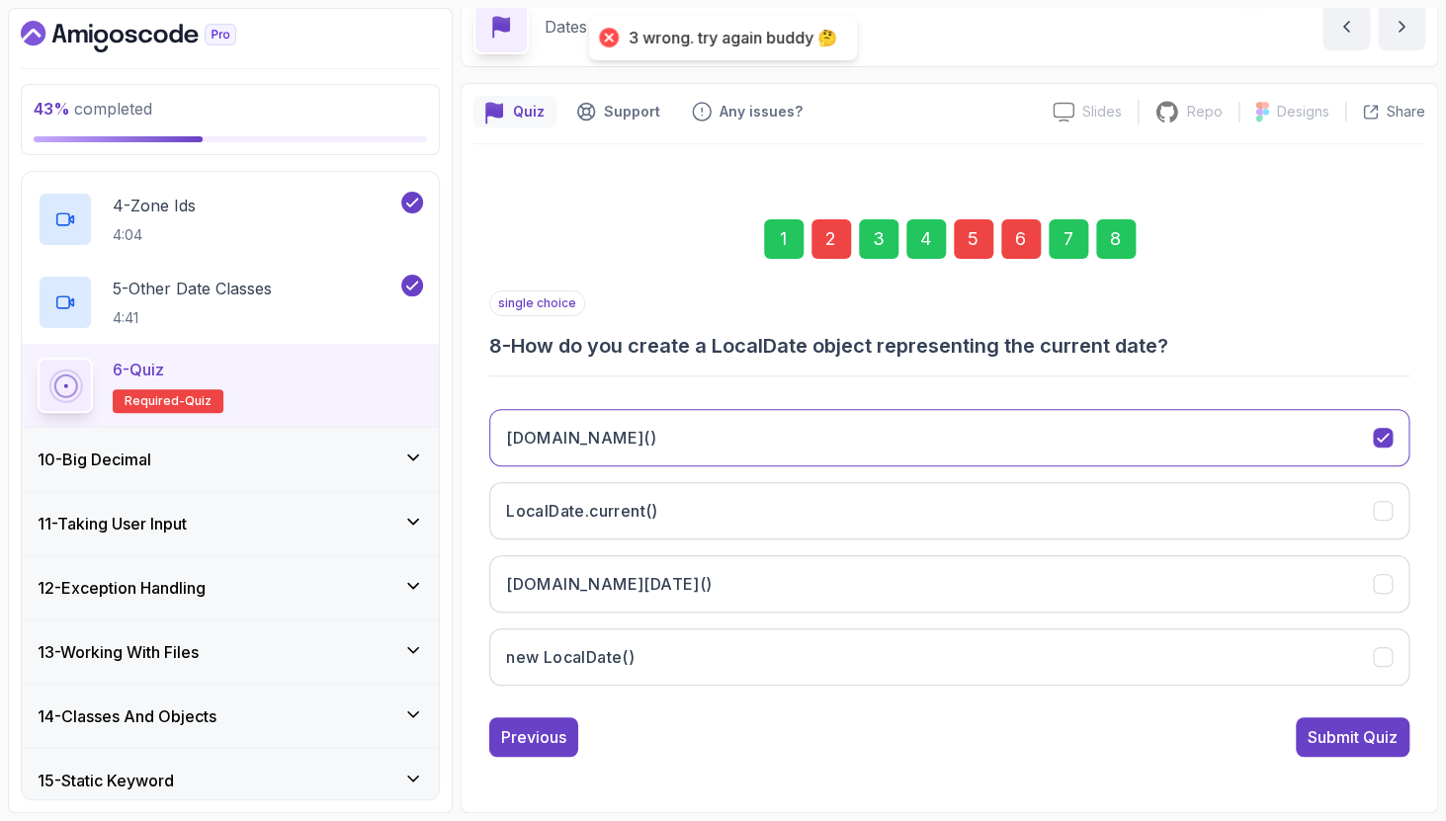
click at [833, 234] on div "2" at bounding box center [831, 239] width 40 height 40
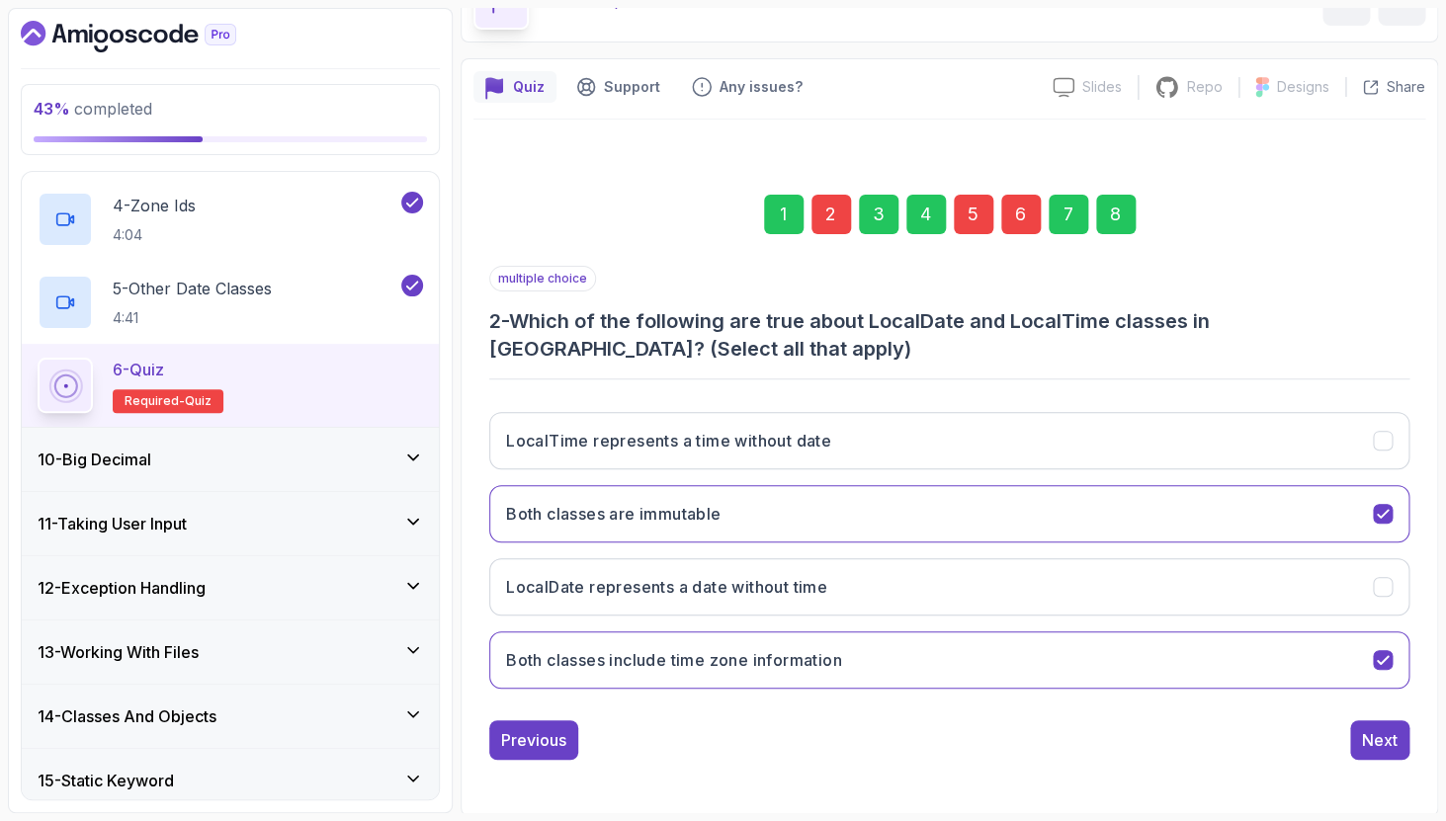
scroll to position [121, 0]
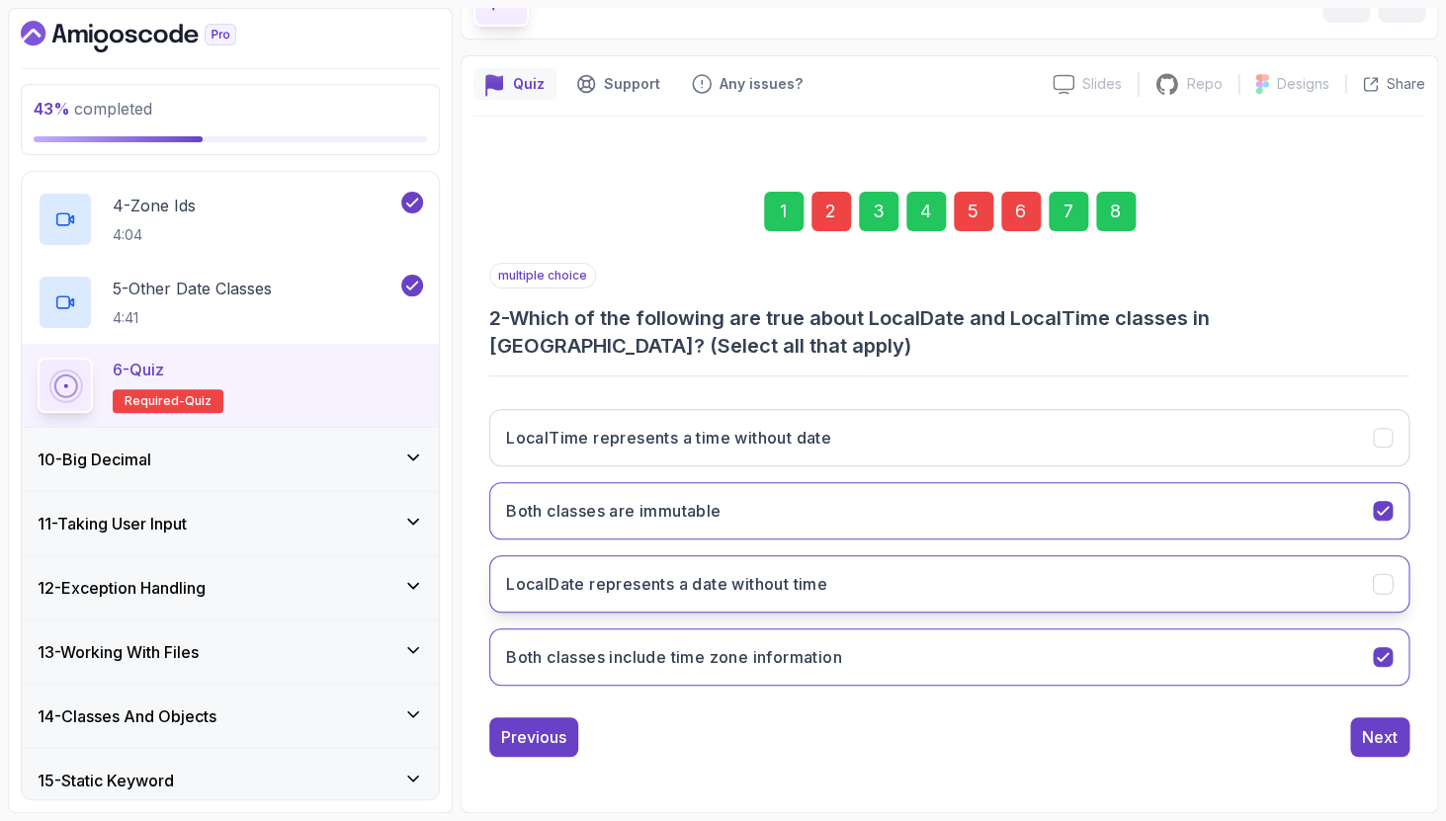
click at [1337, 573] on button "LocalDate represents a date without time" at bounding box center [949, 583] width 920 height 57
click at [991, 218] on div "5" at bounding box center [974, 212] width 40 height 40
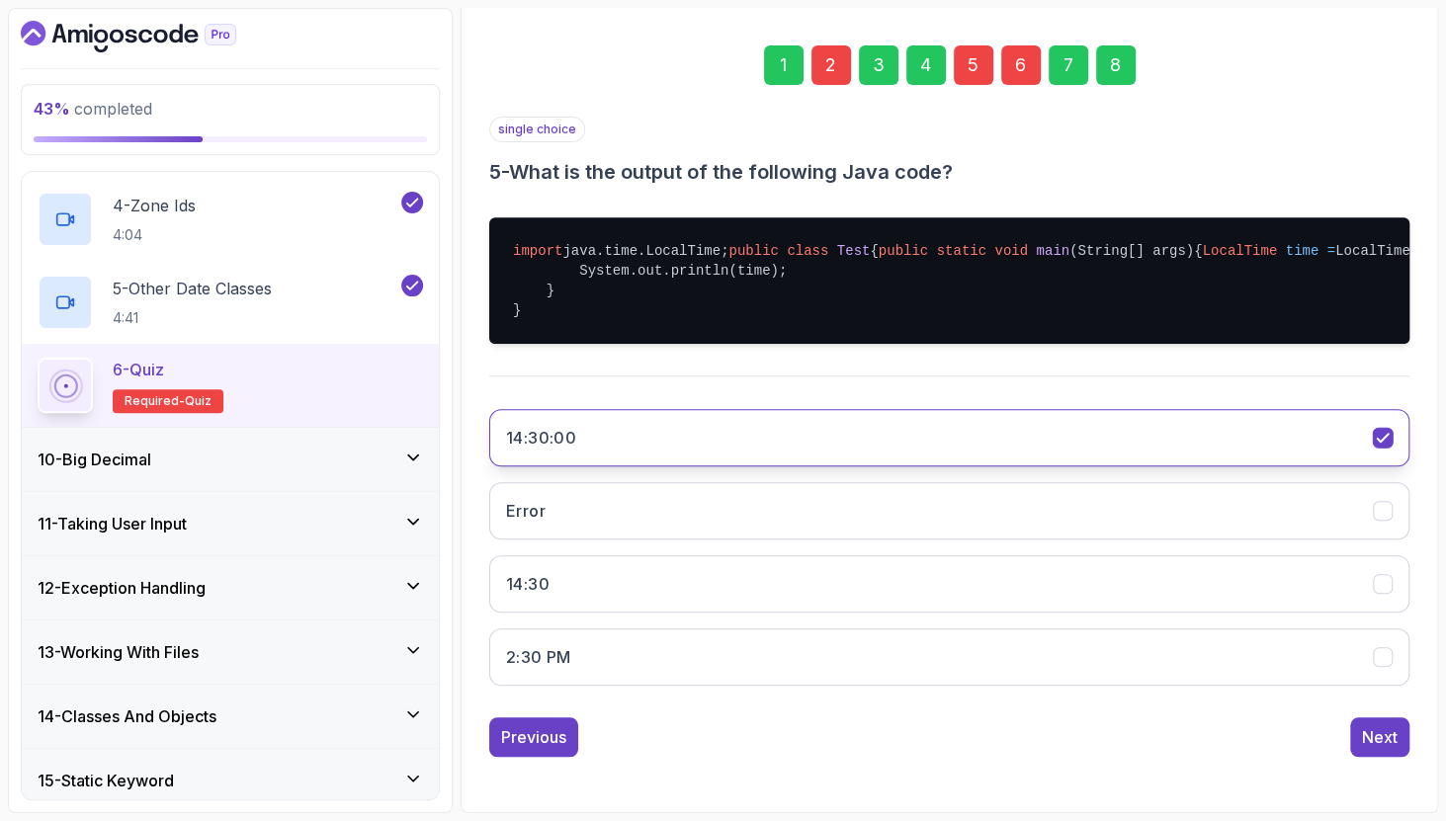
scroll to position [326, 0]
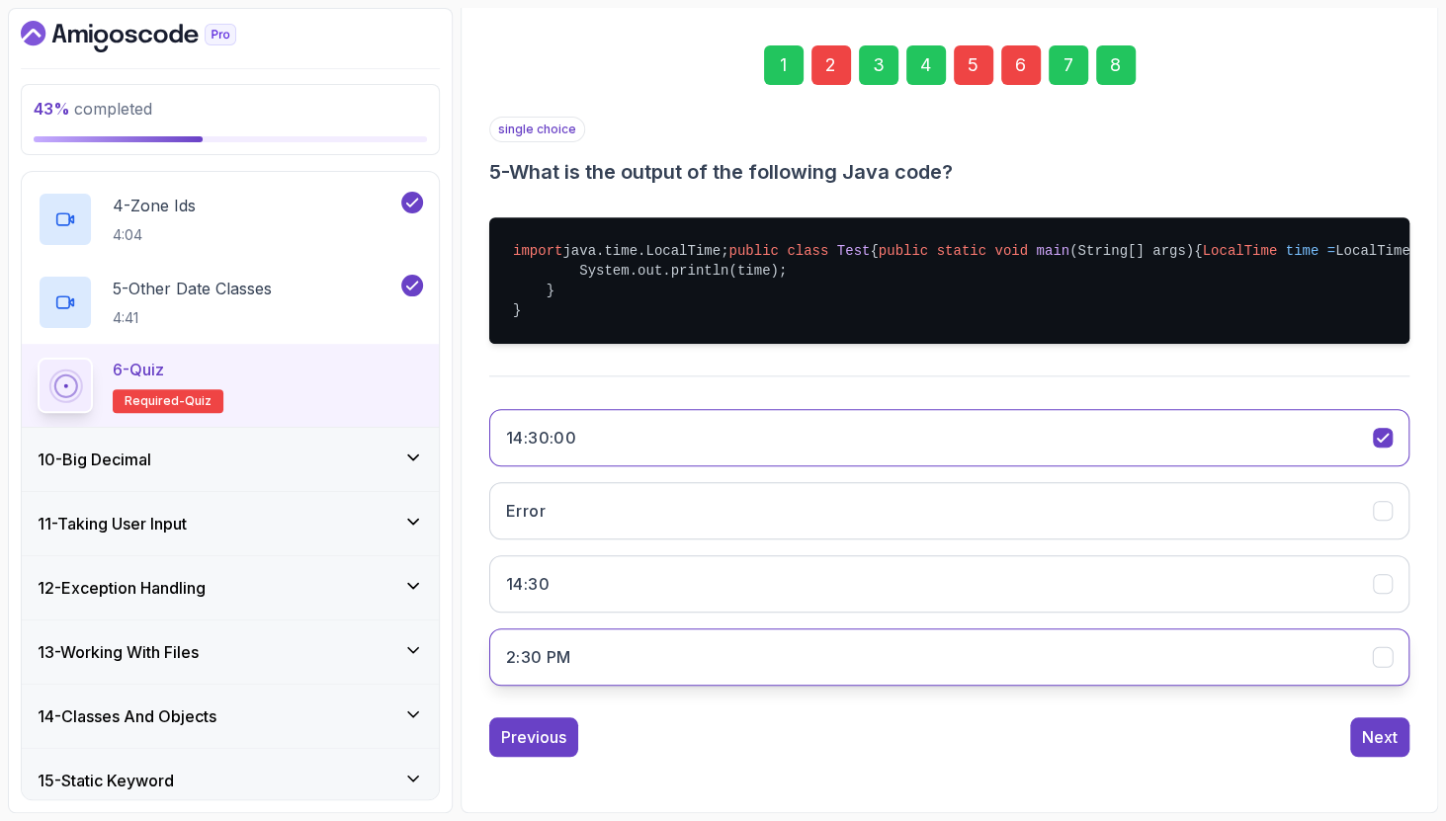
click at [811, 678] on button "2:30 PM" at bounding box center [949, 656] width 920 height 57
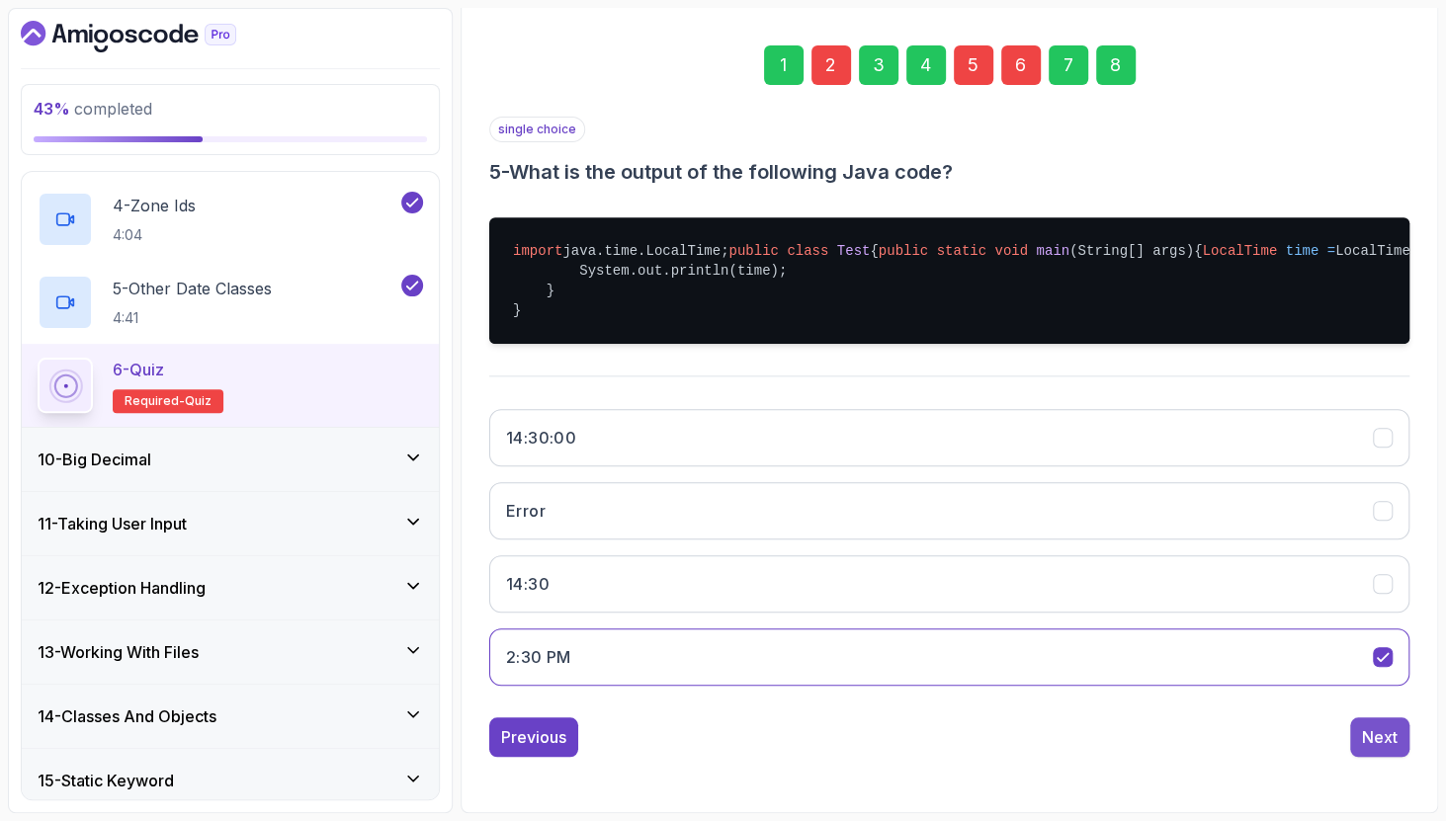
click at [1372, 743] on div "Next" at bounding box center [1380, 737] width 36 height 24
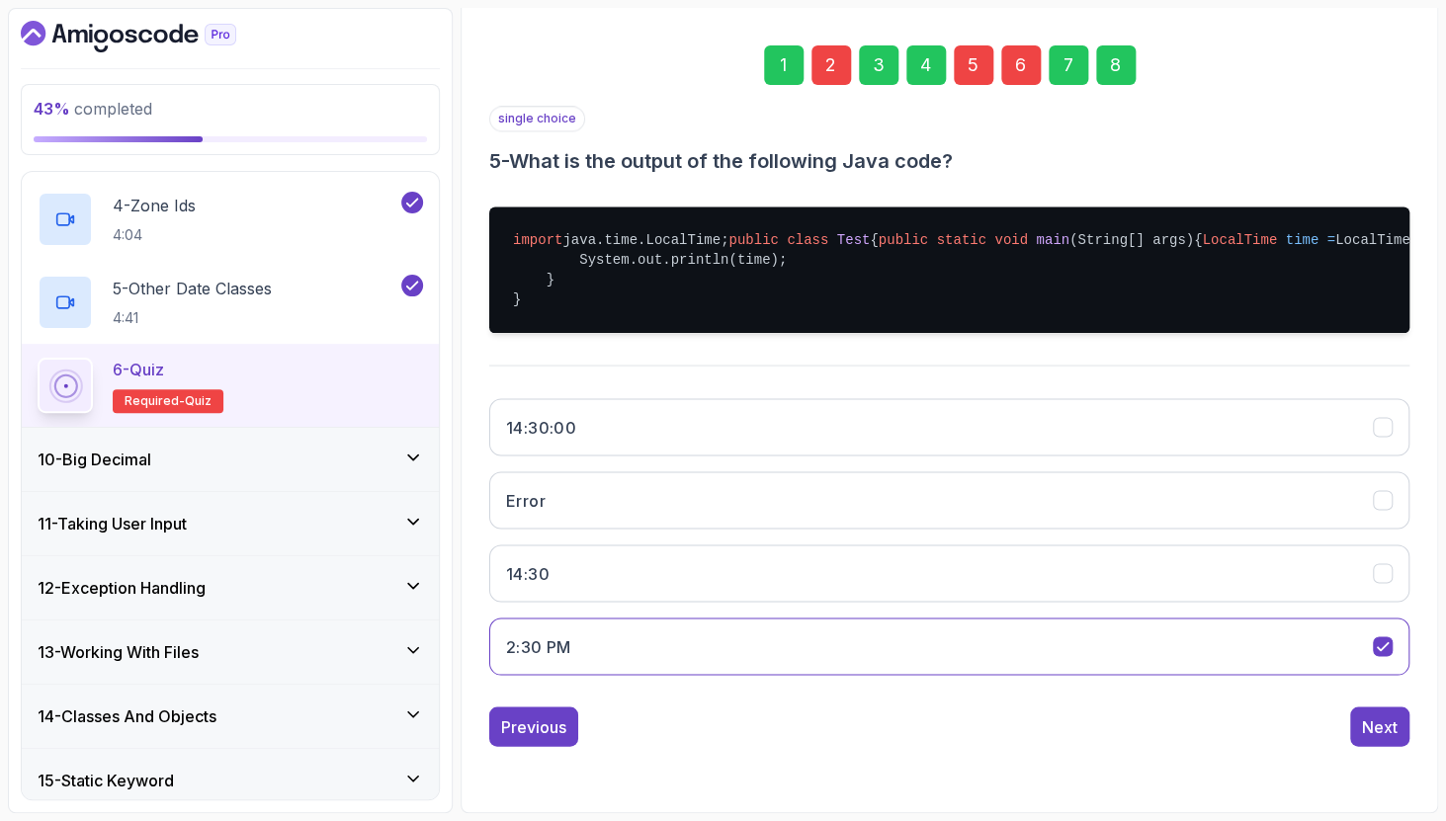
scroll to position [93, 0]
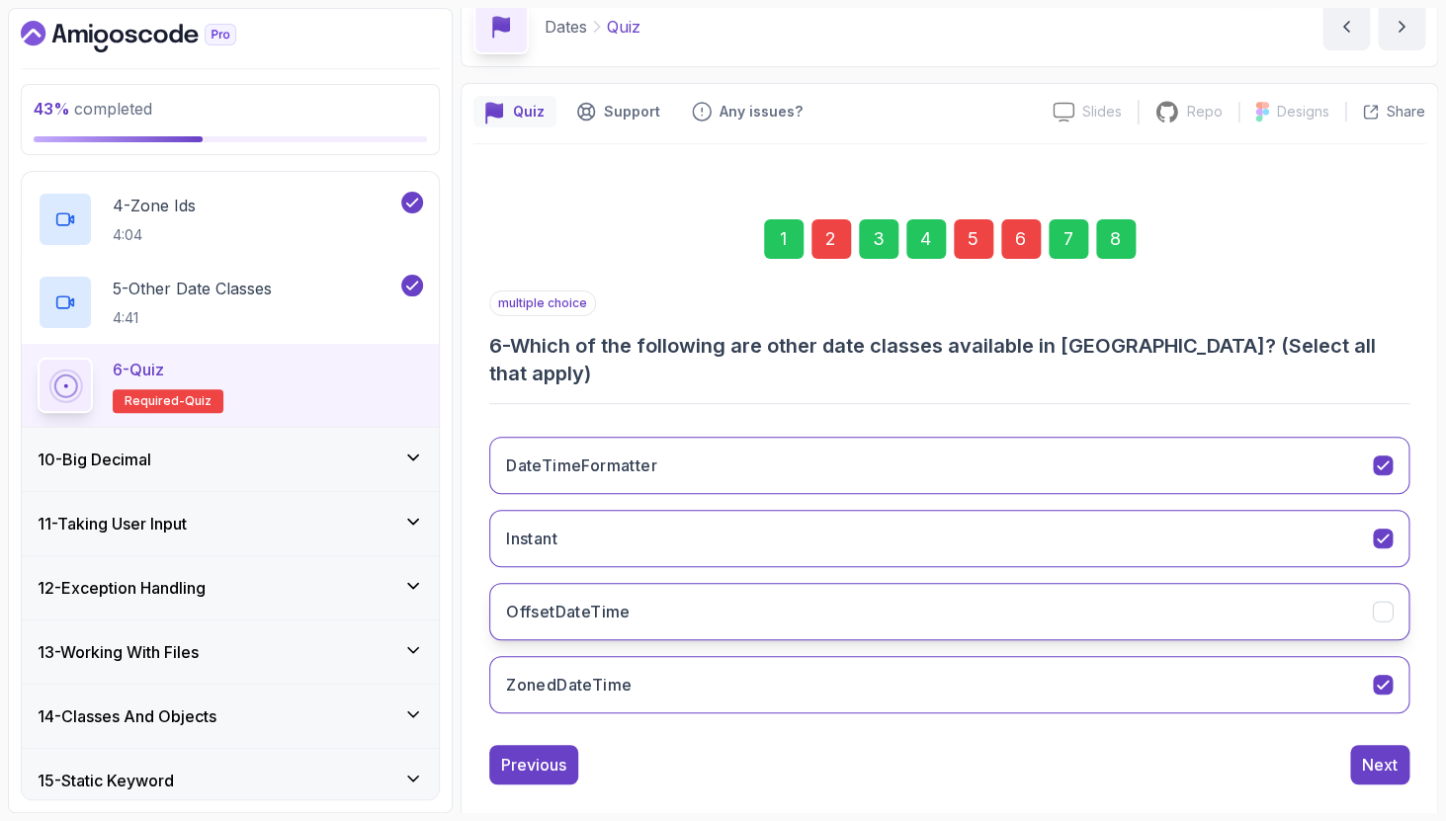
click at [1061, 590] on button "OffsetDateTime" at bounding box center [949, 611] width 920 height 57
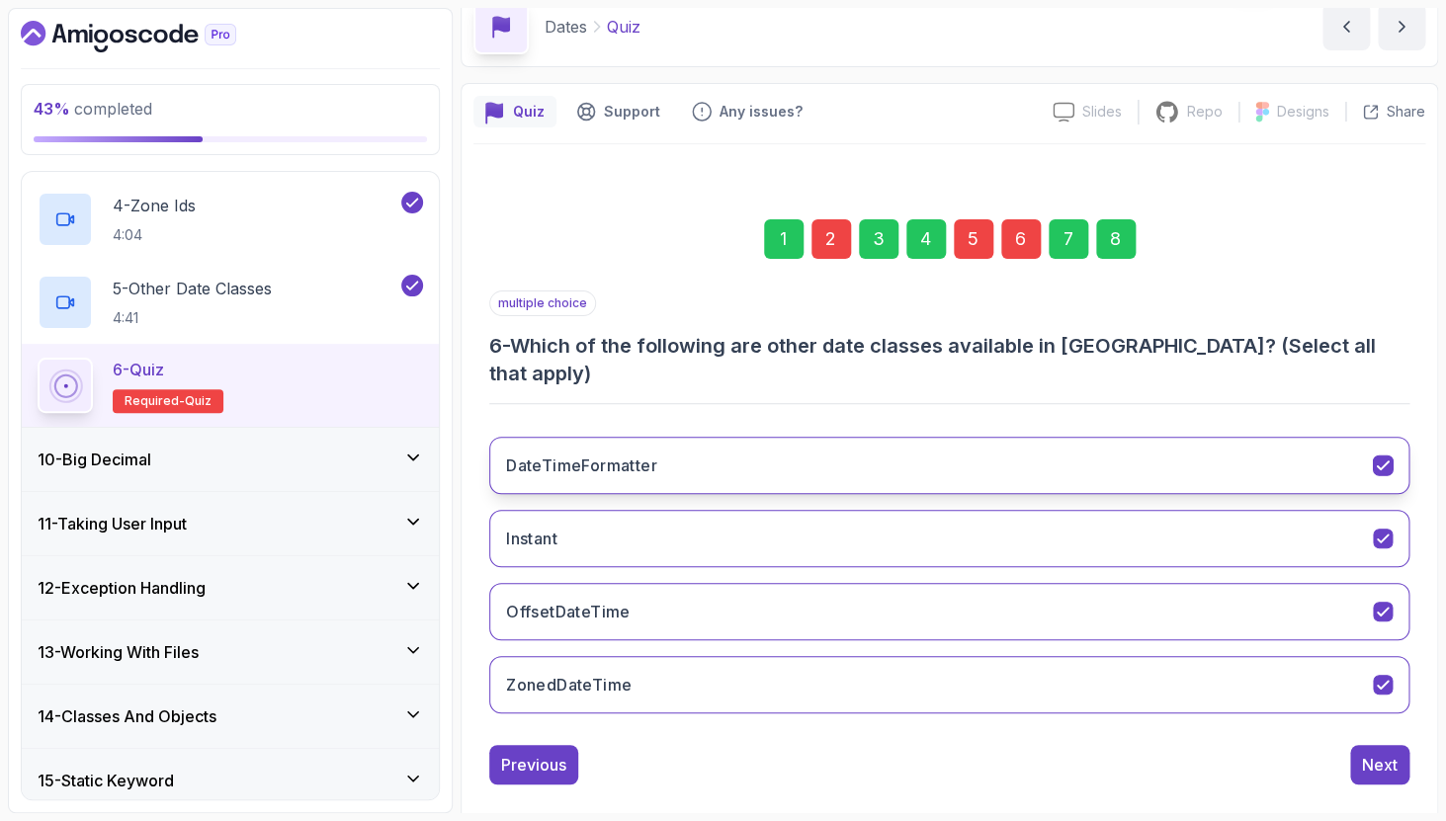
click at [1384, 461] on icon "DateTimeFormatter" at bounding box center [1381, 465] width 11 height 8
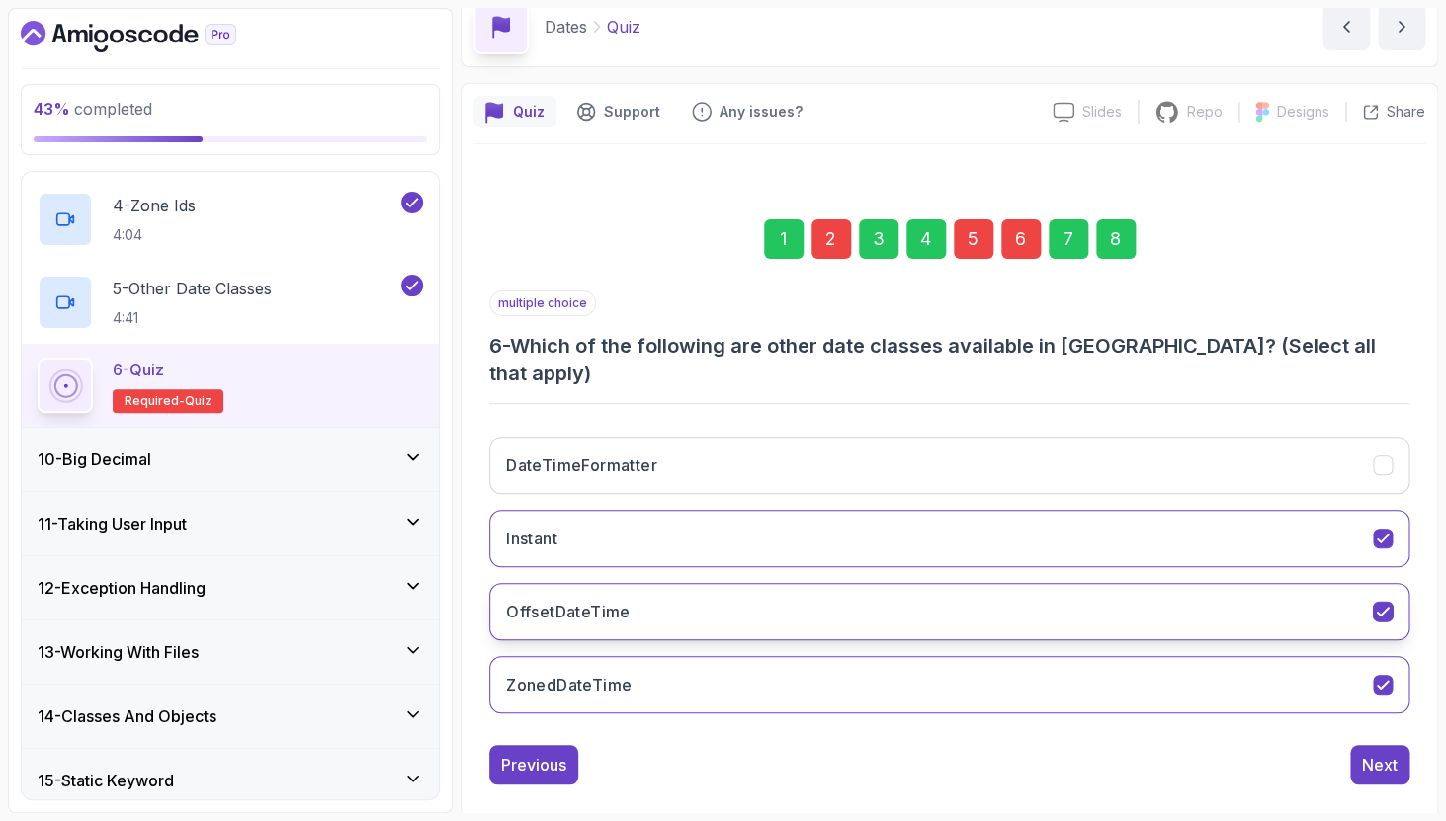
click at [1393, 594] on button "OffsetDateTime" at bounding box center [949, 611] width 920 height 57
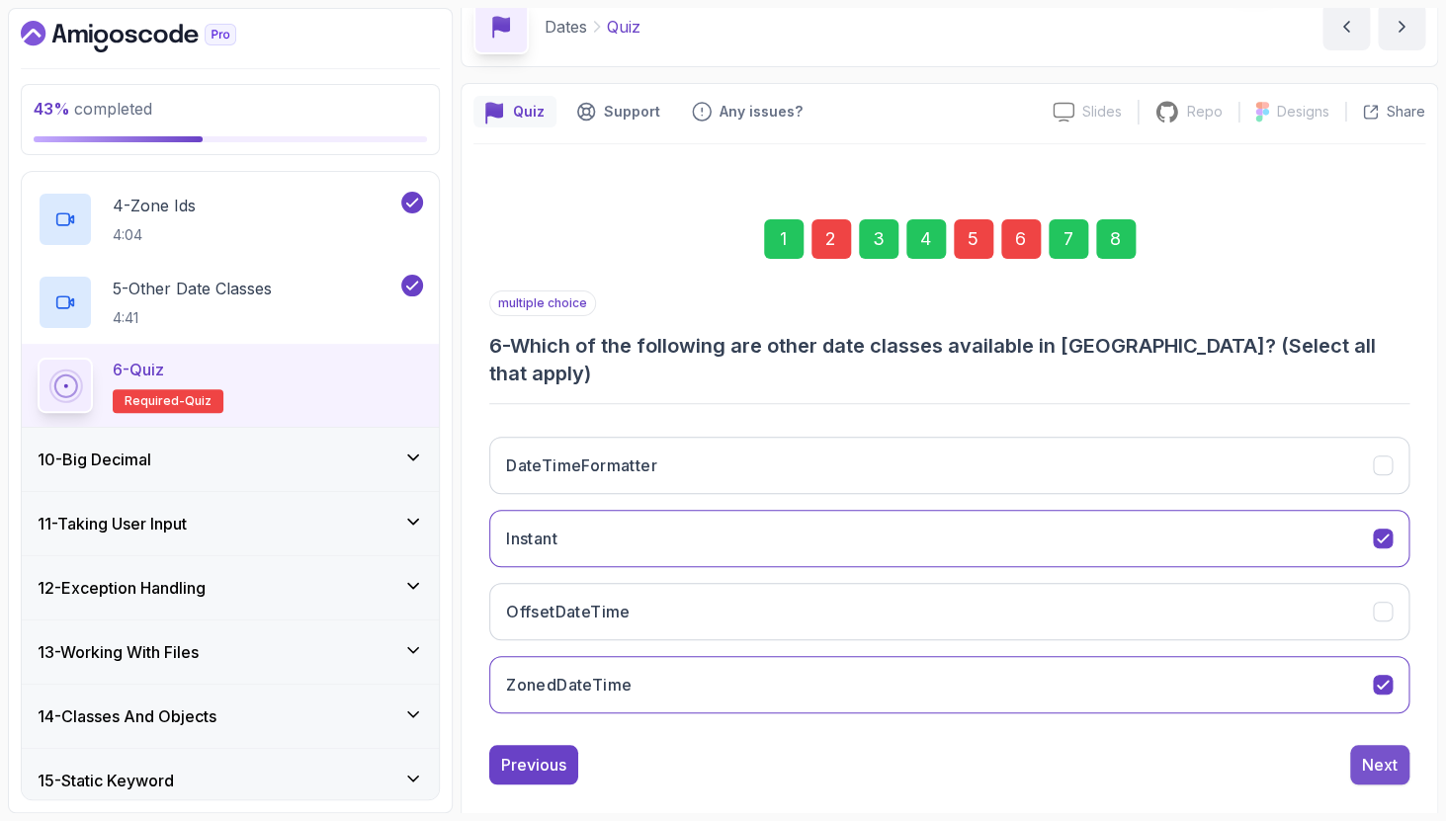
click at [1394, 753] on div "Next" at bounding box center [1380, 765] width 36 height 24
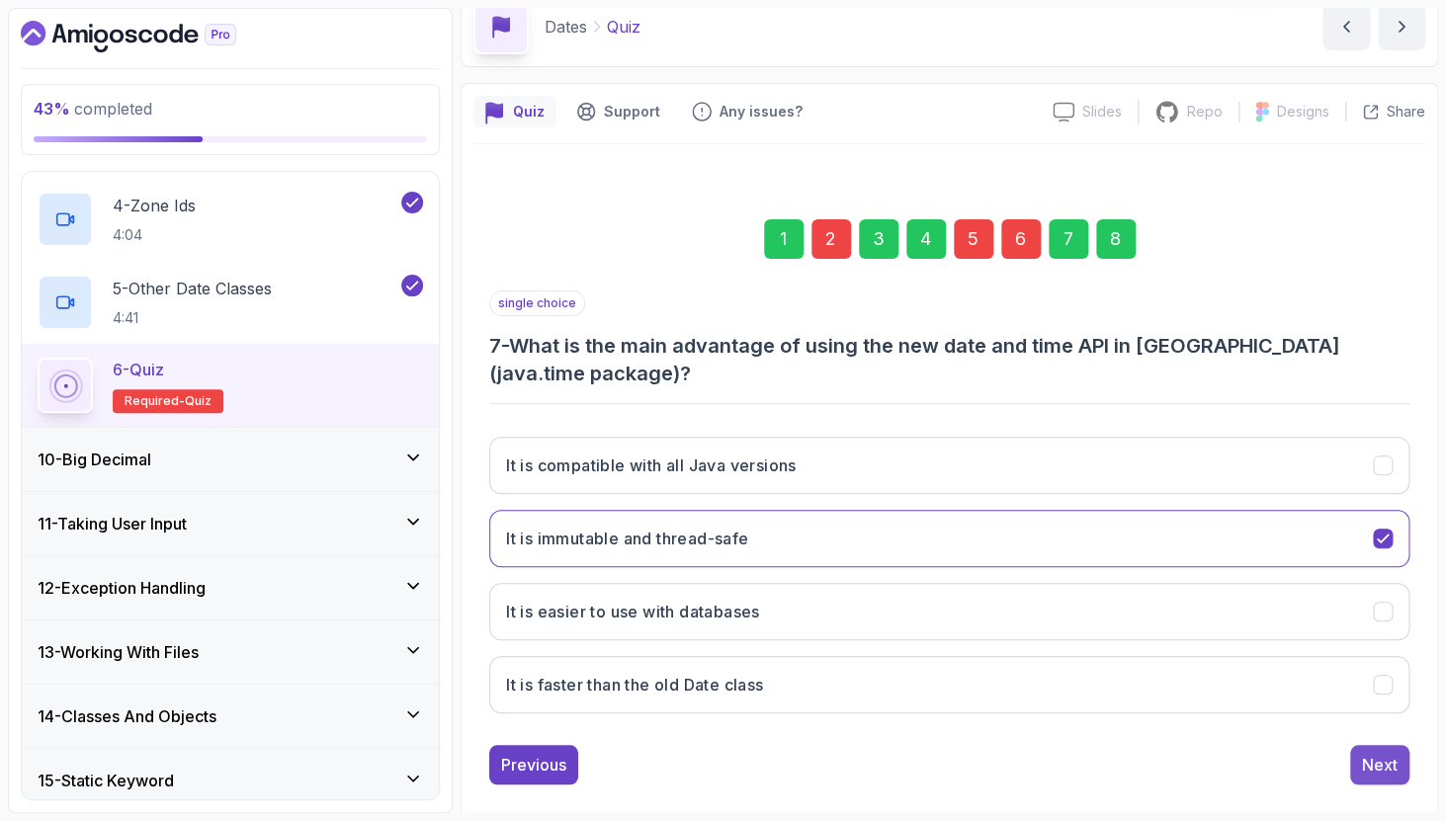
click at [1400, 745] on button "Next" at bounding box center [1379, 765] width 59 height 40
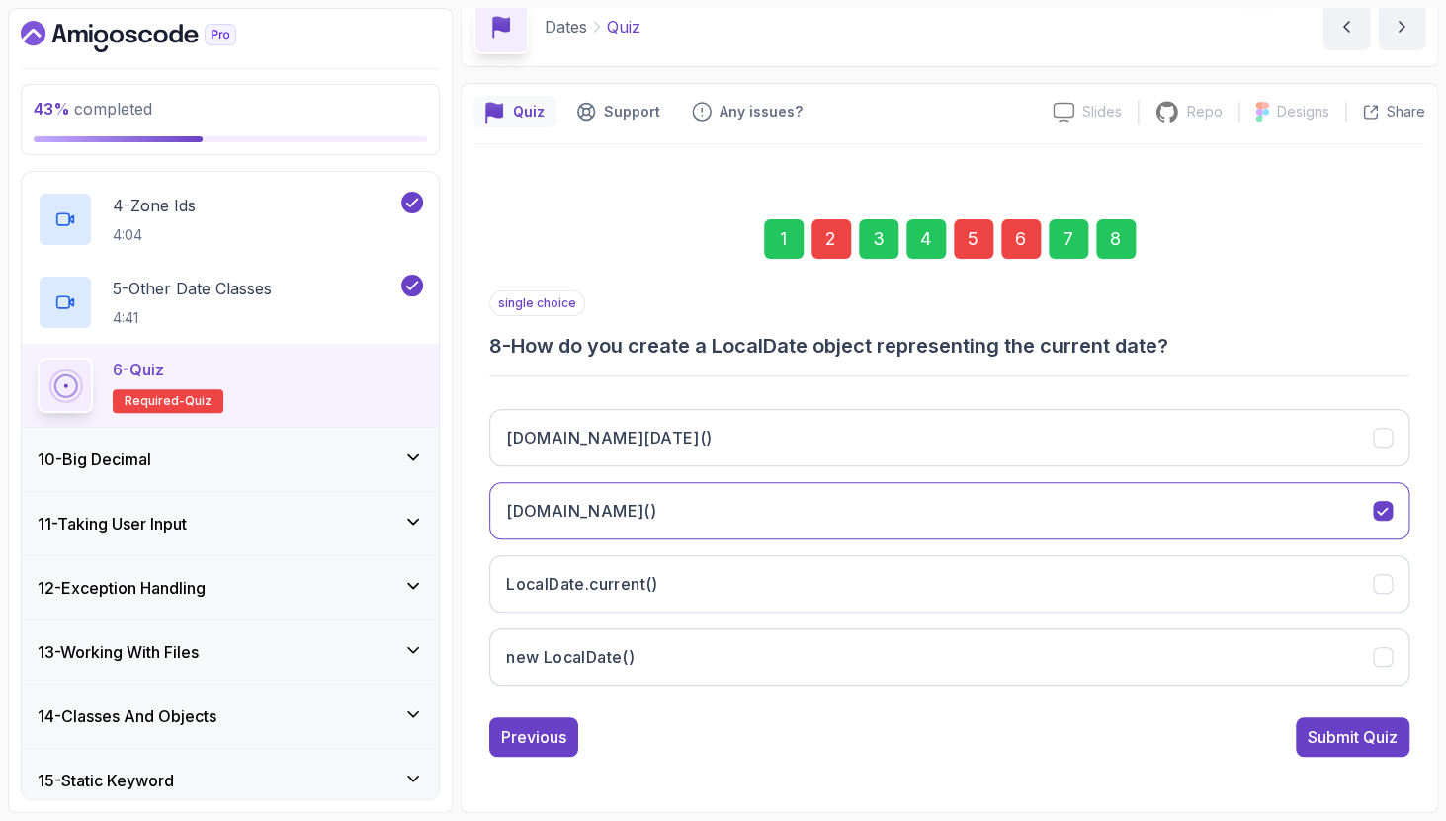
click at [1401, 736] on button "Submit Quiz" at bounding box center [1352, 737] width 114 height 40
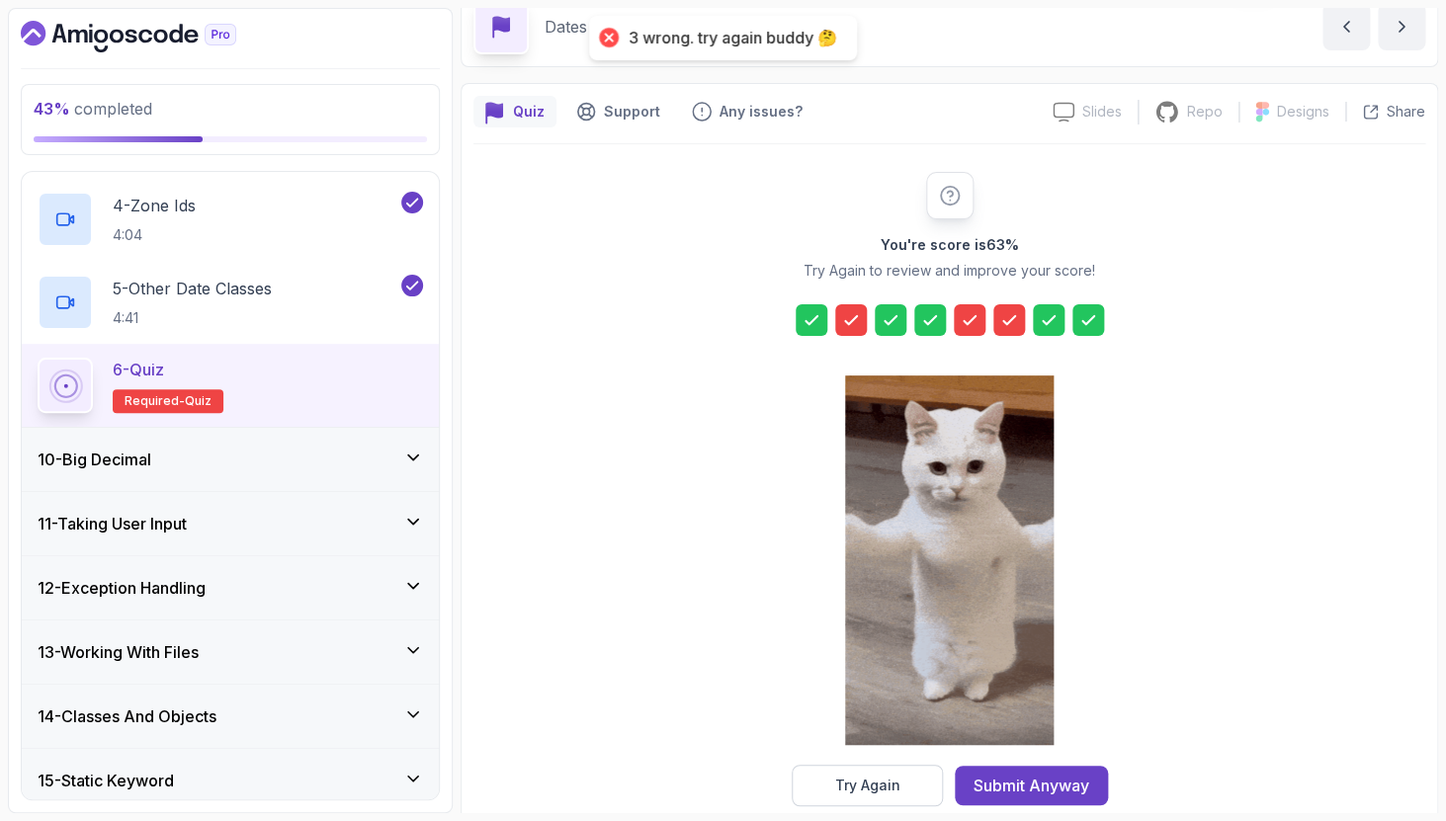
scroll to position [126, 0]
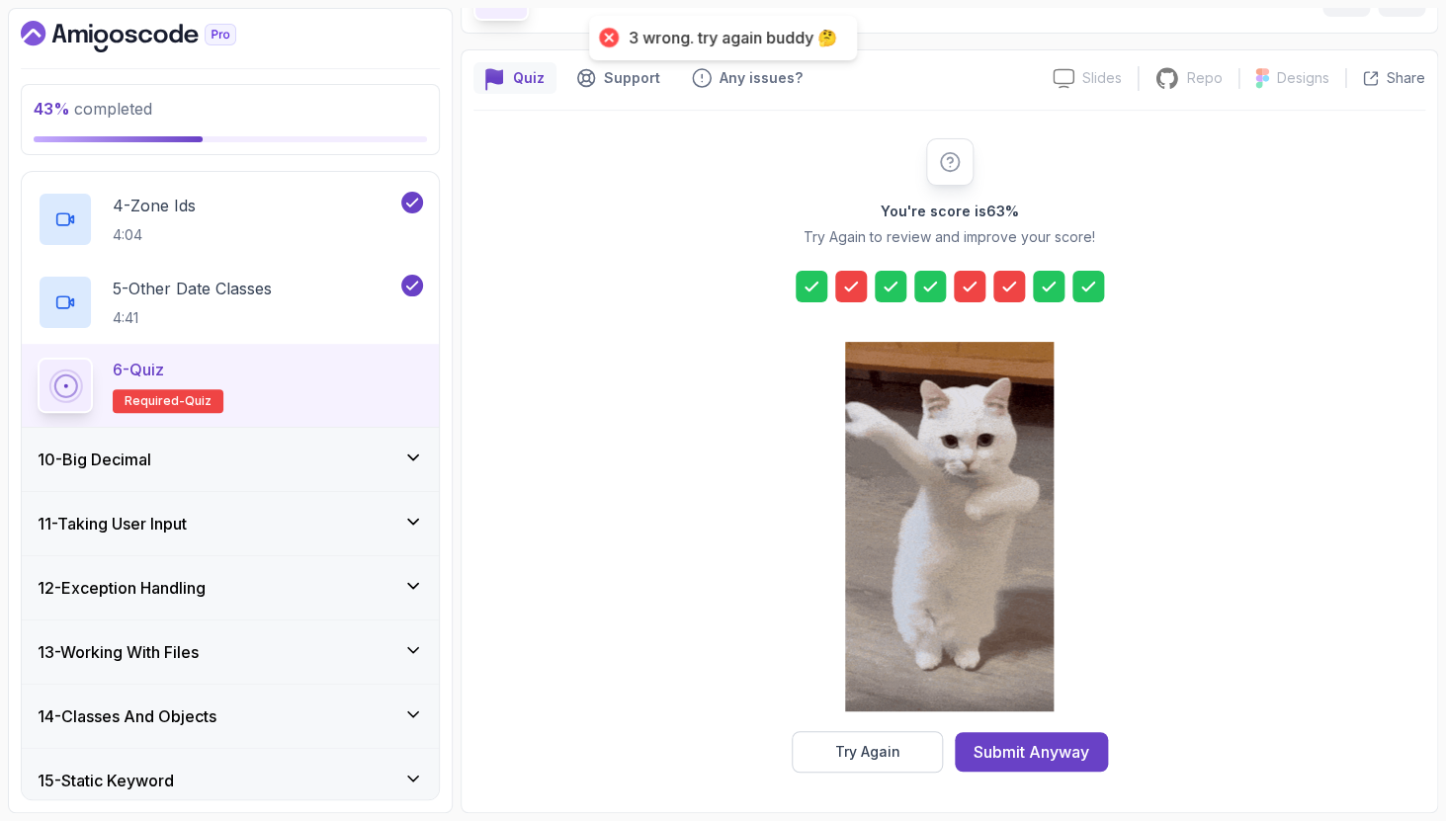
click at [848, 284] on icon at bounding box center [851, 287] width 20 height 20
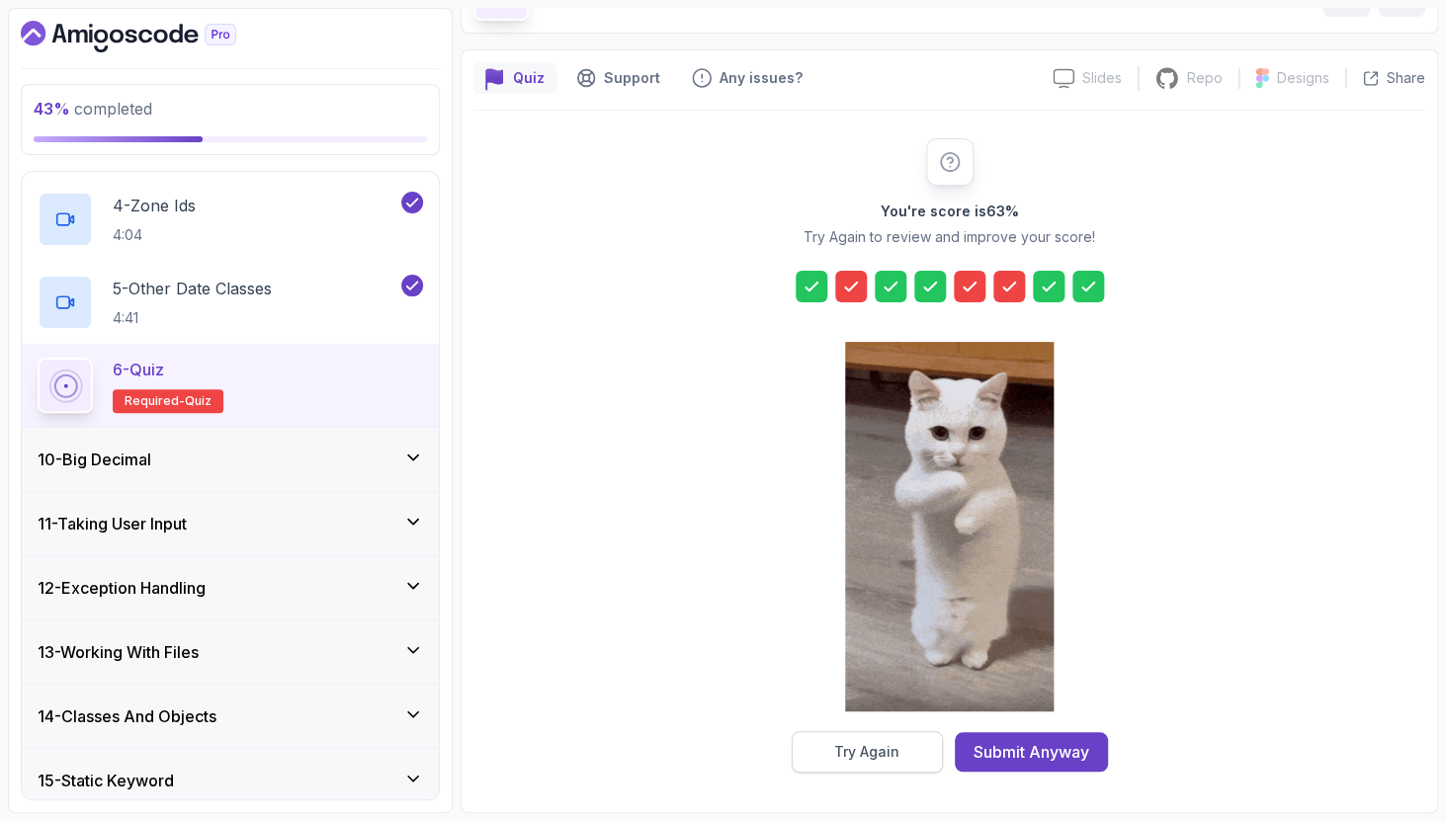
click at [872, 764] on button "Try Again" at bounding box center [866, 751] width 151 height 41
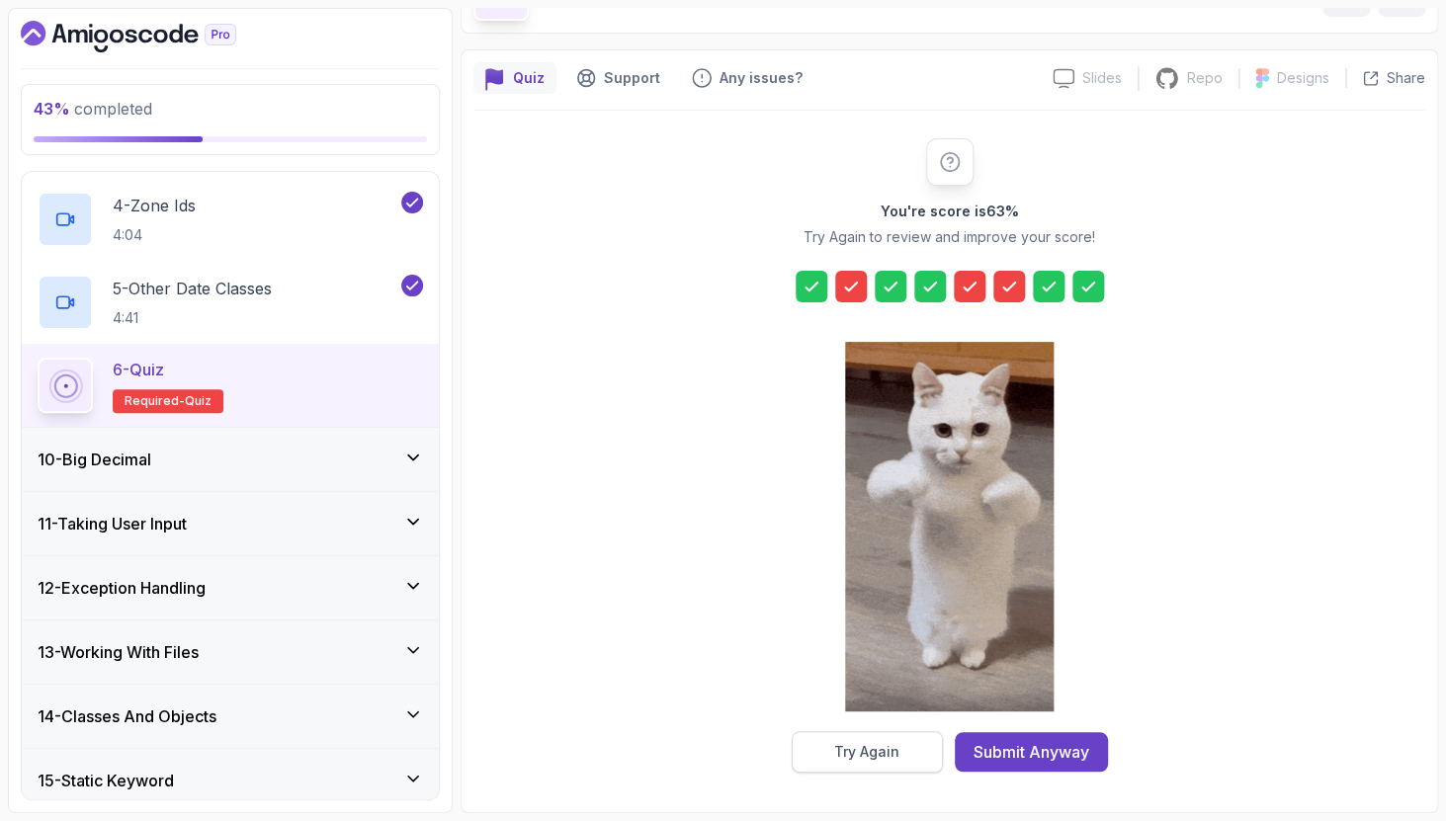
scroll to position [121, 0]
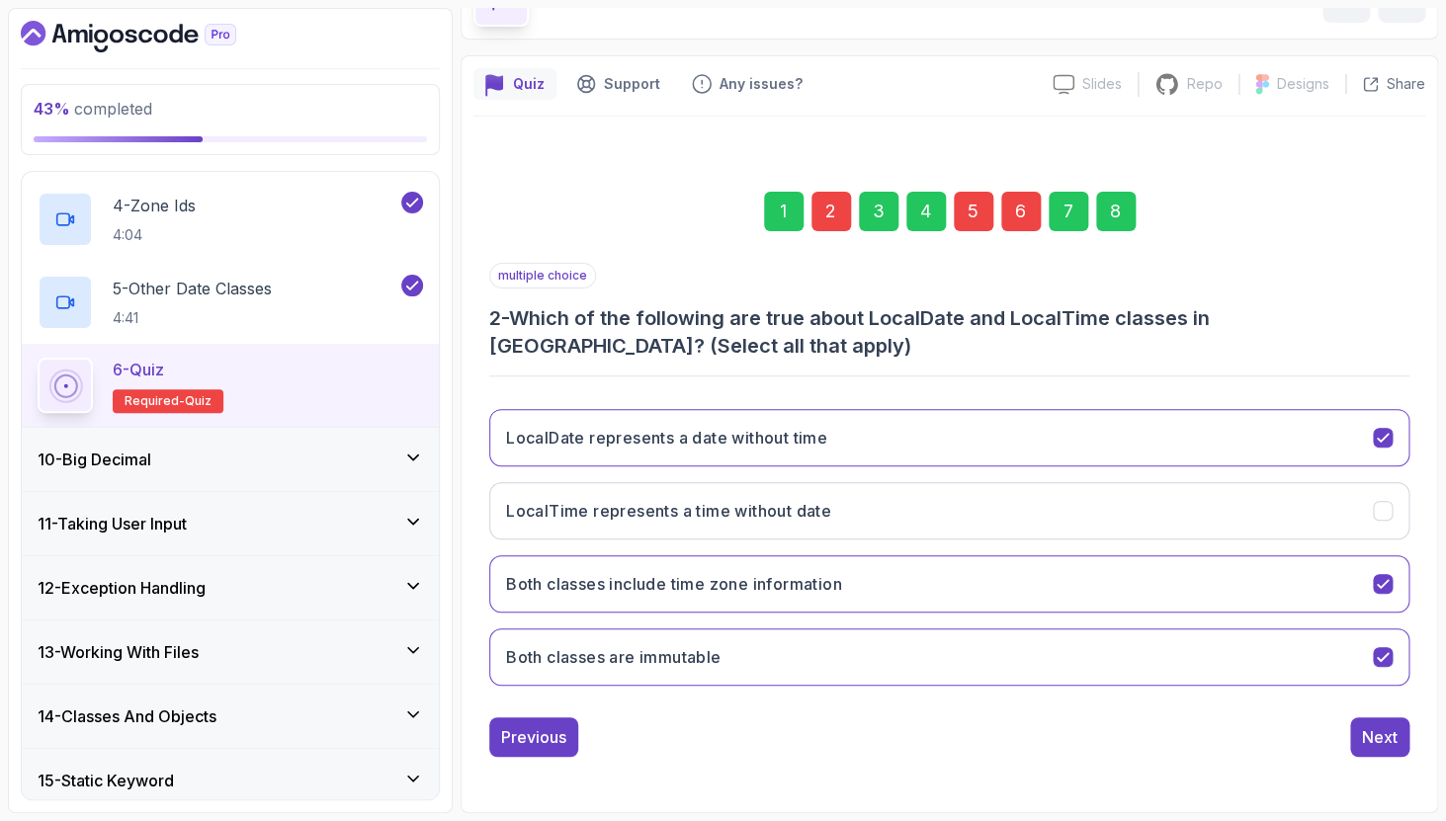
click at [831, 213] on div "2" at bounding box center [831, 212] width 40 height 40
click at [1378, 581] on icon "Both classes include time zone information" at bounding box center [1382, 584] width 19 height 19
click at [979, 226] on div "5" at bounding box center [974, 212] width 40 height 40
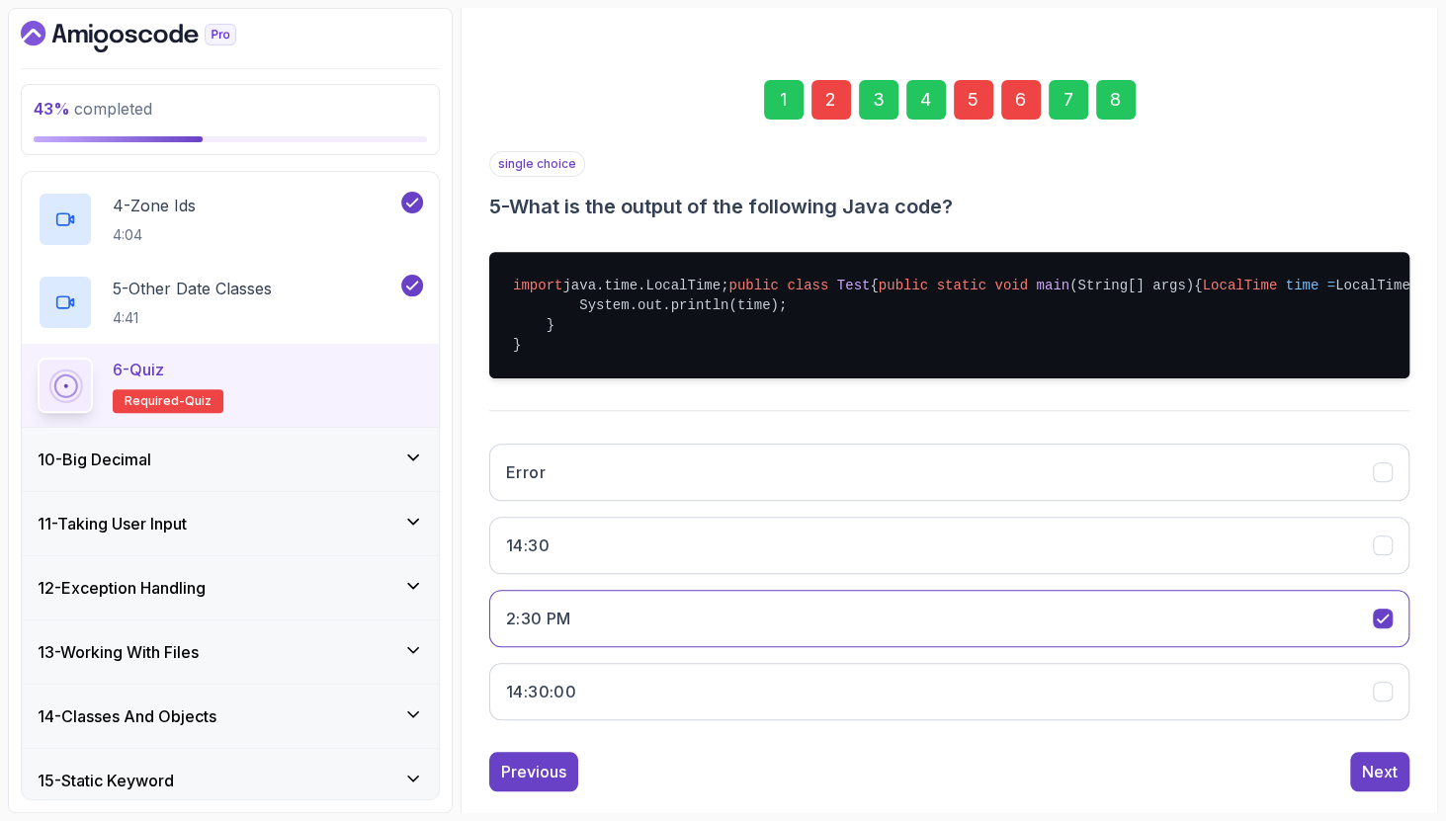
scroll to position [313, 0]
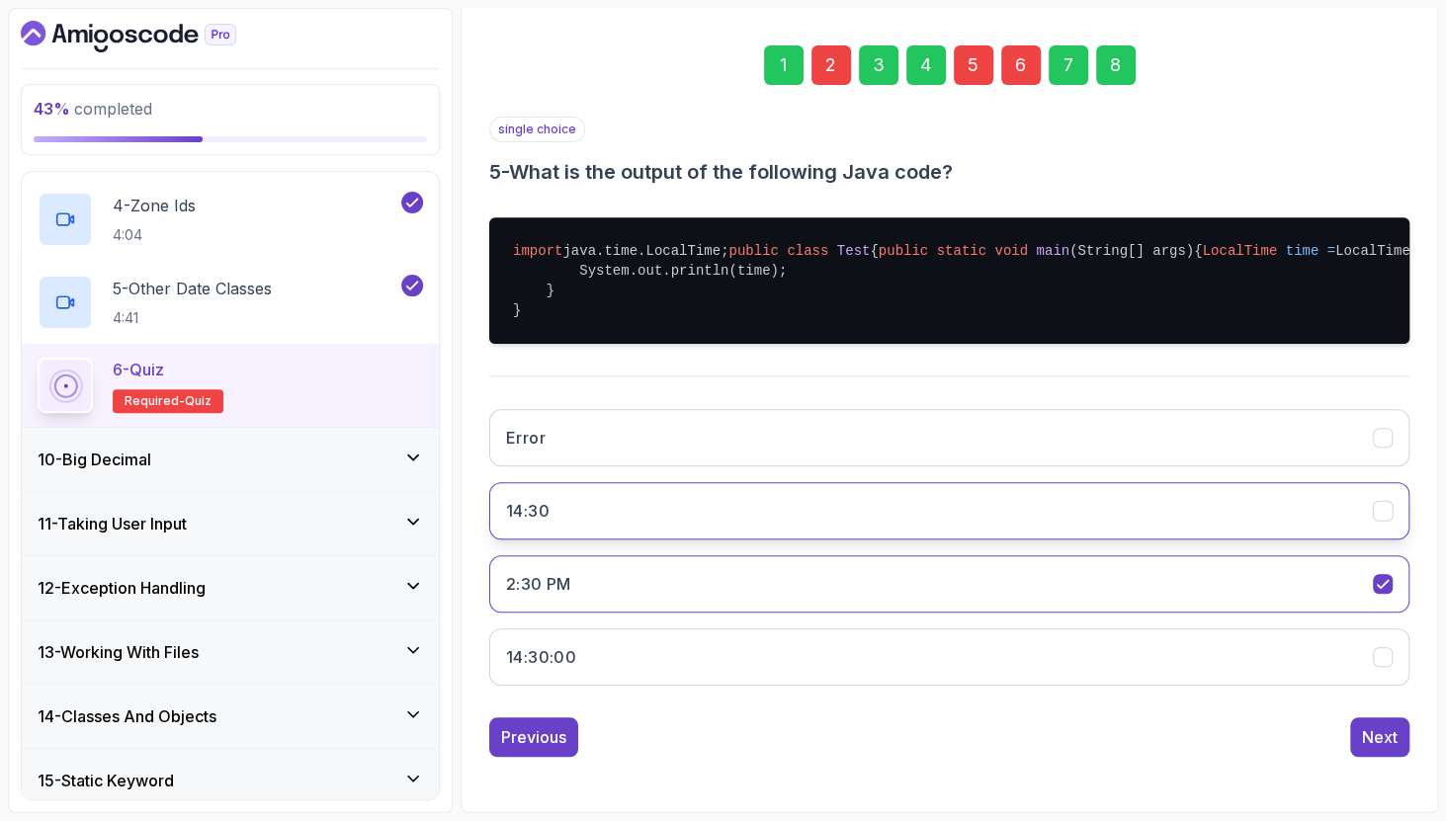
click at [635, 531] on button "14:30" at bounding box center [949, 510] width 920 height 57
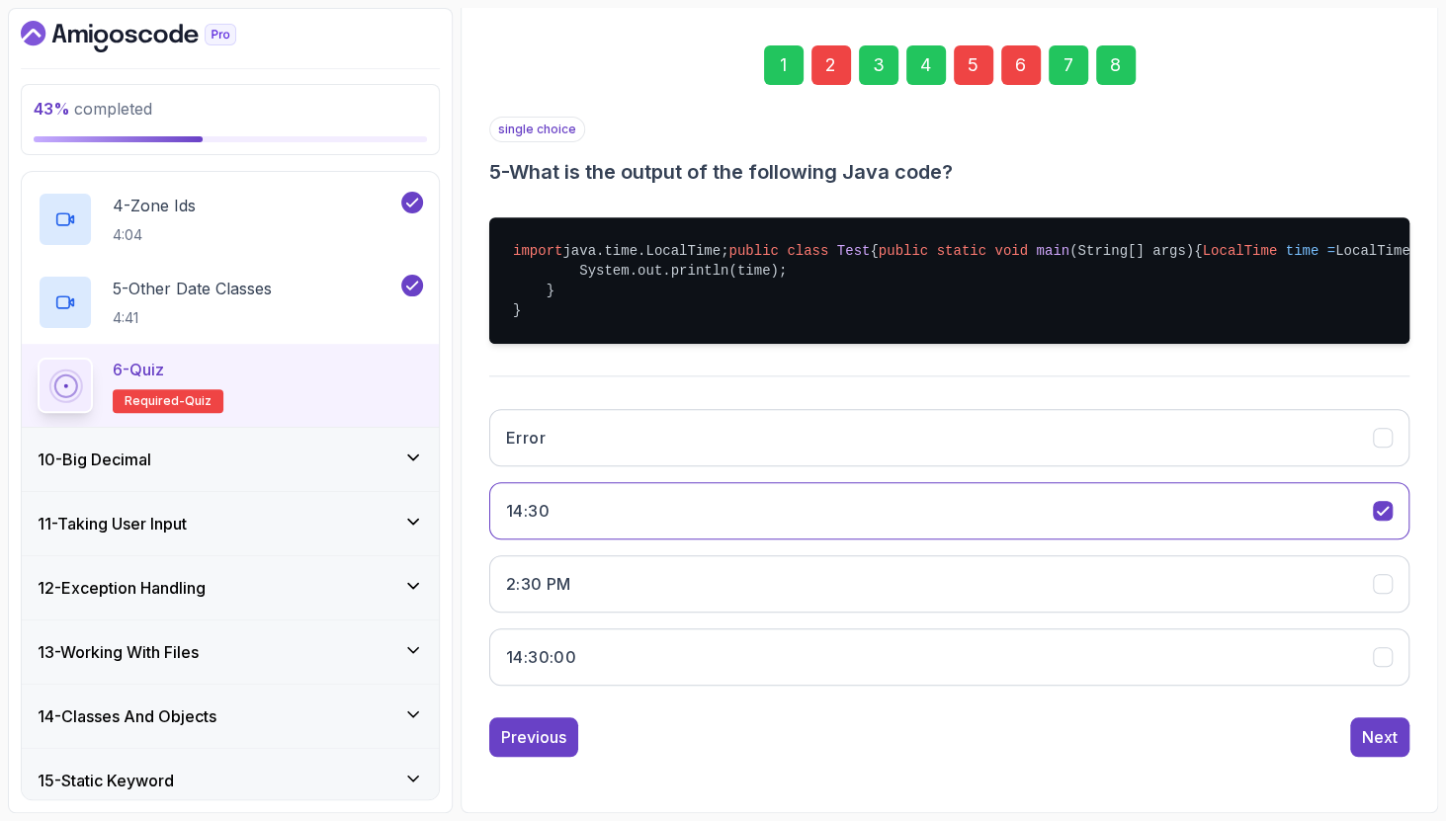
click at [1023, 45] on div "6" at bounding box center [1021, 65] width 40 height 40
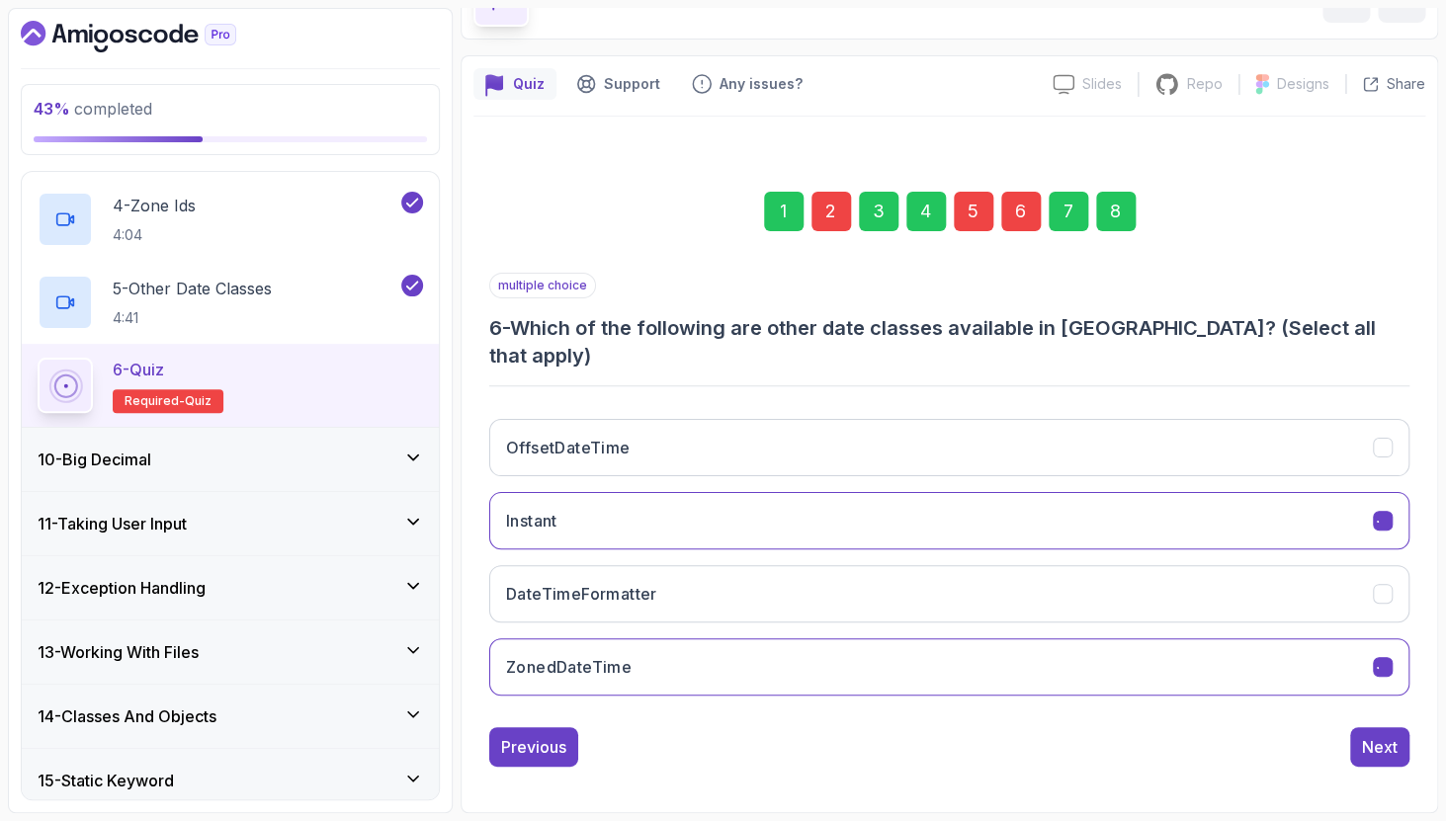
scroll to position [93, 0]
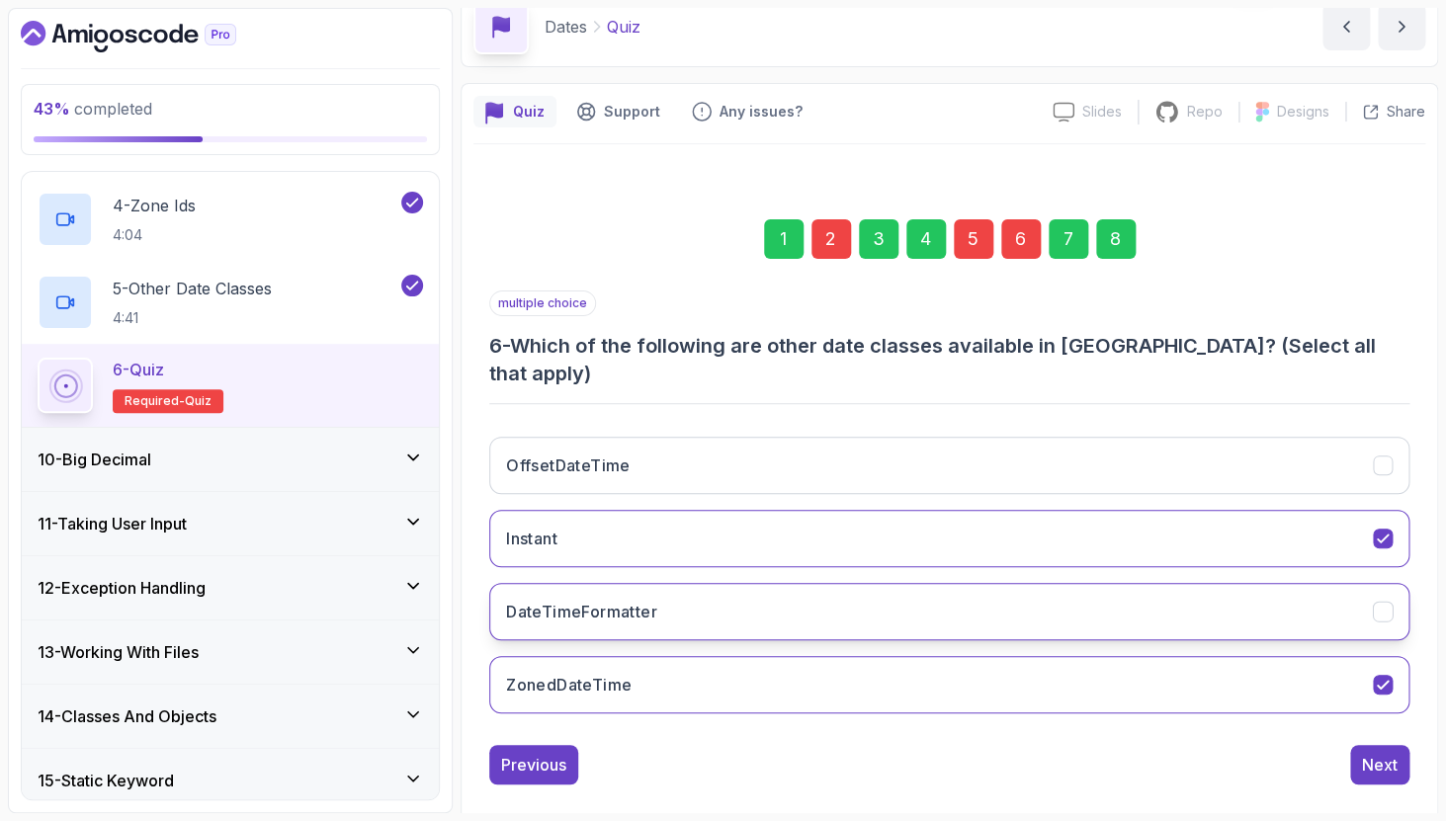
click at [1393, 585] on button "DateTimeFormatter" at bounding box center [949, 611] width 920 height 57
click at [1138, 242] on div "1 2 3 4 5 6 7 8" at bounding box center [949, 239] width 920 height 103
click at [1124, 246] on div "8" at bounding box center [1116, 239] width 40 height 40
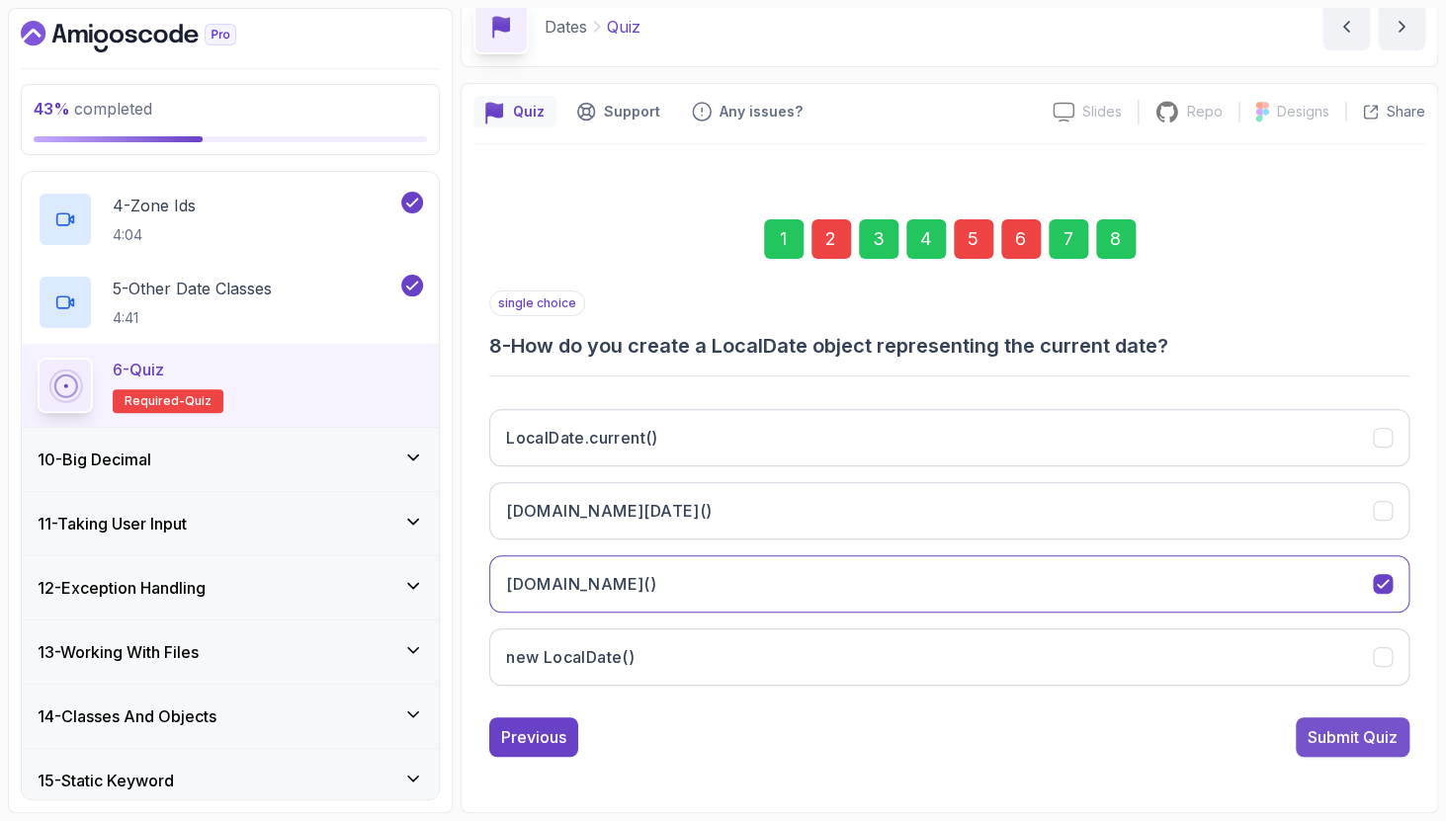
click at [1386, 740] on div "Submit Quiz" at bounding box center [1352, 737] width 90 height 24
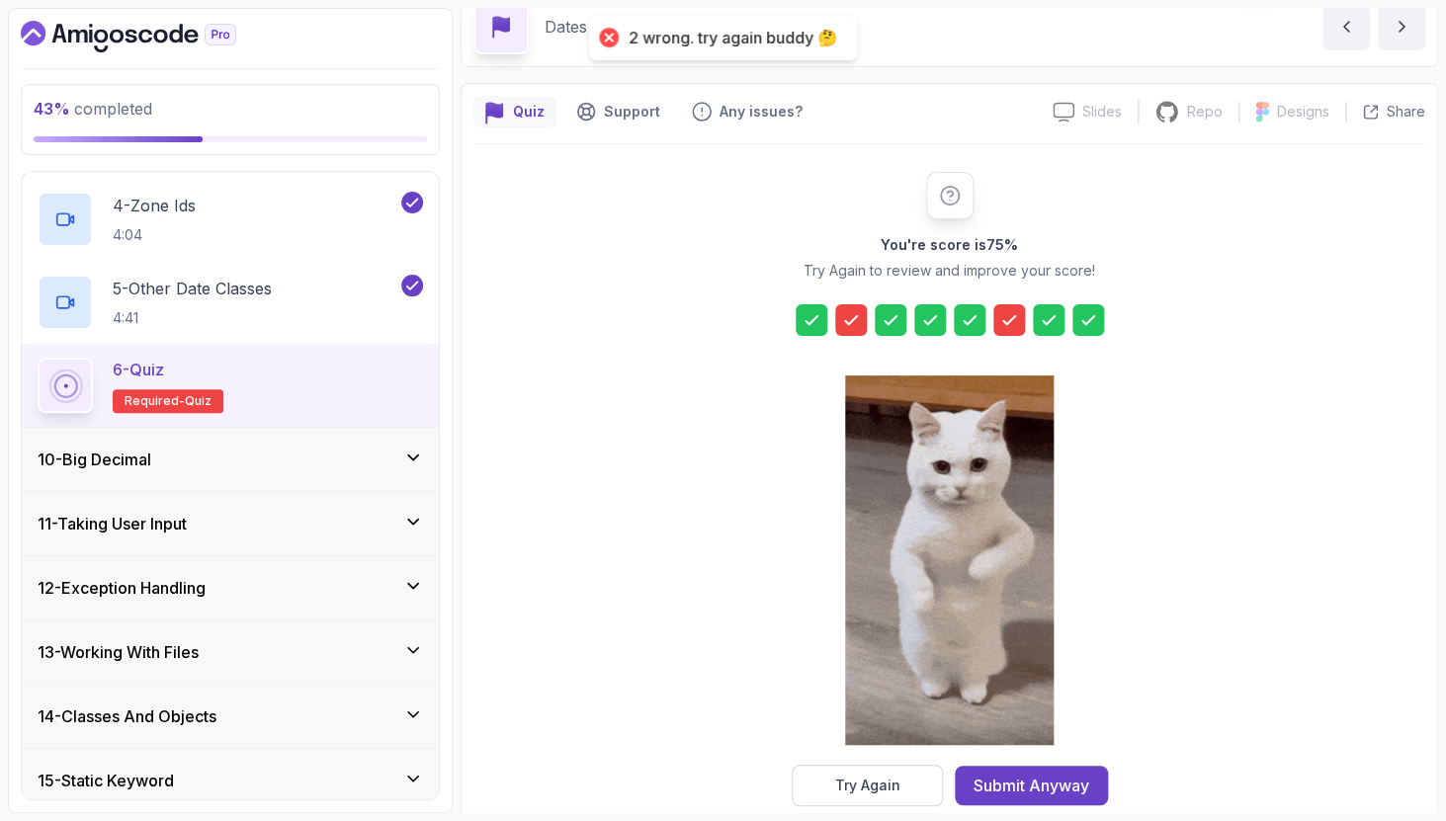
click at [842, 321] on icon at bounding box center [851, 320] width 20 height 20
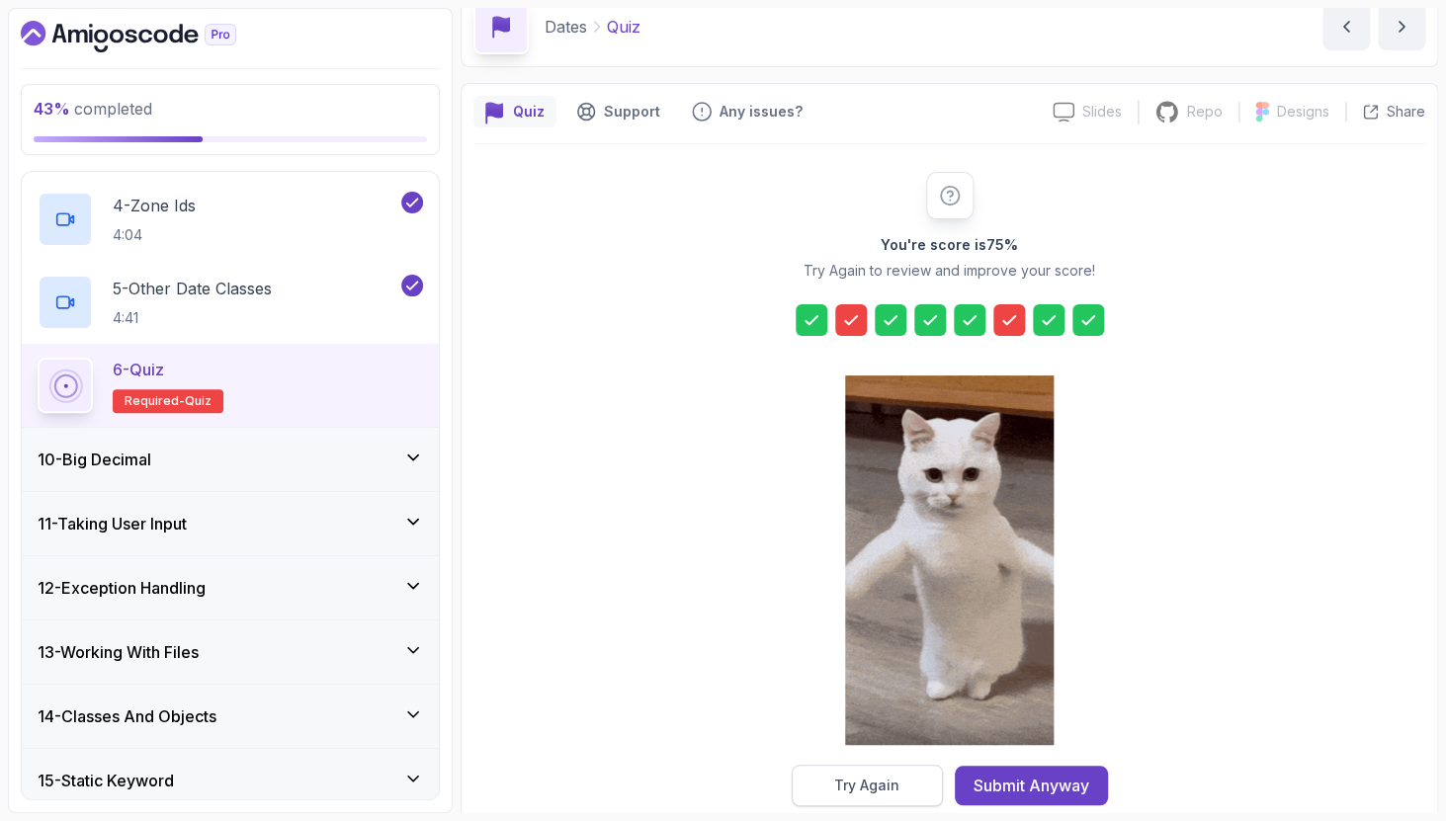
click at [882, 791] on div "Try Again" at bounding box center [866, 786] width 65 height 20
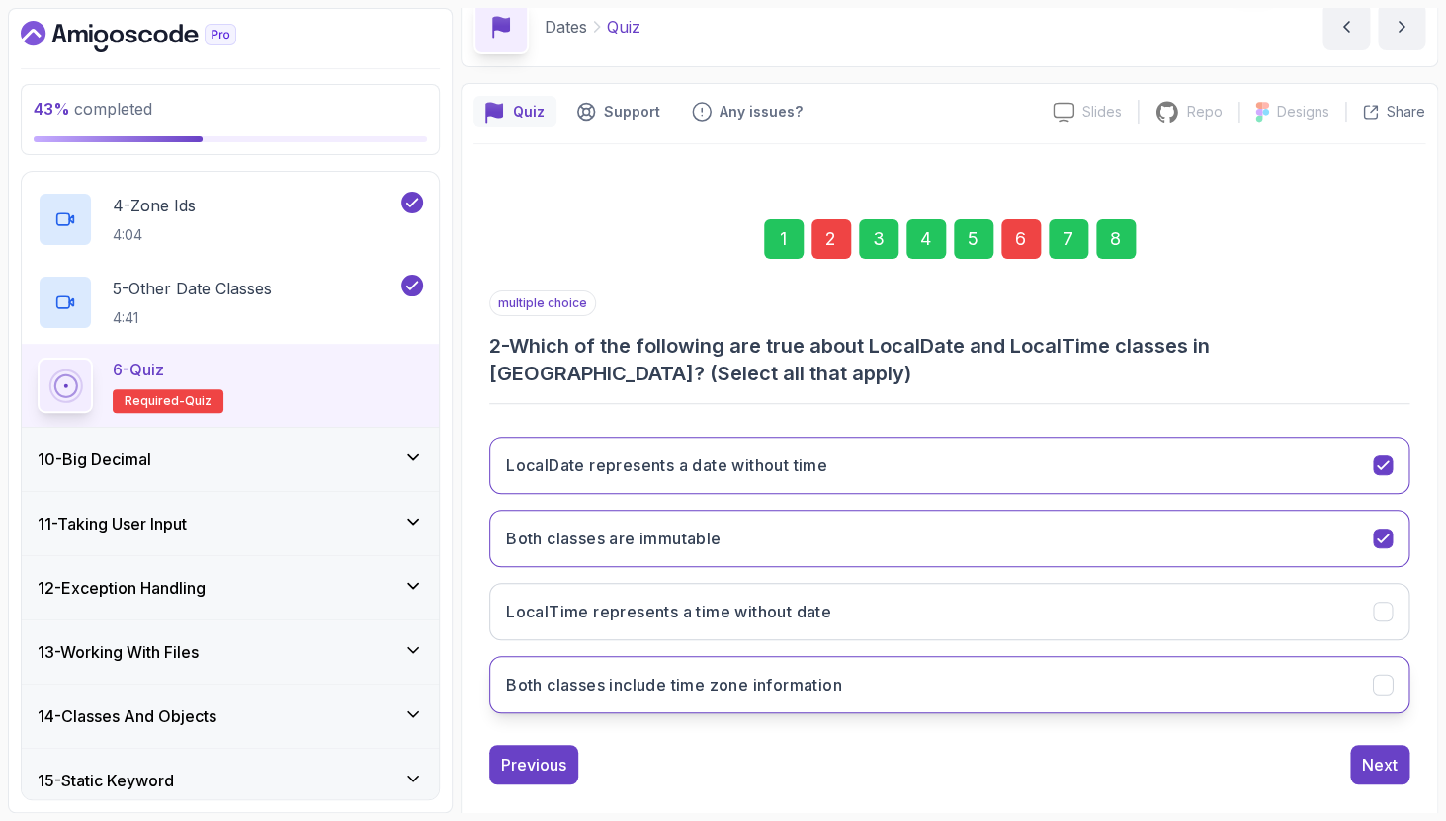
click at [1375, 677] on icon "Both classes include time zone information" at bounding box center [1382, 685] width 19 height 19
click at [1018, 233] on div "6" at bounding box center [1021, 239] width 40 height 40
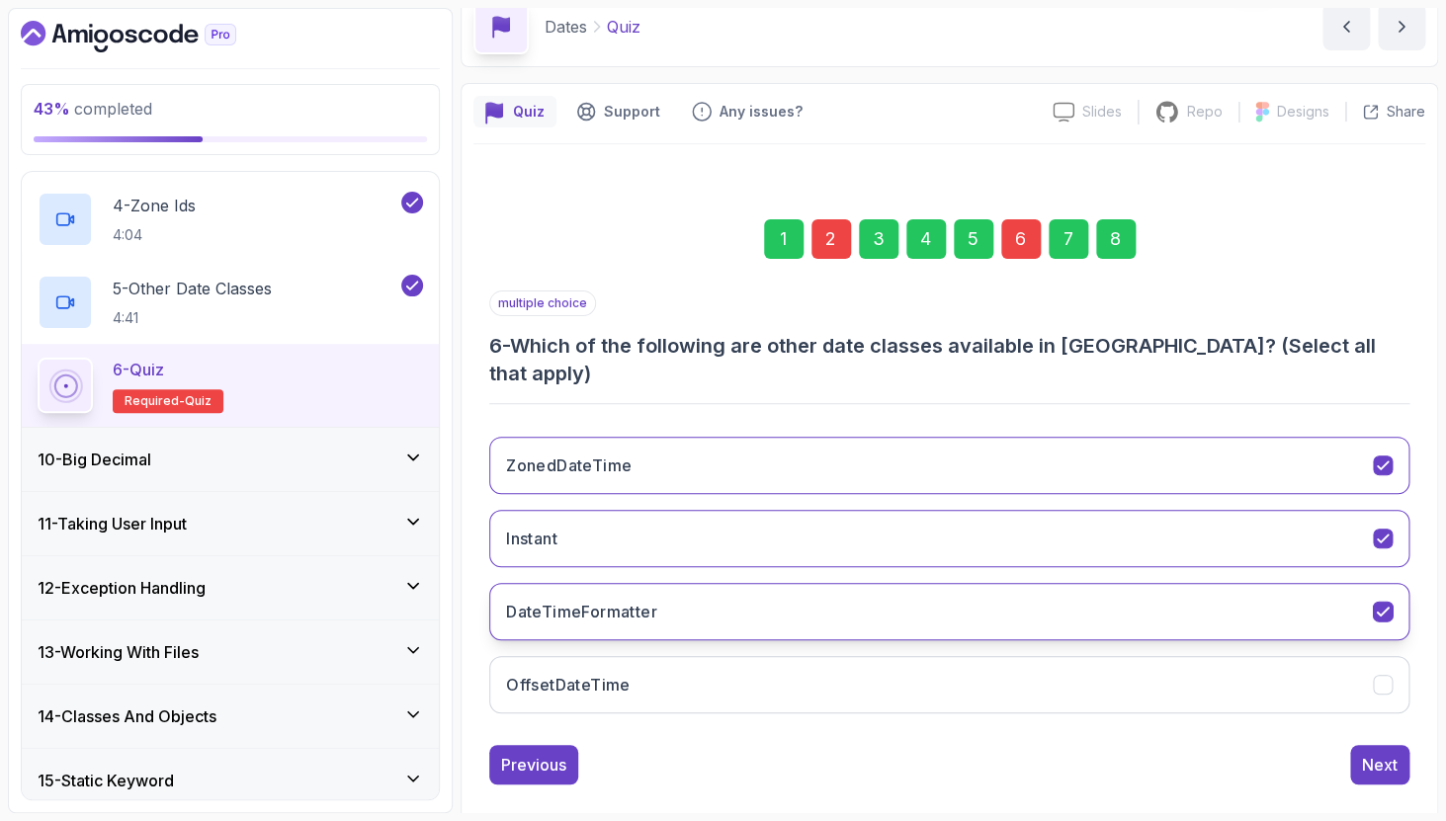
click at [1395, 584] on button "DateTimeFormatter" at bounding box center [949, 611] width 920 height 57
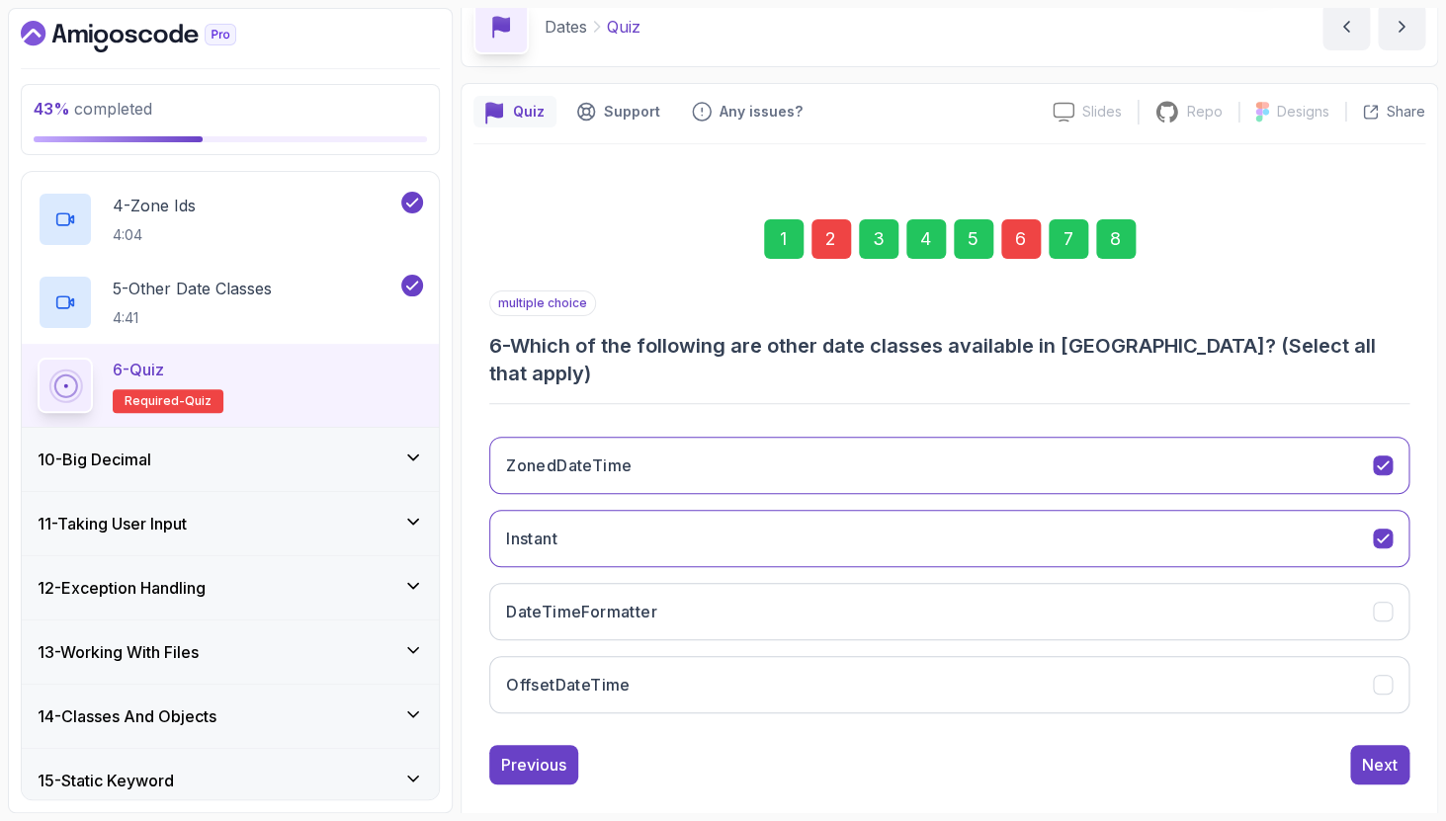
click at [1128, 244] on div "8" at bounding box center [1116, 239] width 40 height 40
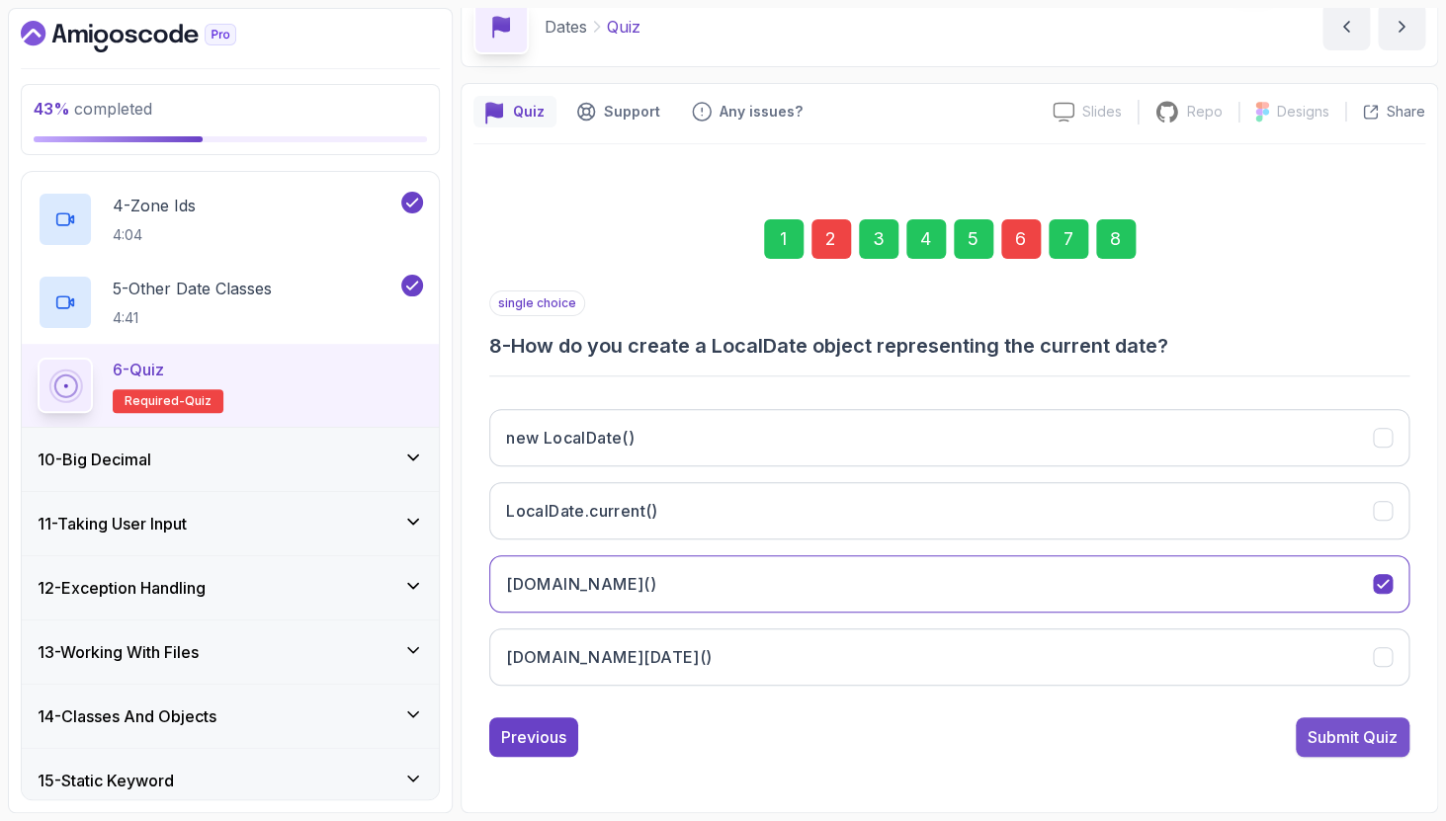
click at [1329, 737] on div "Submit Quiz" at bounding box center [1352, 737] width 90 height 24
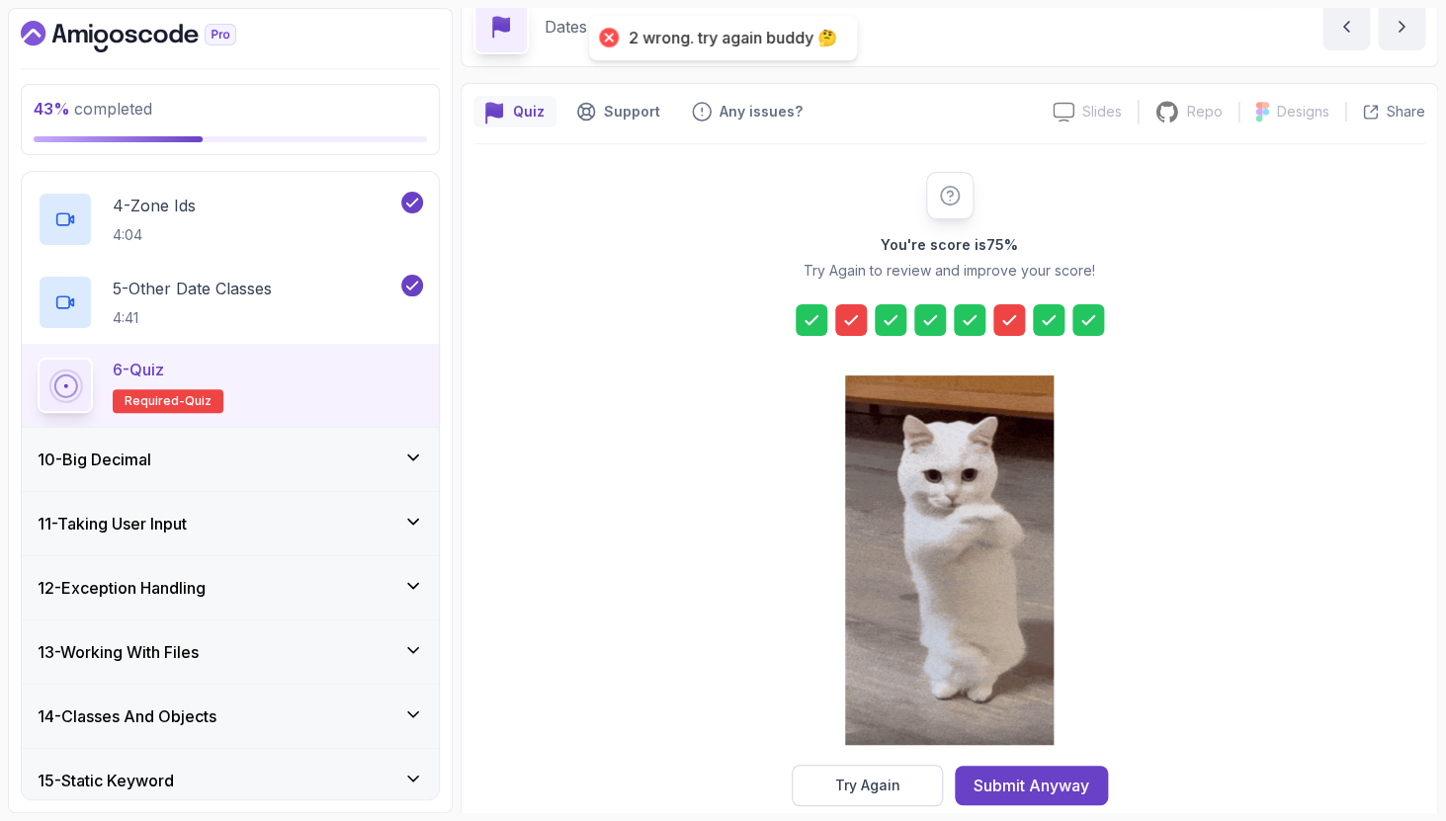
click at [821, 792] on button "Try Again" at bounding box center [866, 785] width 151 height 41
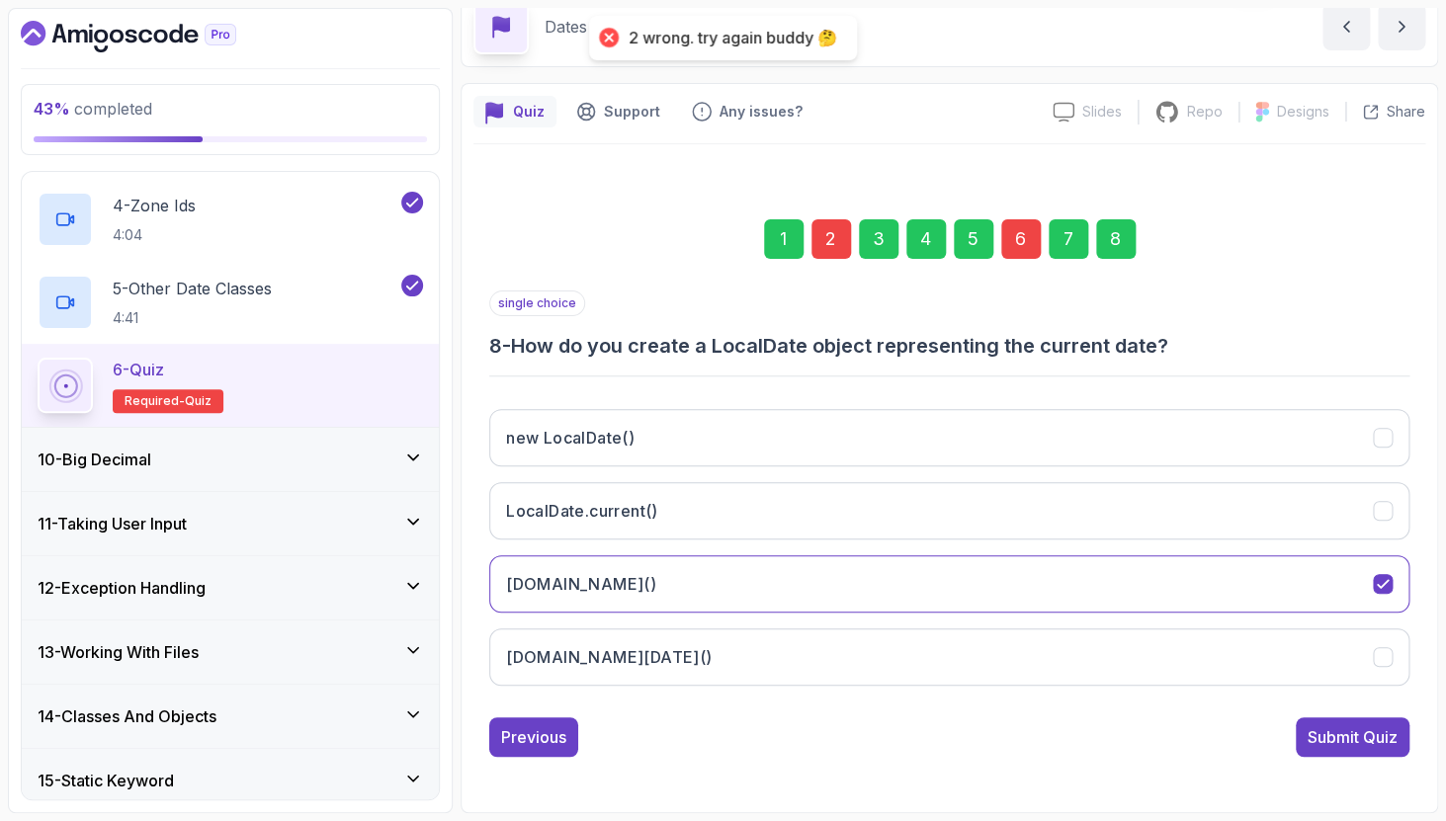
click at [1020, 247] on div "6" at bounding box center [1021, 239] width 40 height 40
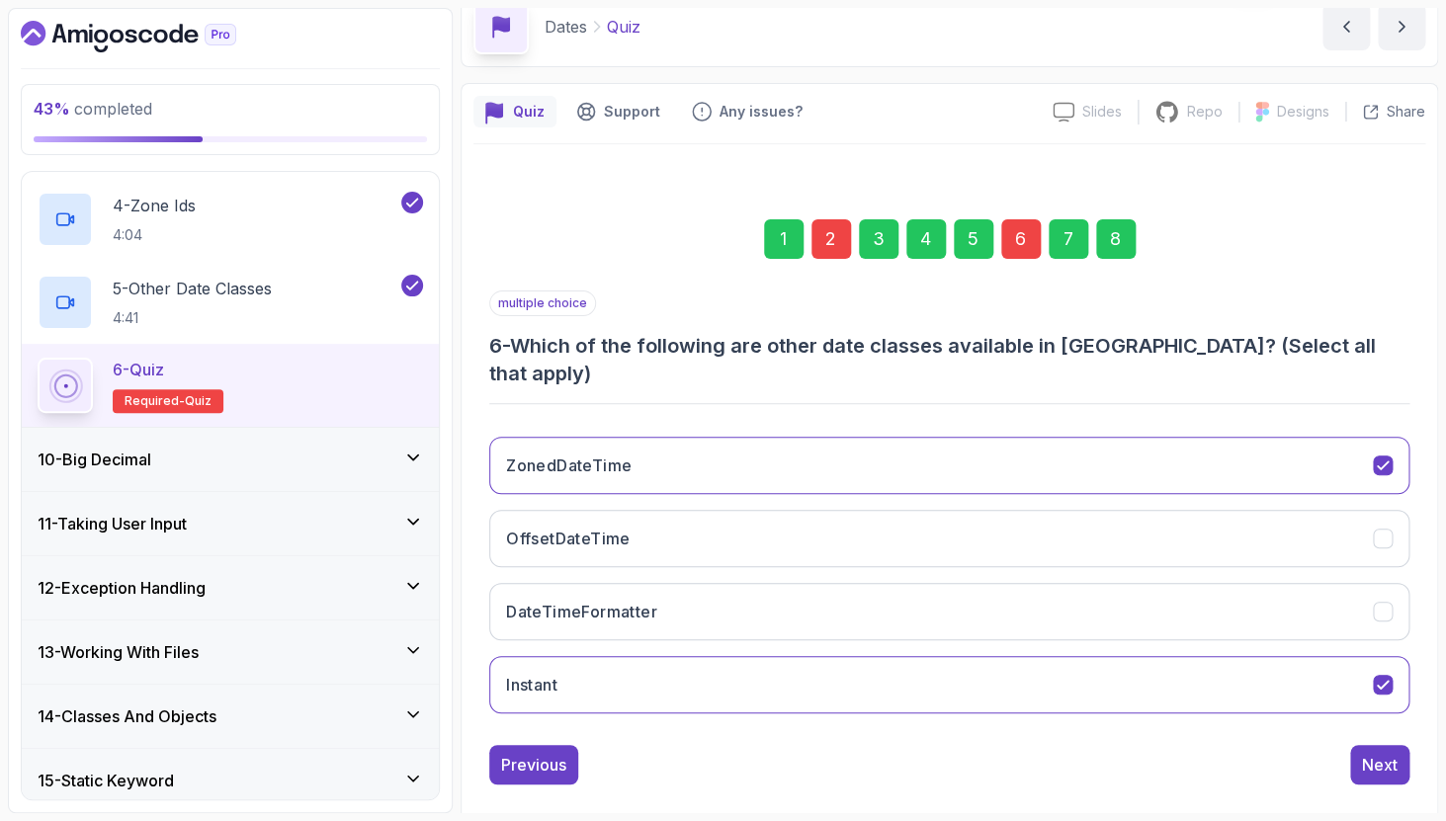
click at [1342, 274] on div "1 2 3 4 5 6 7 8" at bounding box center [949, 239] width 920 height 103
click at [1425, 422] on div "Quiz Support Any issues? Slides Slides not available Repo Repository not availa…" at bounding box center [948, 462] width 977 height 758
click at [1384, 456] on icon "ZonedDateTime" at bounding box center [1382, 465] width 19 height 19
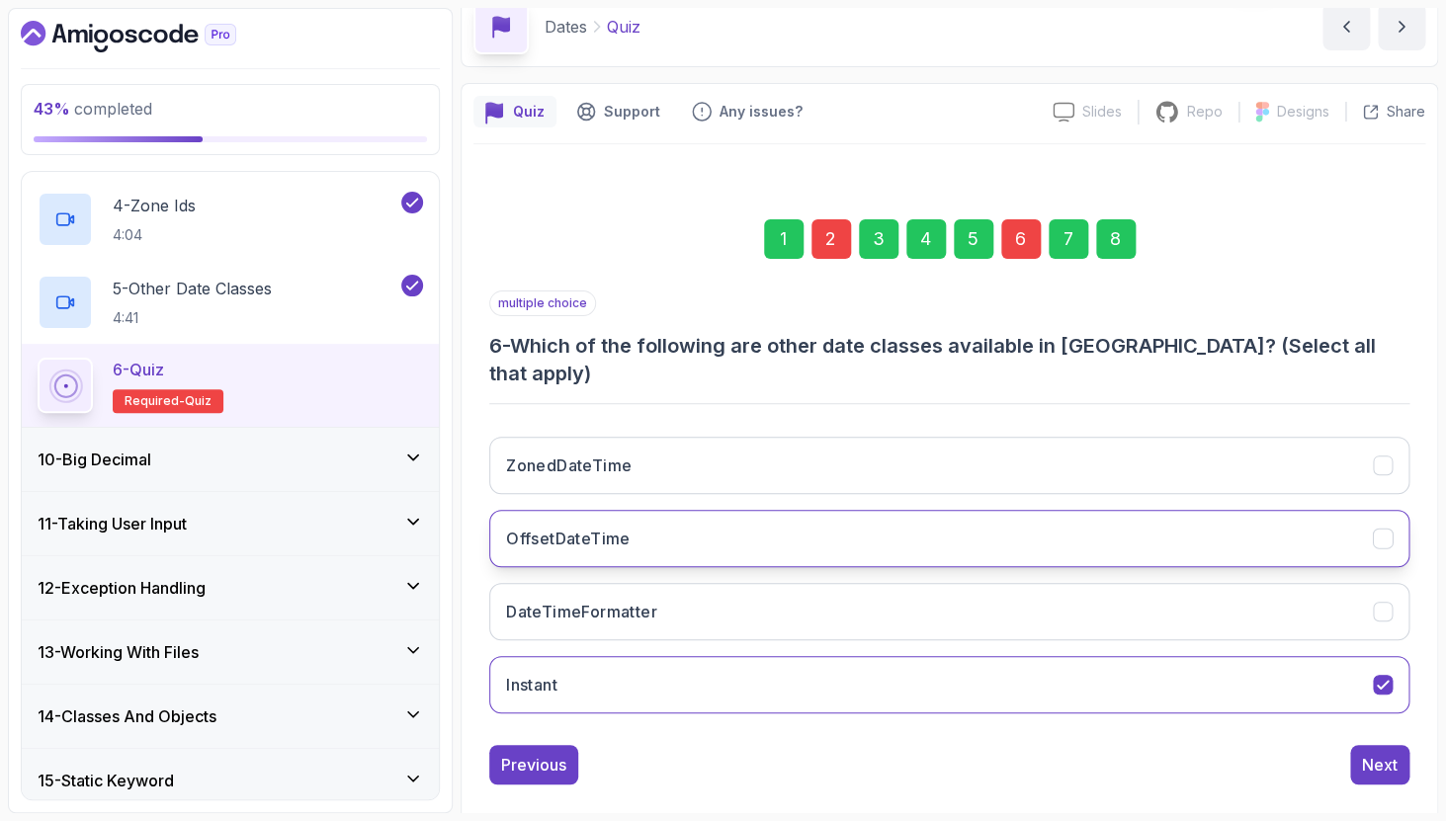
click at [1381, 510] on button "OffsetDateTime" at bounding box center [949, 538] width 920 height 57
click at [1132, 258] on div "1 2 3 4 5 6 7 8" at bounding box center [949, 239] width 920 height 103
click at [1120, 249] on div "8" at bounding box center [1116, 239] width 40 height 40
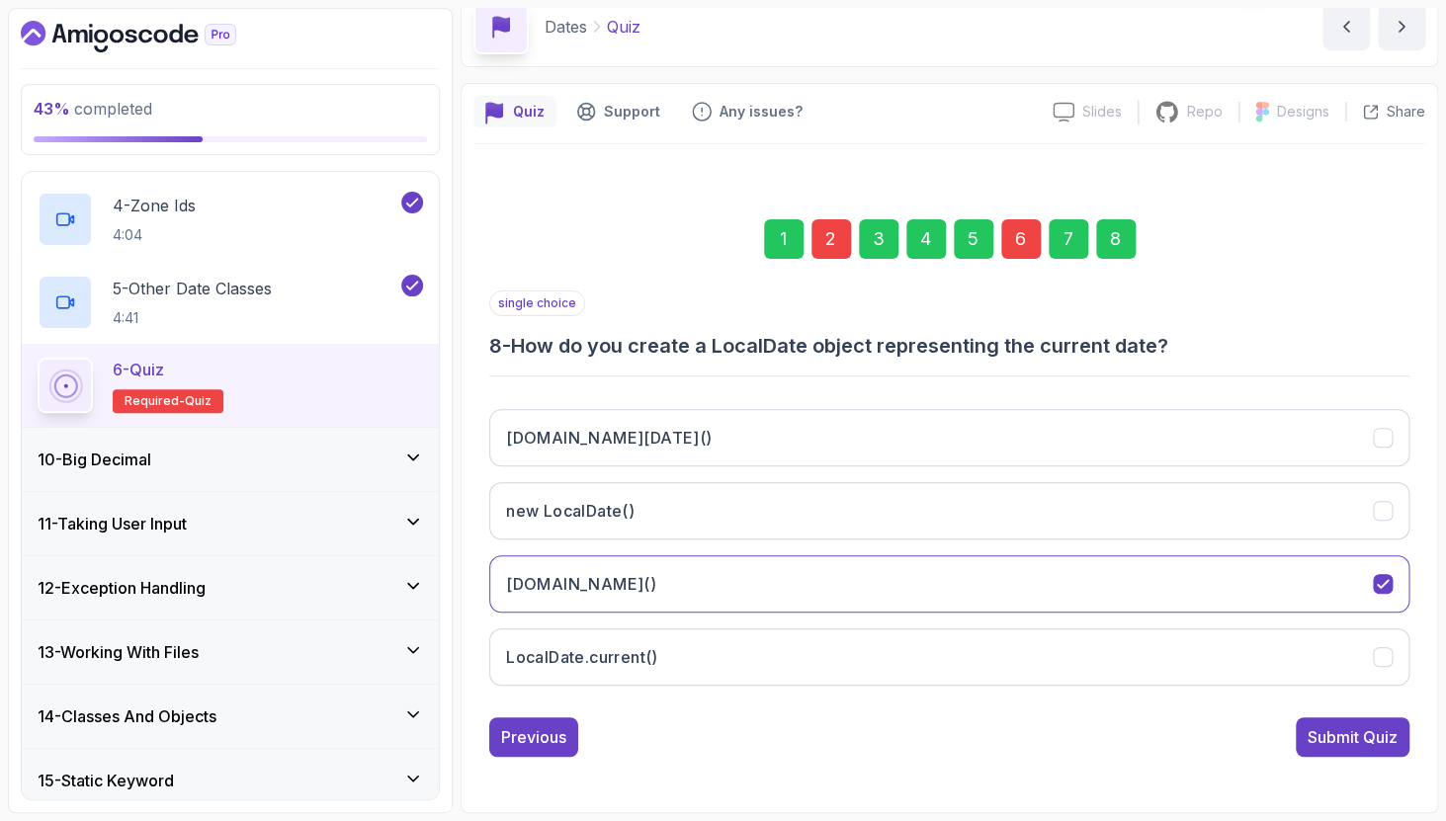
click at [1375, 700] on div "[DOMAIN_NAME][DATE]() new LocalDate() [DOMAIN_NAME]() LocalDate.current()" at bounding box center [949, 547] width 920 height 308
click at [1397, 760] on div "1 2 3 4 5 6 7 8 single choice 8 - How do you create a LocalDate object represen…" at bounding box center [949, 472] width 952 height 601
click at [1396, 754] on button "Submit Quiz" at bounding box center [1352, 737] width 114 height 40
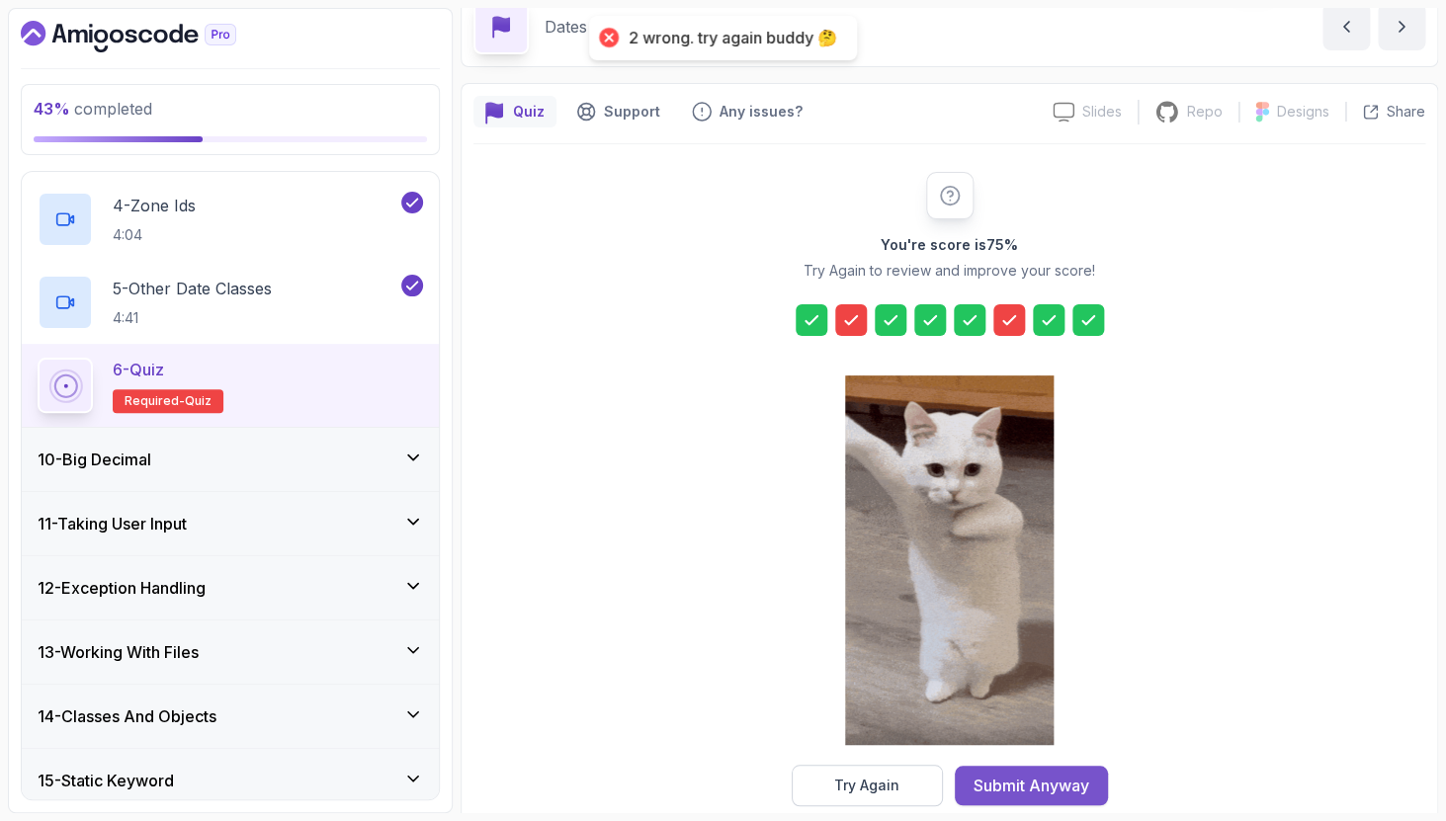
click at [1085, 794] on div "Submit Anyway" at bounding box center [1031, 786] width 116 height 24
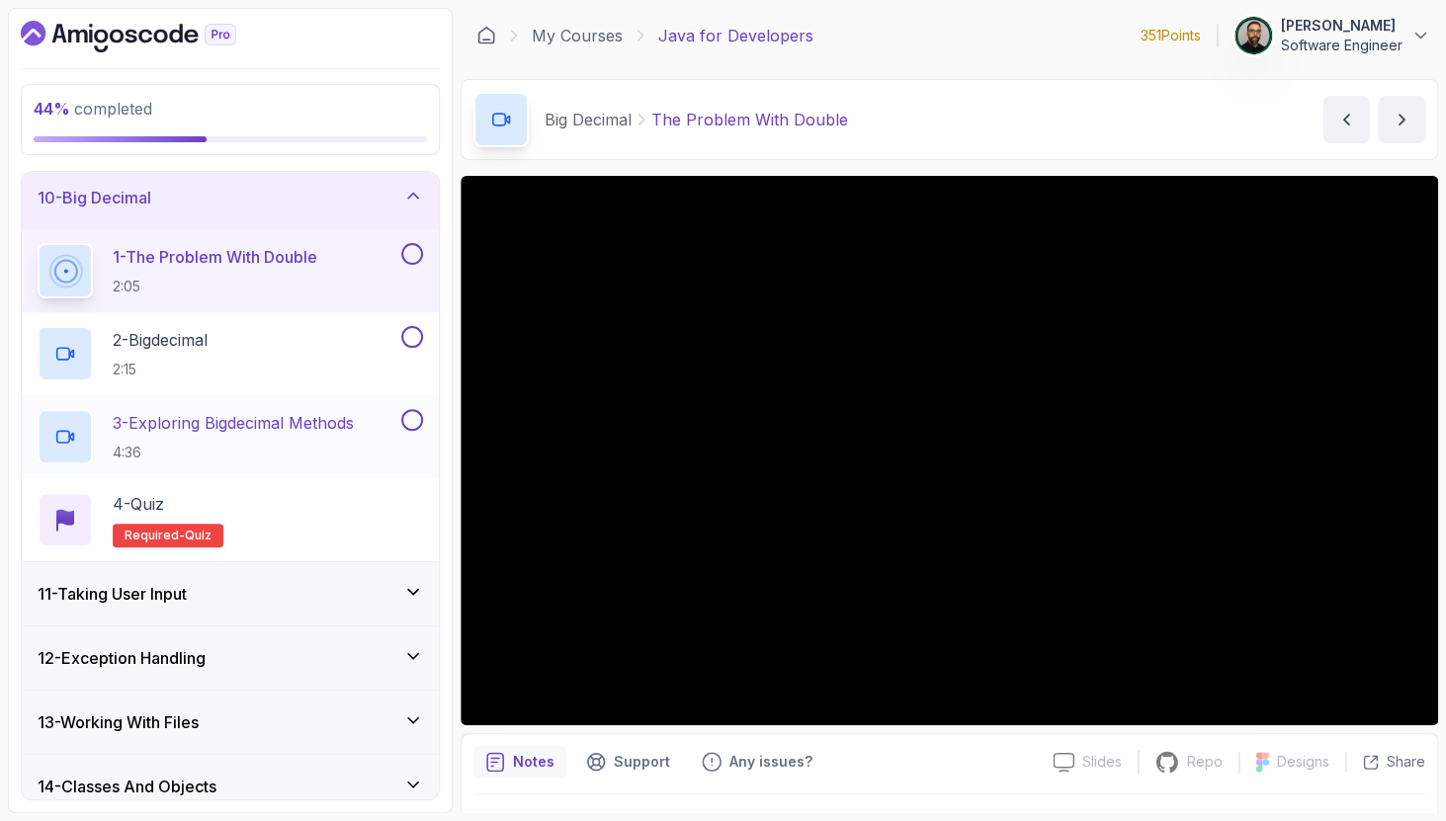
scroll to position [498, 0]
